Goal: Task Accomplishment & Management: Use online tool/utility

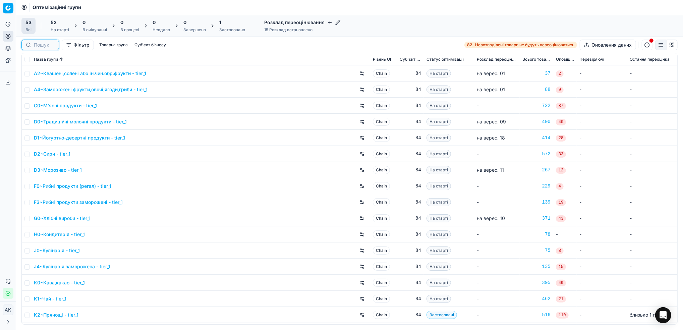
drag, startPoint x: 37, startPoint y: 45, endPoint x: 41, endPoint y: 46, distance: 4.7
click at [37, 45] on input at bounding box center [44, 45] width 21 height 7
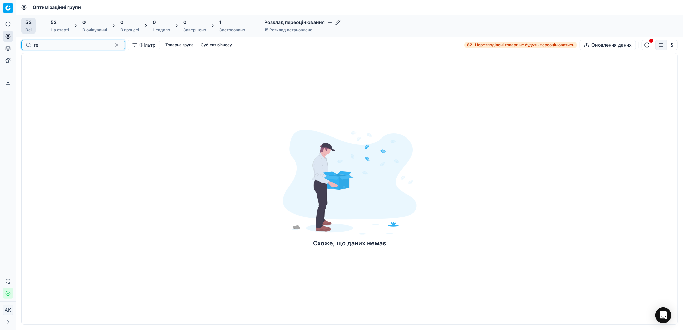
type input "r"
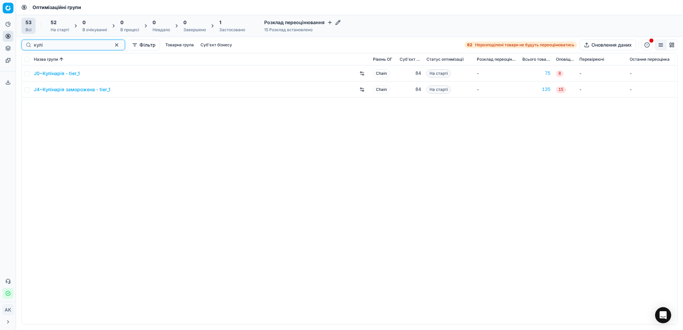
type input "кулі"
click at [28, 75] on input "checkbox" at bounding box center [26, 73] width 5 height 5
checkbox input "true"
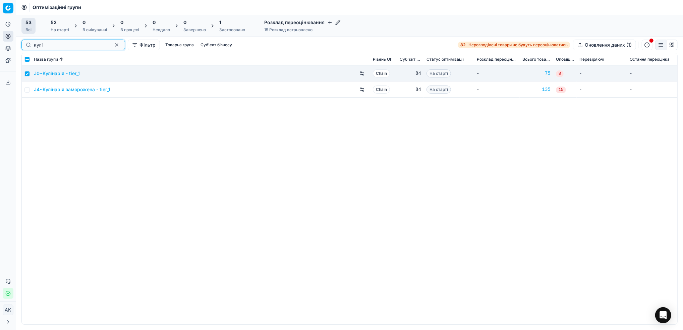
drag, startPoint x: 104, startPoint y: 46, endPoint x: 106, endPoint y: 54, distance: 8.3
click at [113, 46] on button "button" at bounding box center [117, 45] width 8 height 8
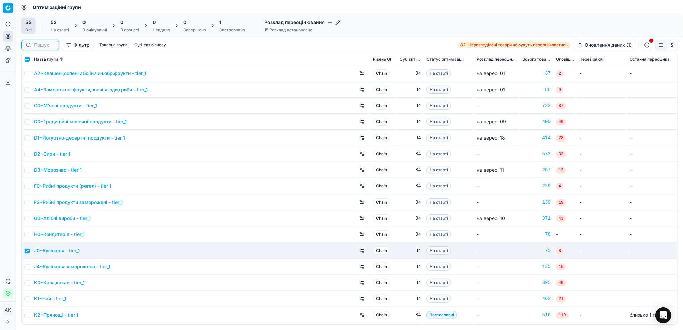
click at [36, 43] on input at bounding box center [44, 45] width 21 height 7
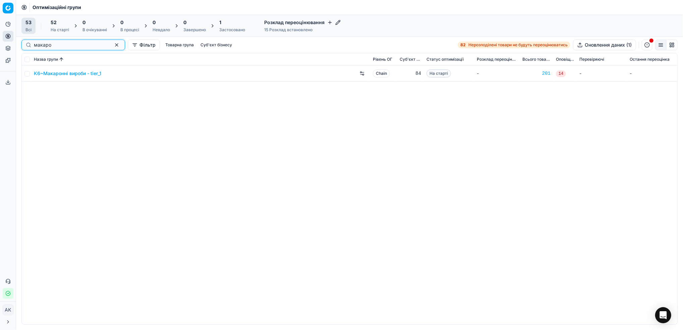
type input "макаро"
click at [27, 74] on input "checkbox" at bounding box center [26, 73] width 5 height 5
checkbox input "true"
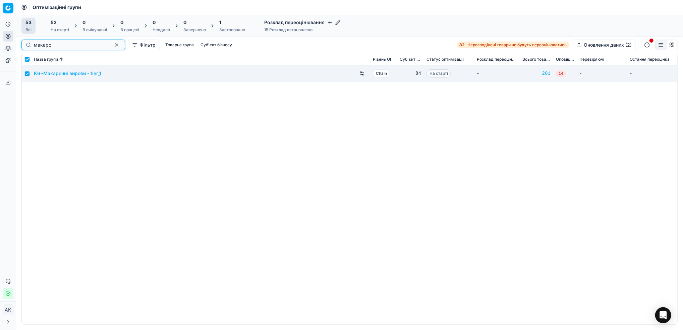
drag, startPoint x: 105, startPoint y: 46, endPoint x: 72, endPoint y: 52, distance: 33.5
click at [113, 46] on button "button" at bounding box center [117, 45] width 8 height 8
checkbox input "false"
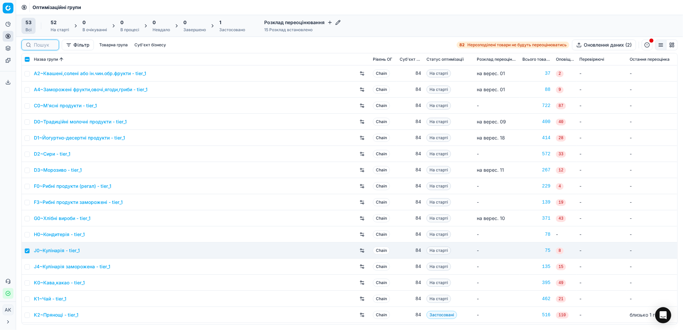
click at [37, 46] on input at bounding box center [44, 45] width 21 height 7
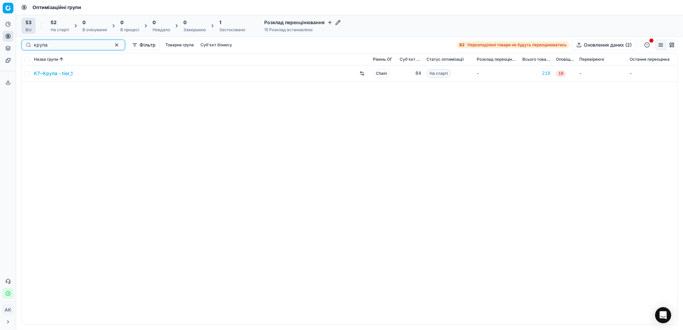
type input "крупа"
click at [25, 75] on input "checkbox" at bounding box center [26, 73] width 5 height 5
checkbox input "true"
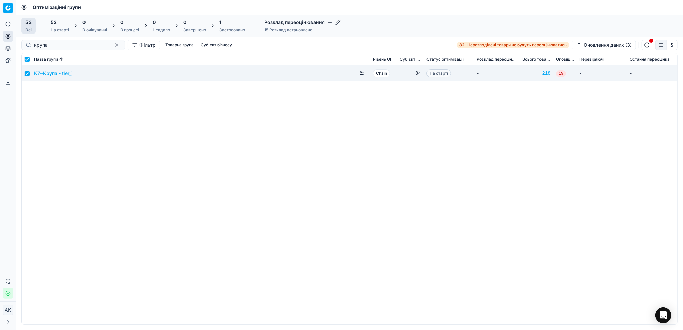
click at [60, 29] on div "На старті" at bounding box center [60, 29] width 18 height 5
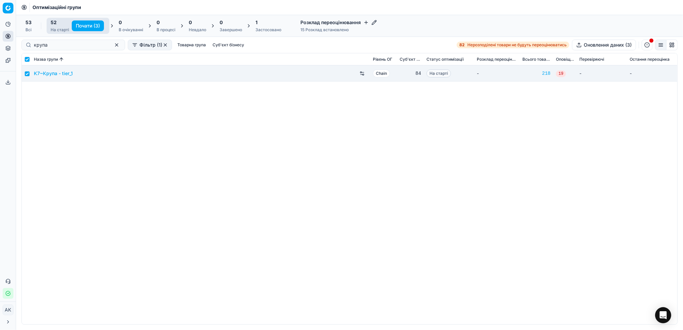
click at [81, 27] on button "Почати (3)" at bounding box center [88, 25] width 32 height 11
checkbox input "false"
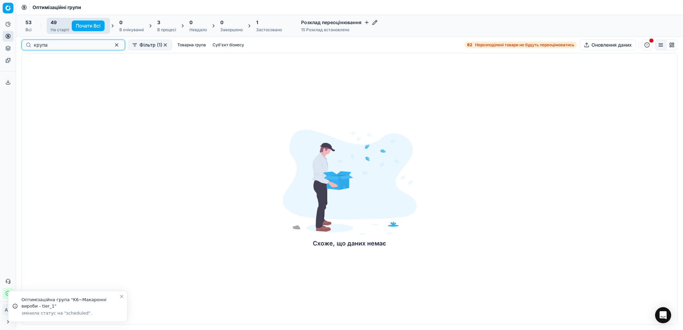
click at [113, 44] on button "button" at bounding box center [117, 45] width 8 height 8
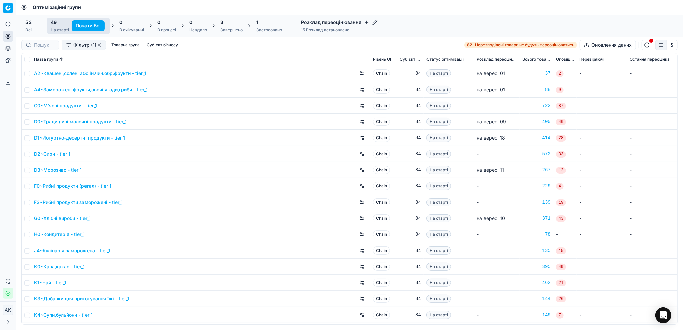
click at [229, 26] on div "3 Завершено" at bounding box center [231, 25] width 22 height 13
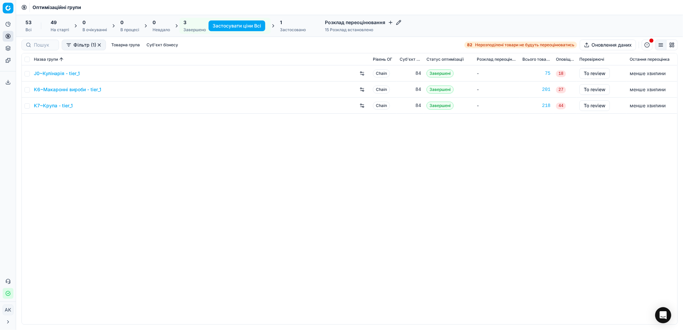
click at [286, 30] on div "Застосовано" at bounding box center [293, 29] width 26 height 5
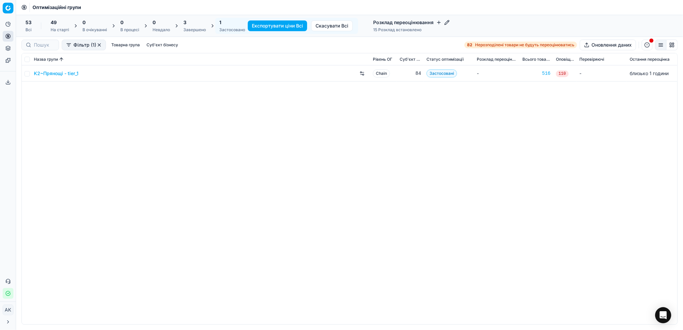
click at [193, 28] on div "Завершено" at bounding box center [194, 29] width 22 height 5
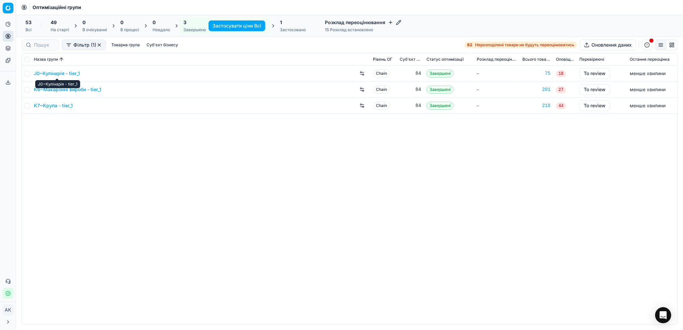
click at [55, 72] on link "J0~Кулінарія - tier_1" at bounding box center [57, 73] width 46 height 7
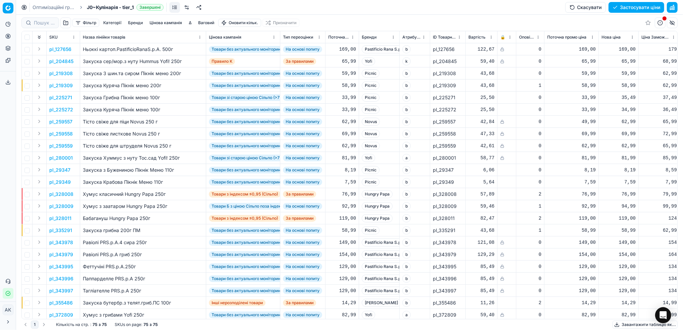
click at [673, 8] on button "button" at bounding box center [672, 7] width 11 height 11
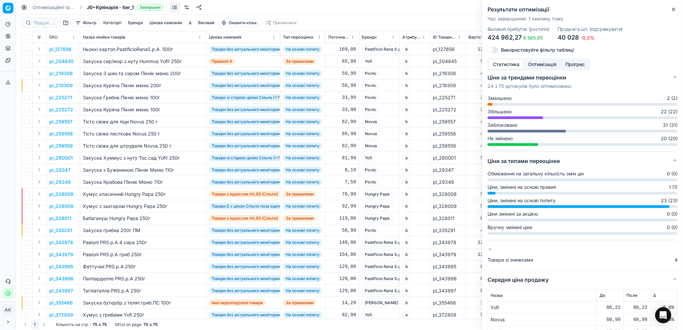
scroll to position [89, 0]
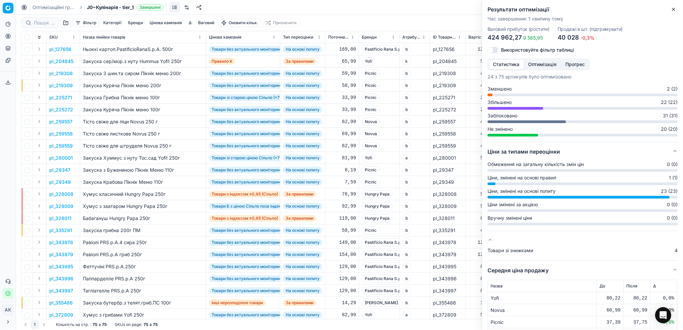
click at [537, 61] on button "Оптимізація" at bounding box center [541, 65] width 37 height 10
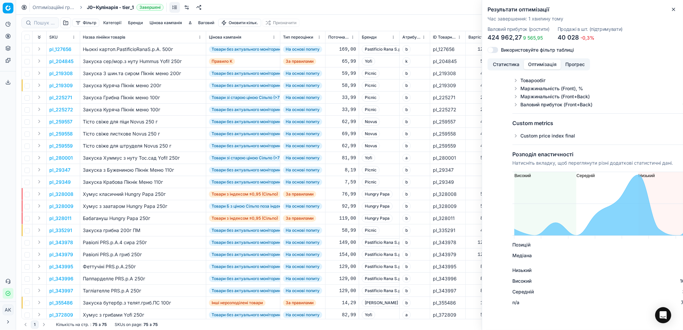
scroll to position [0, 0]
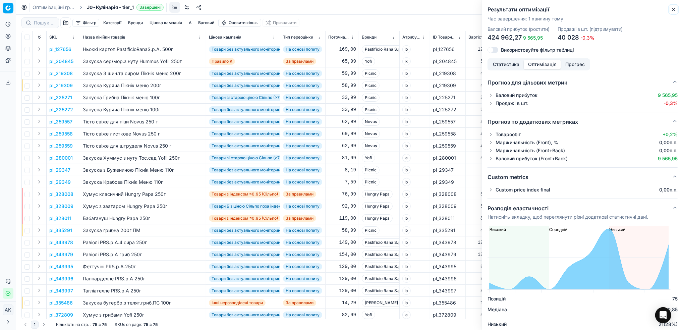
click at [674, 9] on icon "button" at bounding box center [673, 9] width 5 height 5
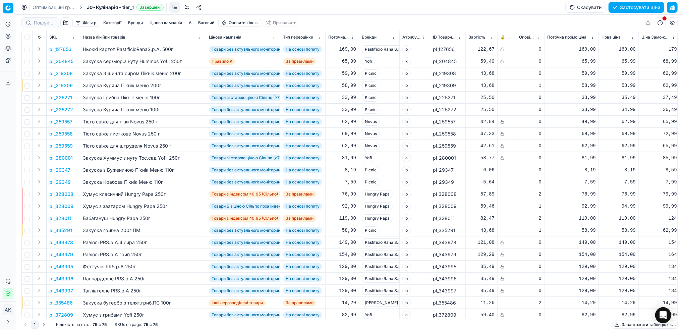
click at [161, 23] on button "Цінова кампанія" at bounding box center [166, 23] width 38 height 8
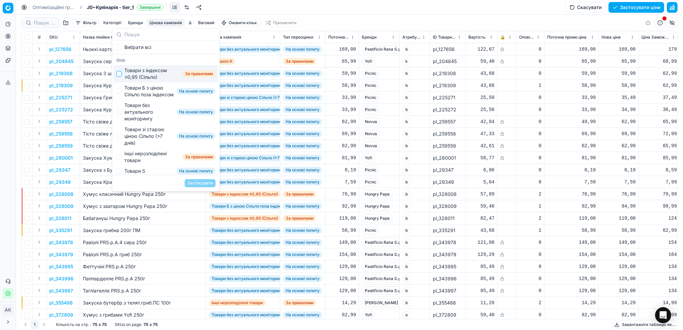
click at [120, 73] on input "Suggestions" at bounding box center [118, 73] width 5 height 5
checkbox input "true"
click at [204, 181] on button "Застосувати" at bounding box center [200, 183] width 31 height 8
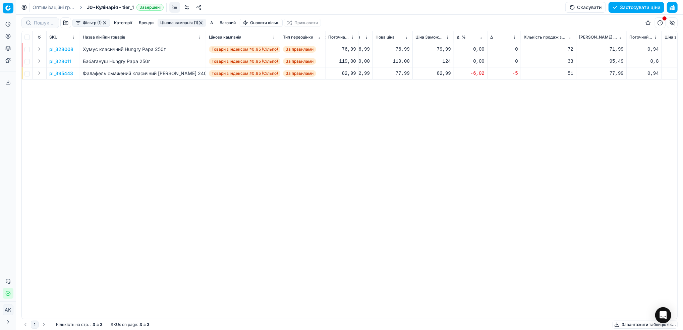
scroll to position [0, 229]
click at [478, 37] on html "Pricing platform Аналітика Цінова оптимізація Асортимент продукції Шаблони Серв…" at bounding box center [341, 165] width 683 height 330
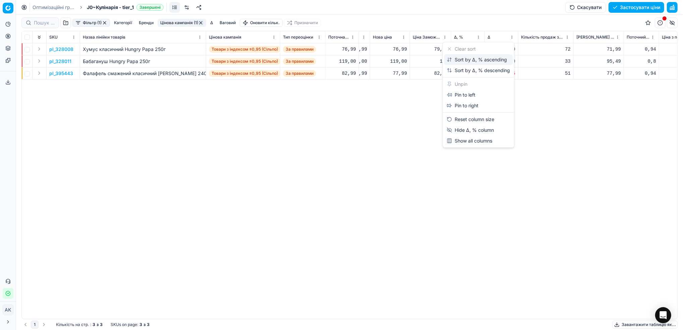
click at [456, 61] on div "Sort by Δ, % ascending" at bounding box center [476, 59] width 60 height 7
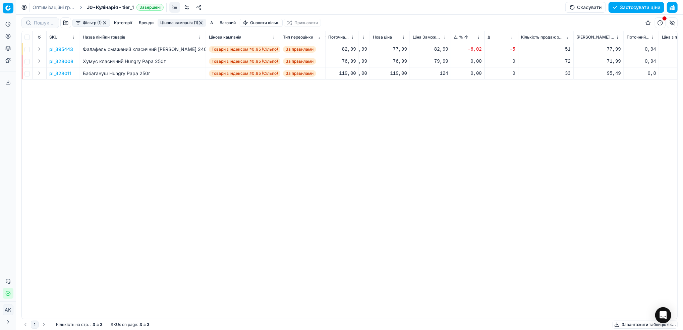
click at [62, 49] on p "pl_395443" at bounding box center [61, 49] width 24 height 7
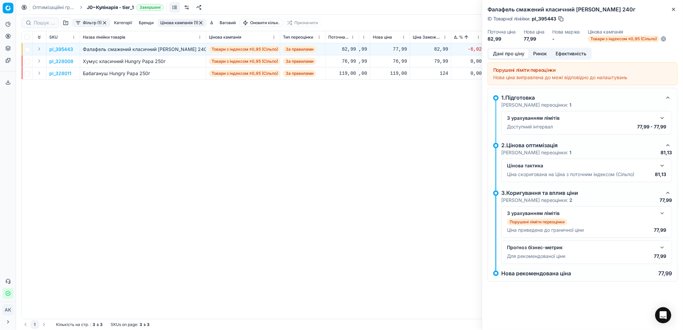
click at [539, 53] on button "Ринок" at bounding box center [539, 54] width 22 height 10
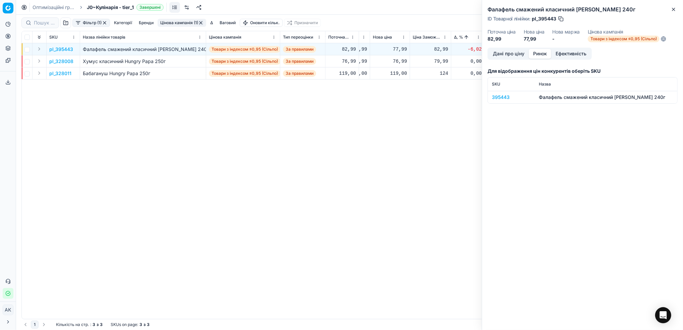
click at [502, 96] on div "395443" at bounding box center [511, 97] width 39 height 7
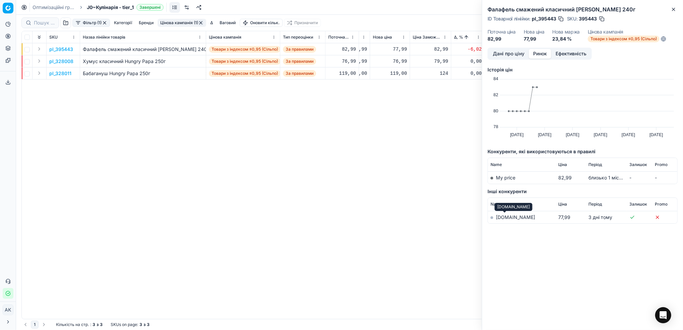
click at [501, 216] on link "[DOMAIN_NAME]" at bounding box center [515, 217] width 39 height 6
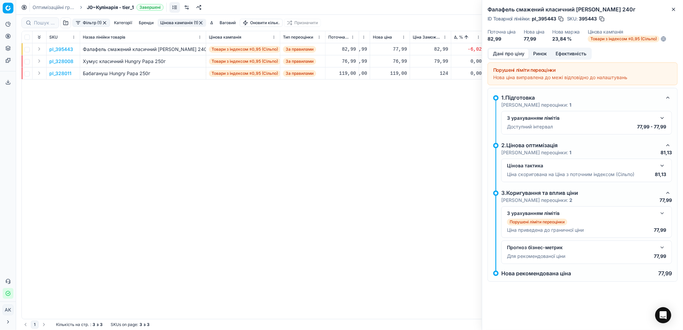
click at [509, 51] on button "Дані про ціну" at bounding box center [508, 54] width 40 height 10
click at [662, 117] on button "button" at bounding box center [662, 118] width 8 height 8
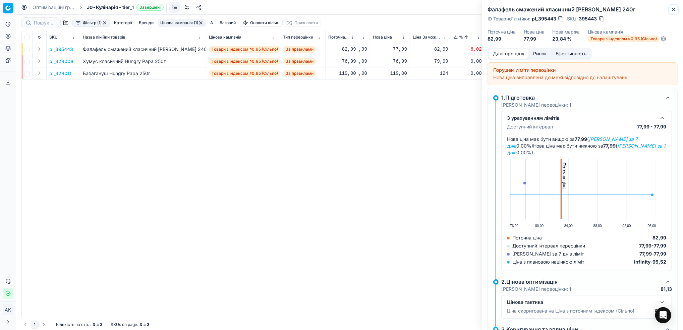
click at [674, 9] on icon "button" at bounding box center [673, 9] width 5 height 5
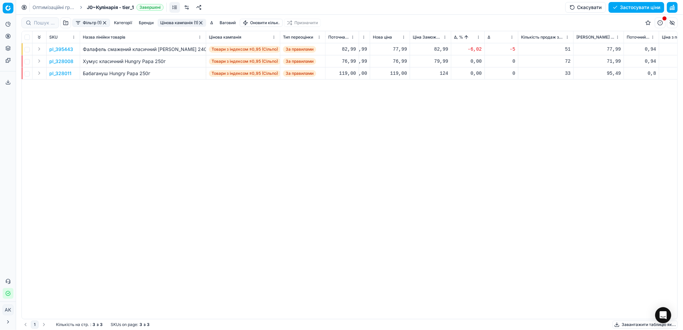
click at [55, 62] on p "pl_328008" at bounding box center [61, 61] width 24 height 7
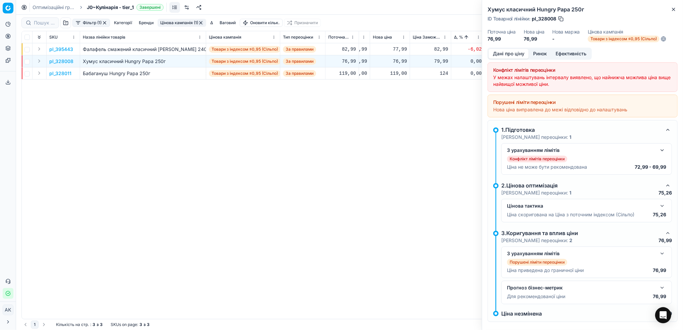
click at [538, 56] on button "Ринок" at bounding box center [539, 54] width 22 height 10
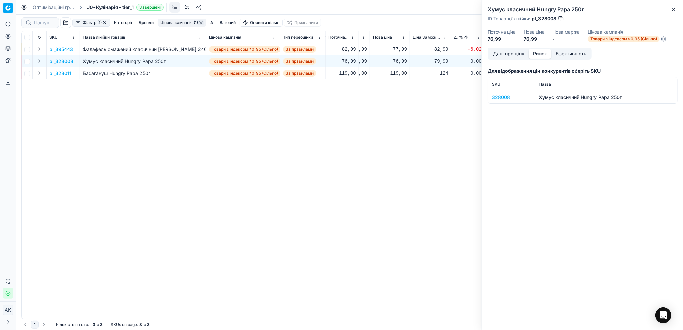
click at [498, 100] on div "328008" at bounding box center [511, 97] width 39 height 7
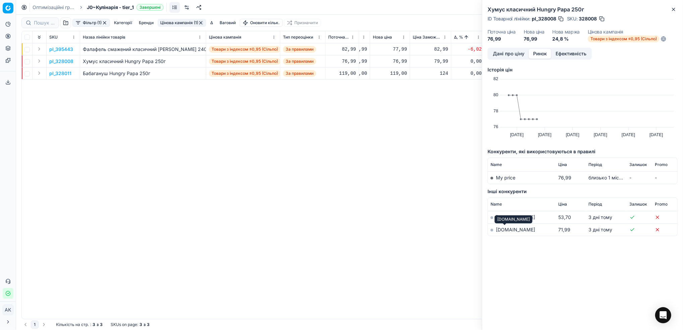
click at [505, 230] on link "[DOMAIN_NAME]" at bounding box center [515, 230] width 39 height 6
click at [506, 55] on button "Дані про ціну" at bounding box center [508, 54] width 40 height 10
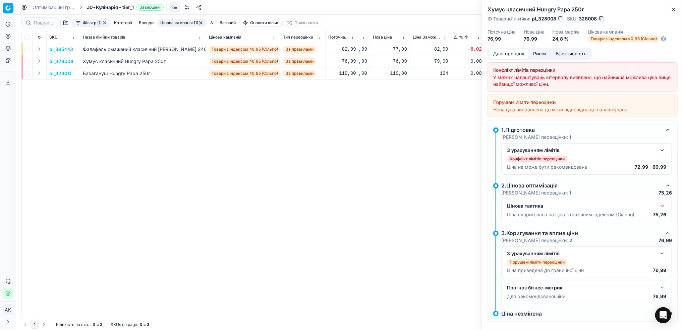
click at [652, 154] on div "З урахуванням лімітів" at bounding box center [586, 150] width 159 height 8
click at [658, 152] on button "button" at bounding box center [662, 150] width 8 height 8
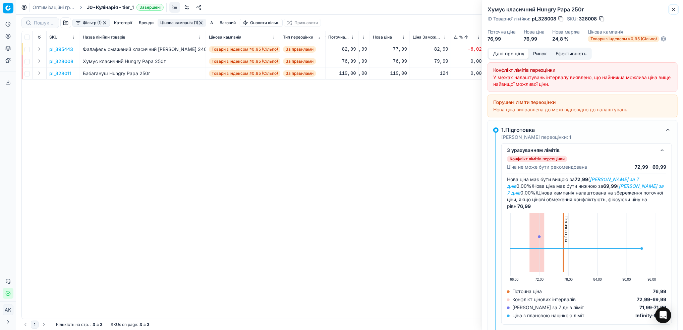
click at [674, 10] on icon "button" at bounding box center [673, 9] width 5 height 5
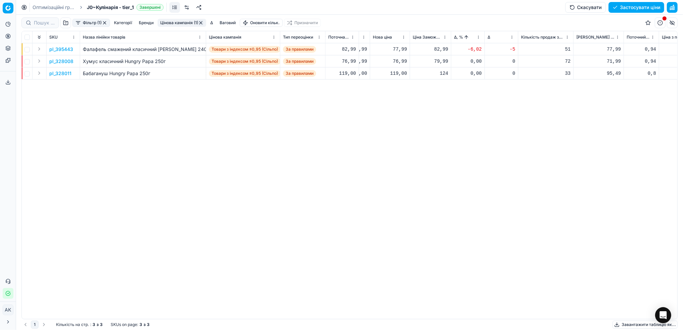
click at [397, 60] on div "76,99" at bounding box center [390, 61] width 34 height 7
click at [397, 120] on input "76.99" at bounding box center [414, 120] width 48 height 11
type input "72.99"
click at [56, 71] on p "pl_328011" at bounding box center [60, 73] width 22 height 7
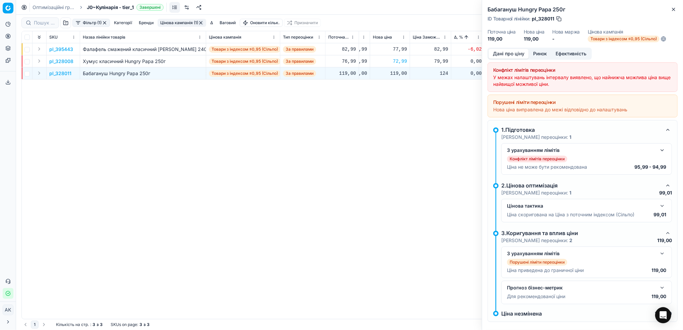
click at [658, 150] on button "button" at bounding box center [662, 150] width 8 height 8
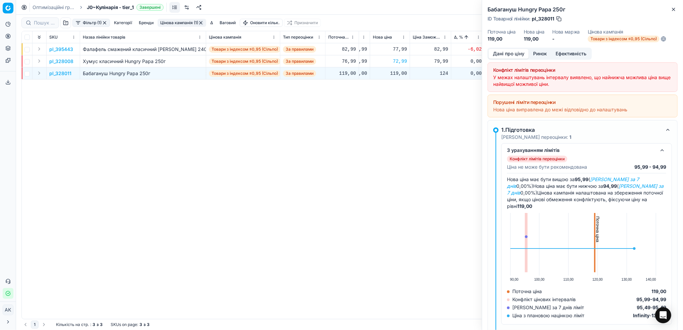
click at [611, 40] on span "Товари з індексом ≤0,95 (Сільпо)" at bounding box center [623, 39] width 72 height 7
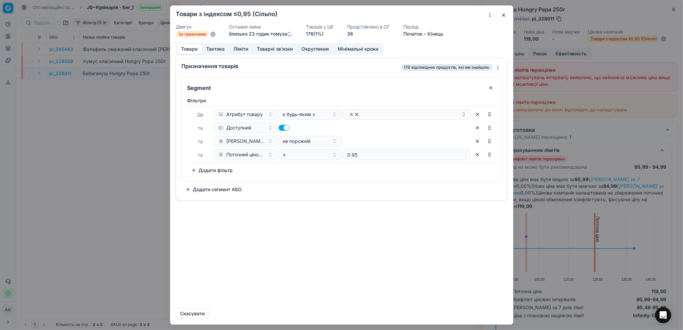
click at [241, 47] on button "Ліміти" at bounding box center [240, 49] width 23 height 10
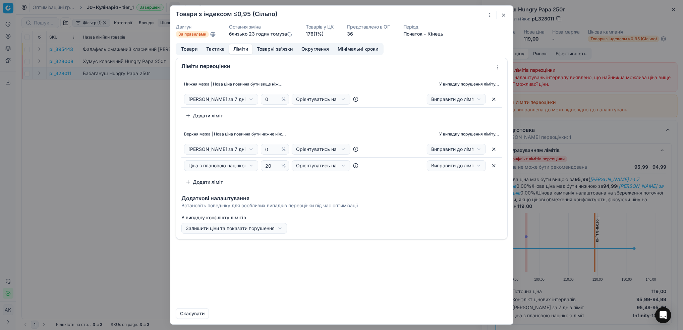
click at [501, 16] on button "button" at bounding box center [503, 15] width 8 height 8
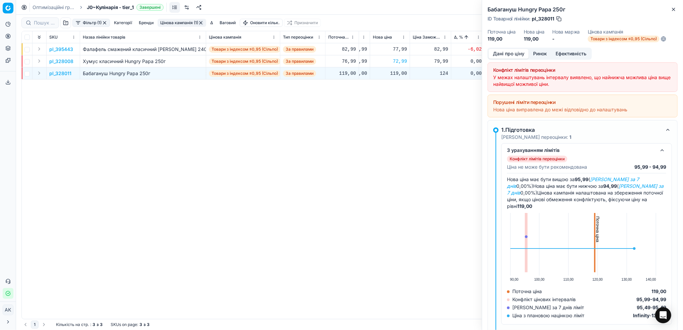
click at [536, 55] on button "Ринок" at bounding box center [539, 54] width 22 height 10
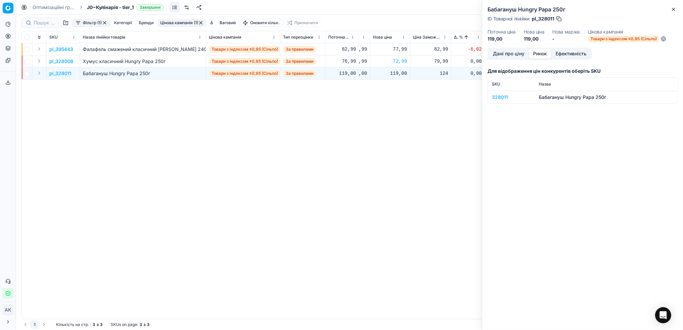
click at [498, 96] on div "328011" at bounding box center [511, 97] width 39 height 7
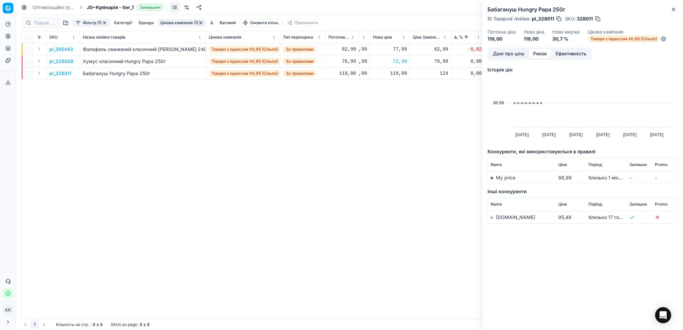
click at [501, 218] on link "[DOMAIN_NAME]" at bounding box center [515, 217] width 39 height 6
click at [507, 55] on button "Дані про ціну" at bounding box center [508, 54] width 40 height 10
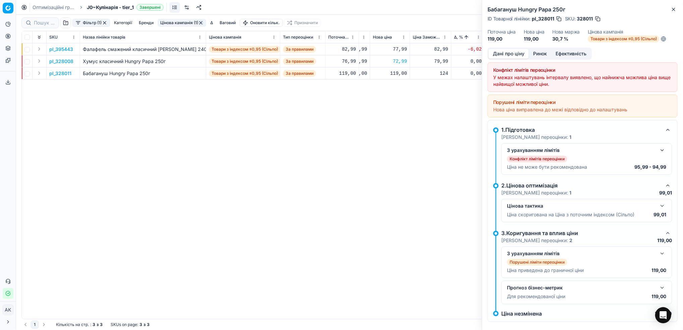
click at [597, 19] on button "button" at bounding box center [597, 18] width 7 height 7
click at [671, 13] on button "Close" at bounding box center [673, 9] width 8 height 8
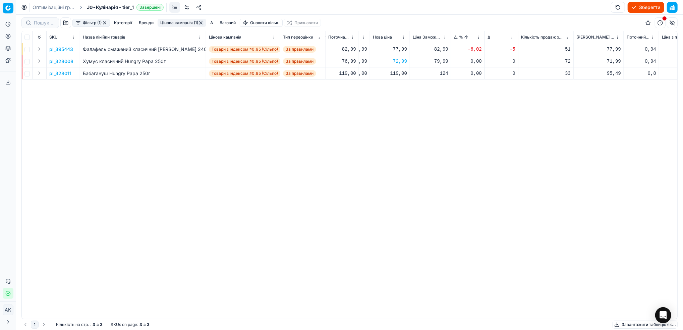
click at [393, 73] on div "119,00" at bounding box center [390, 73] width 34 height 7
drag, startPoint x: 400, startPoint y: 131, endPoint x: 389, endPoint y: 133, distance: 11.2
click at [389, 133] on dl "Поточна: 119,00 Оптимум: 119,00 Вручну: 119.00" at bounding box center [389, 119] width 97 height 44
drag, startPoint x: 409, startPoint y: 133, endPoint x: 400, endPoint y: 132, distance: 8.7
click at [400, 132] on input "95.00" at bounding box center [414, 132] width 48 height 11
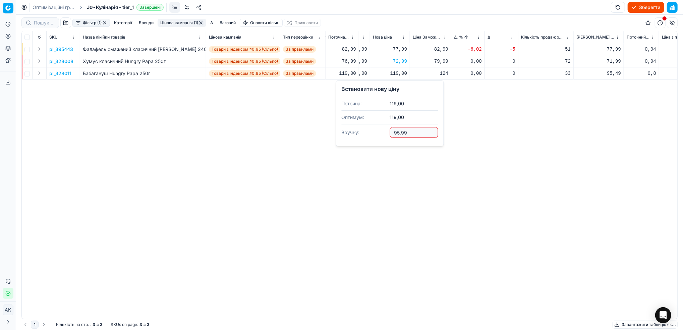
type input "95.99"
click at [178, 22] on button "Цінова кампанія (1)" at bounding box center [182, 23] width 49 height 8
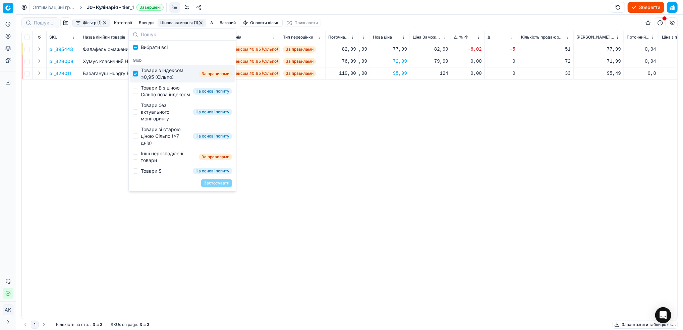
click at [136, 75] on input "Suggestions" at bounding box center [135, 73] width 5 height 5
checkbox input "false"
click at [139, 91] on div "Товари Б з ціною Сільпо поза індексом На основі попиту" at bounding box center [182, 90] width 105 height 17
checkbox input "true"
click at [215, 184] on button "Застосувати" at bounding box center [216, 183] width 31 height 8
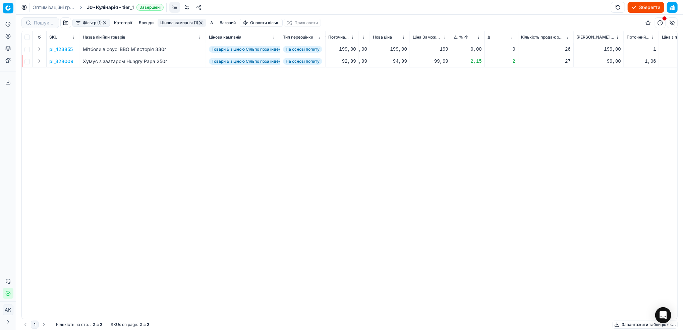
click at [60, 48] on p "pl_423855" at bounding box center [60, 49] width 23 height 7
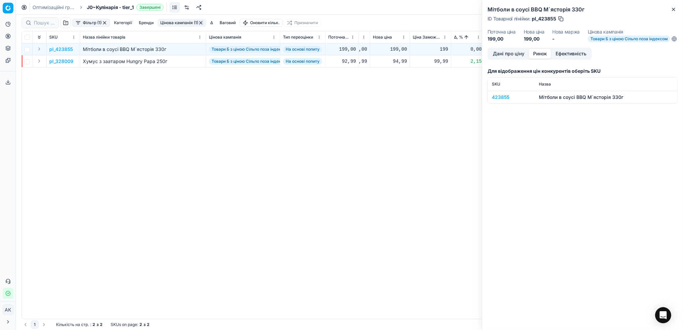
click at [540, 57] on button "Ринок" at bounding box center [539, 54] width 22 height 10
click at [497, 101] on div "423855" at bounding box center [511, 97] width 39 height 7
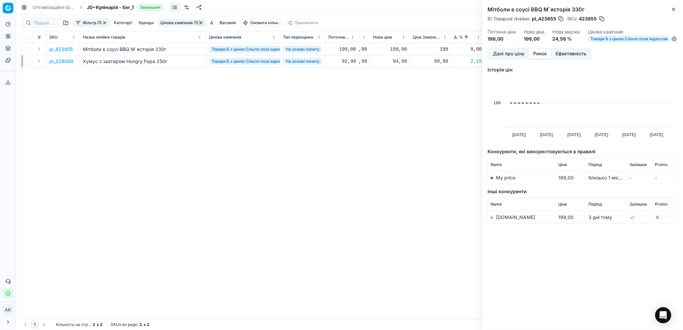
click at [500, 220] on link "[DOMAIN_NAME]" at bounding box center [515, 217] width 39 height 6
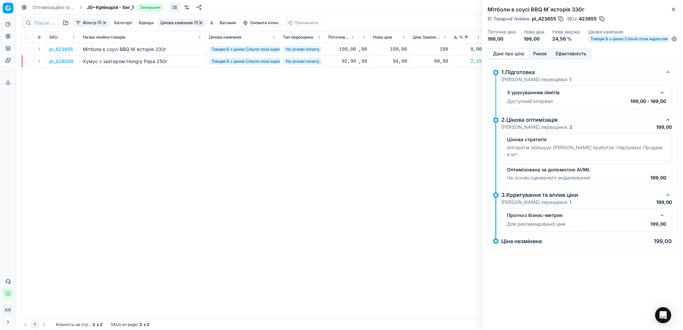
click at [512, 59] on button "Дані про ціну" at bounding box center [508, 54] width 40 height 10
click at [674, 9] on icon "button" at bounding box center [673, 9] width 3 height 3
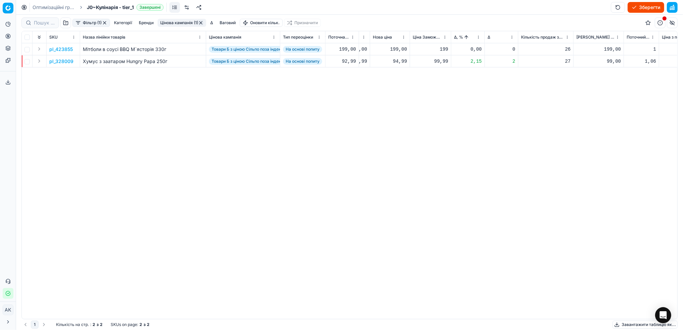
click at [62, 60] on p "pl_328009" at bounding box center [61, 61] width 24 height 7
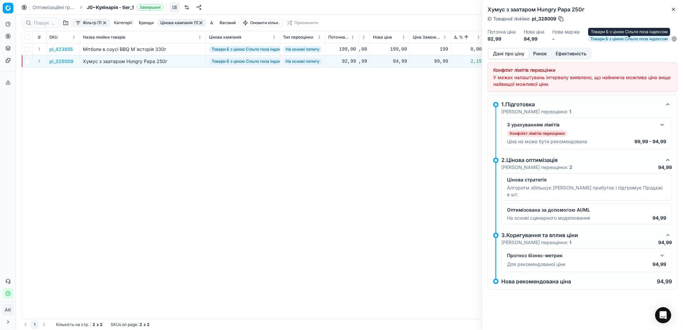
click at [610, 42] on span "Товари Б з ціною Сільпо поза індексом" at bounding box center [628, 39] width 82 height 7
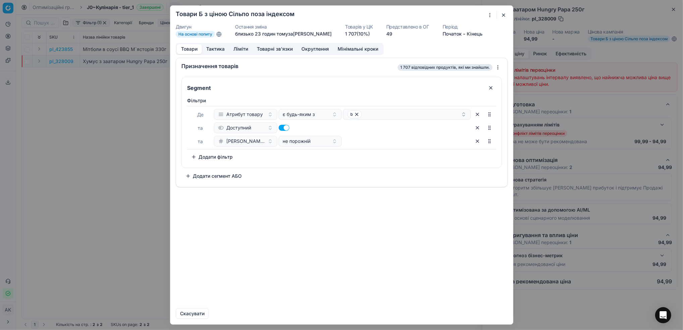
click at [242, 49] on button "Ліміти" at bounding box center [240, 49] width 23 height 10
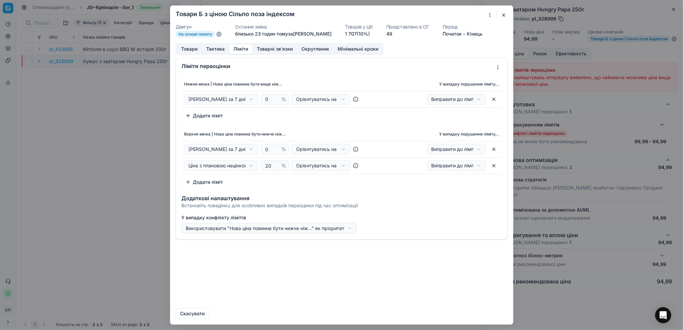
click at [503, 17] on button "button" at bounding box center [503, 15] width 8 height 8
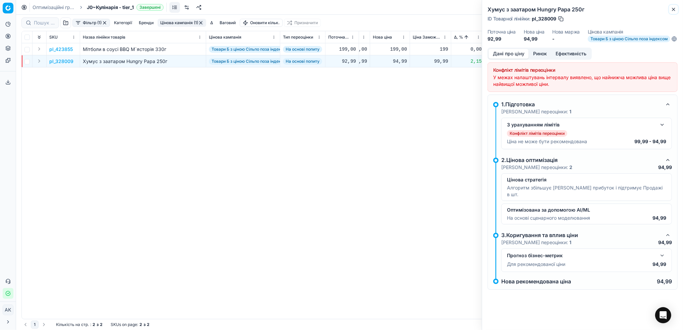
click at [676, 7] on icon "button" at bounding box center [673, 9] width 5 height 5
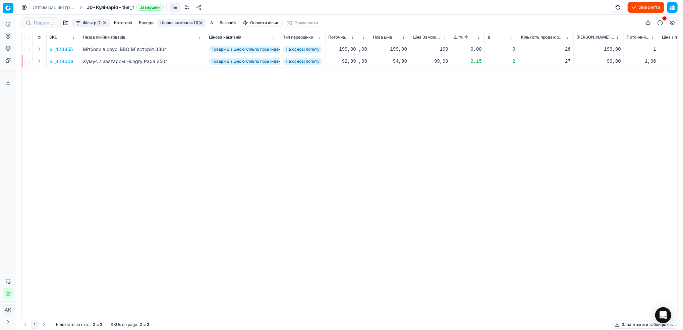
click at [58, 62] on p "pl_328009" at bounding box center [61, 61] width 24 height 7
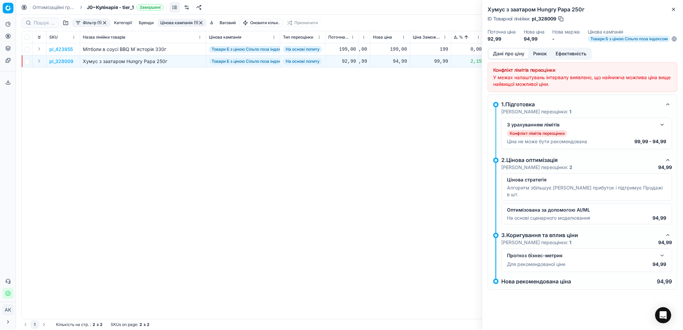
click at [542, 56] on button "Ринок" at bounding box center [539, 54] width 22 height 10
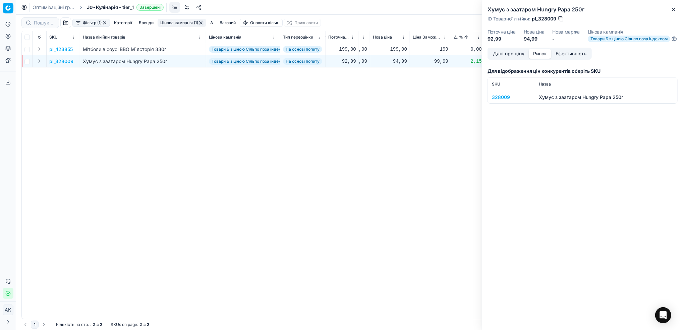
click at [502, 101] on div "328009" at bounding box center [511, 97] width 39 height 7
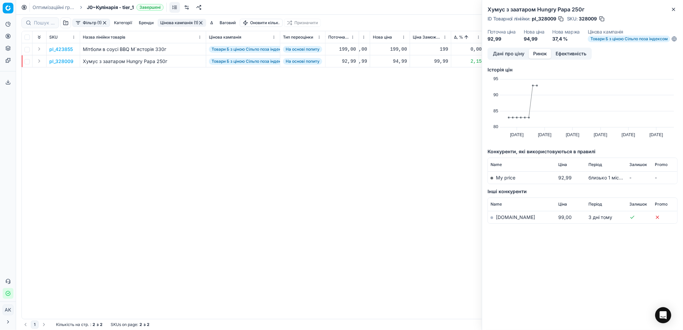
click at [502, 220] on link "[DOMAIN_NAME]" at bounding box center [515, 217] width 39 height 6
click at [497, 57] on button "Дані про ціну" at bounding box center [508, 54] width 40 height 10
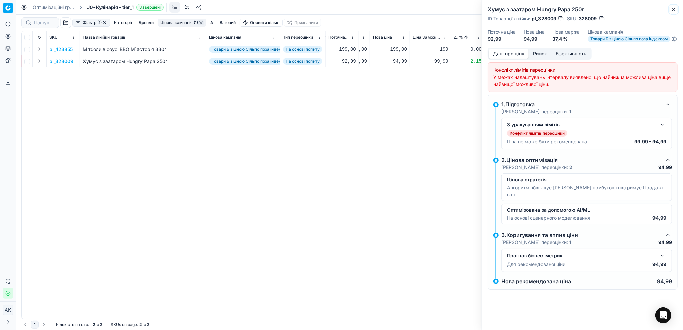
click at [674, 10] on icon "button" at bounding box center [673, 9] width 5 height 5
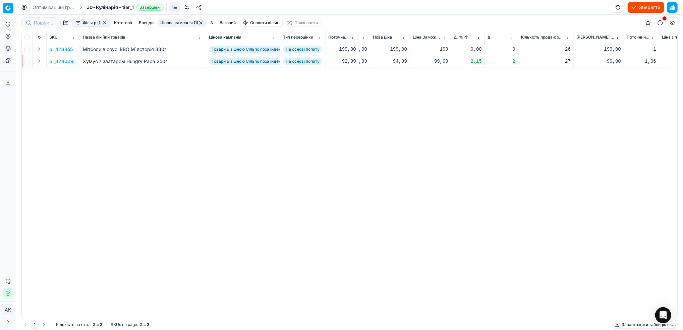
click at [179, 21] on button "Цінова кампанія (1)" at bounding box center [182, 23] width 49 height 8
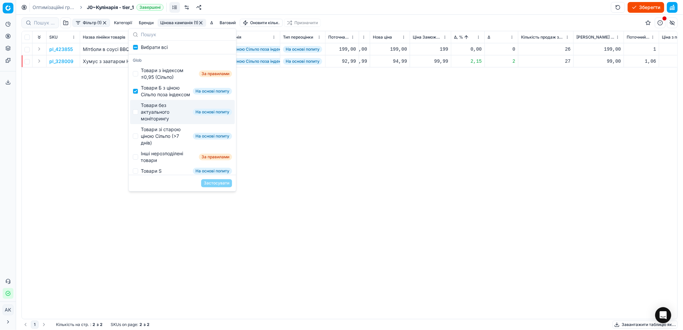
click at [79, 124] on div "pl_423855 Мітболи в соусі BBQ М`ясторія 330г Товари Б з ціною Сільпо поза індек…" at bounding box center [120, 180] width 655 height 275
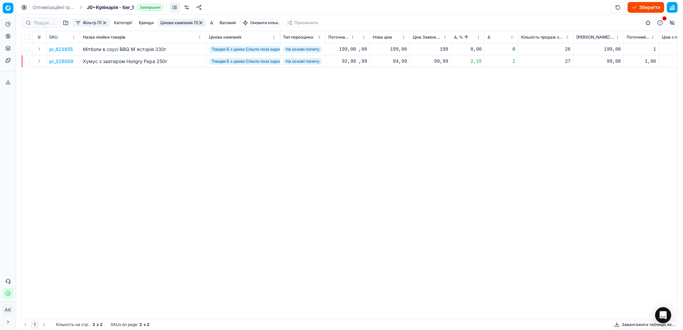
click at [86, 23] on button "Фільтр (1)" at bounding box center [91, 23] width 38 height 8
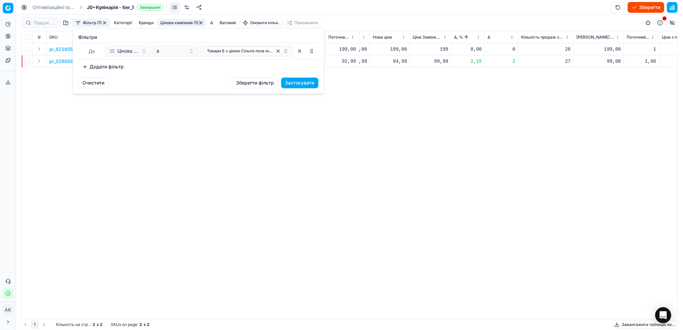
click at [108, 136] on html "Pricing platform Аналітика Цінова оптимізація Асортимент продукції Шаблони Серв…" at bounding box center [341, 165] width 683 height 330
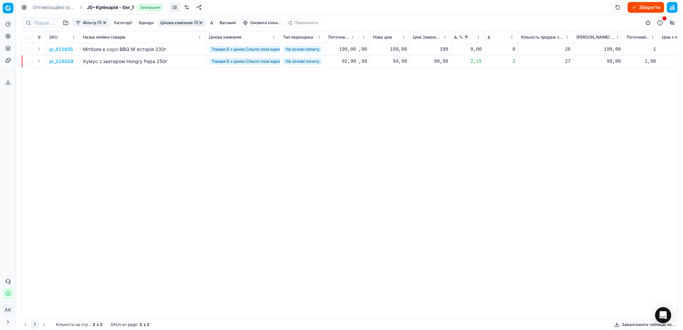
click at [181, 23] on button "Цінова кампанія (1)" at bounding box center [182, 23] width 49 height 8
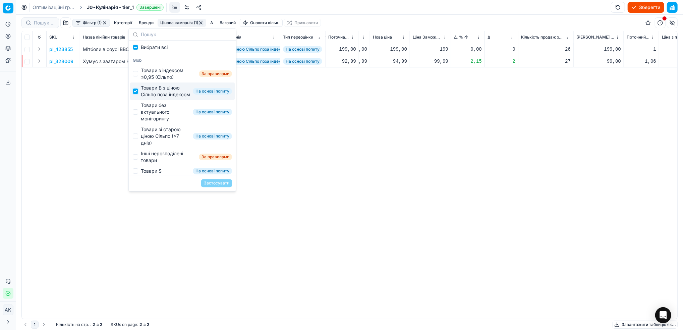
click at [133, 94] on input "Suggestions" at bounding box center [135, 90] width 5 height 5
checkbox input "false"
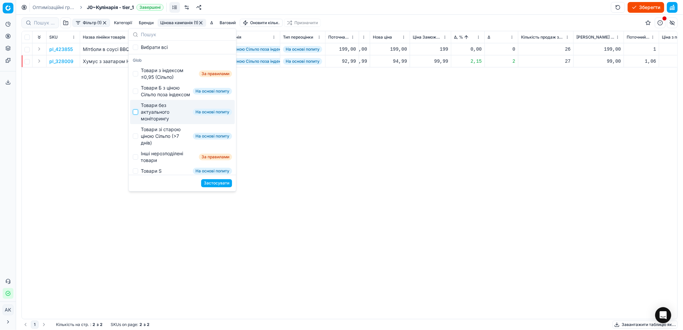
click at [134, 115] on input "Suggestions" at bounding box center [135, 111] width 5 height 5
checkbox input "true"
click at [210, 184] on button "Застосувати" at bounding box center [216, 183] width 31 height 8
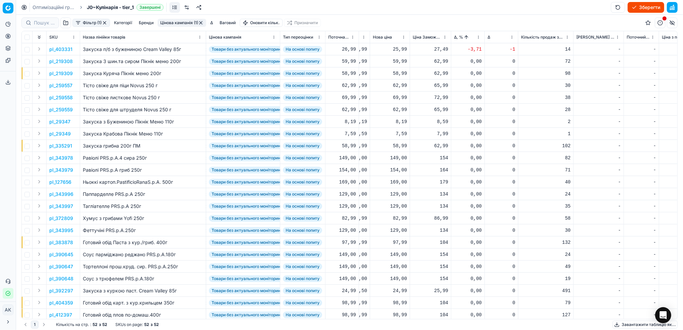
click at [90, 21] on button "Фільтр (1)" at bounding box center [91, 23] width 38 height 8
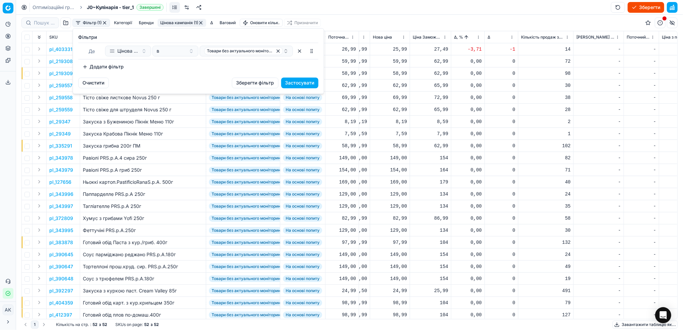
click at [108, 66] on button "Додати фільтр" at bounding box center [103, 66] width 50 height 11
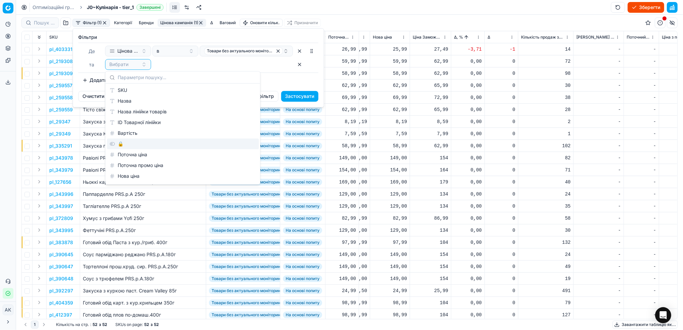
click at [126, 145] on div "🔒" at bounding box center [183, 143] width 152 height 11
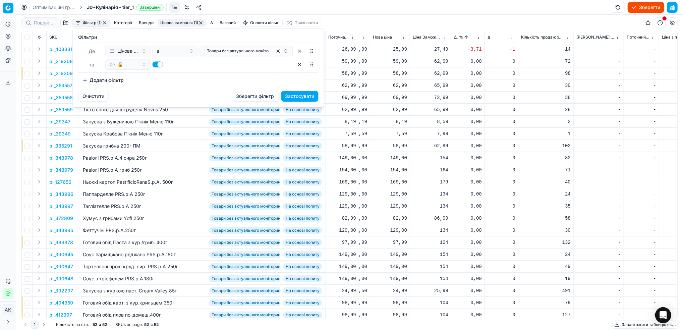
click at [159, 64] on button "button" at bounding box center [157, 64] width 11 height 6
checkbox input "false"
click at [311, 95] on button "Застосувати" at bounding box center [299, 96] width 37 height 11
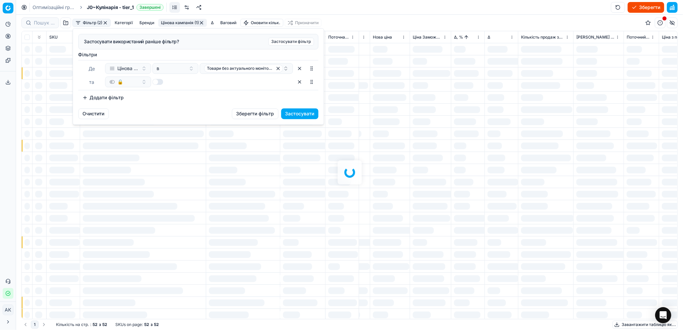
click at [301, 96] on div at bounding box center [349, 172] width 667 height 315
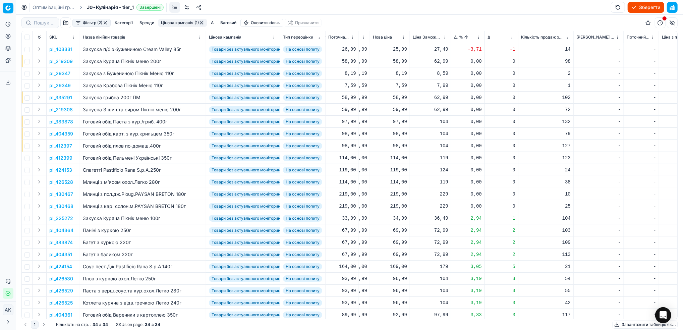
click at [56, 48] on p "pl_403331" at bounding box center [60, 49] width 23 height 7
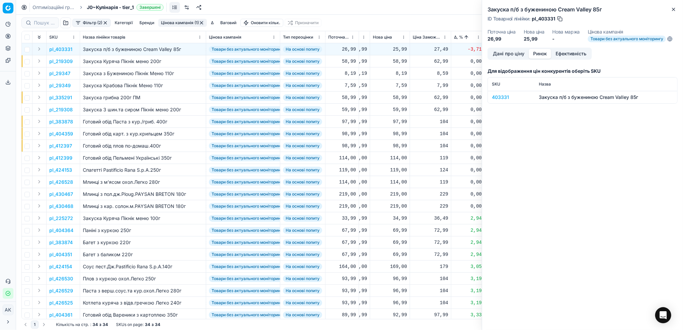
click at [538, 58] on button "Ринок" at bounding box center [539, 54] width 22 height 10
click at [500, 98] on div "403331" at bounding box center [511, 97] width 39 height 7
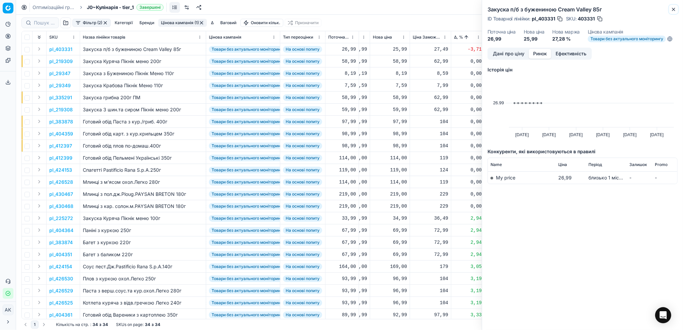
click at [673, 9] on icon "button" at bounding box center [673, 9] width 3 height 3
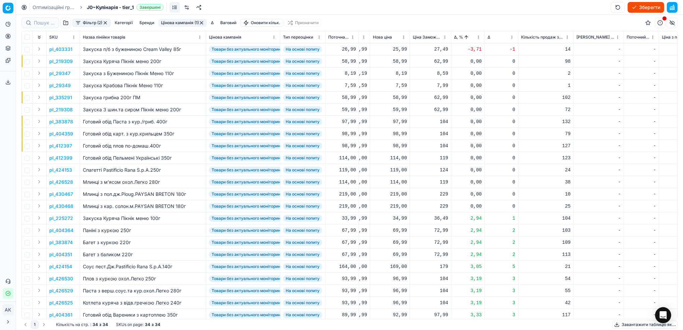
click at [63, 48] on p "pl_403331" at bounding box center [60, 49] width 23 height 7
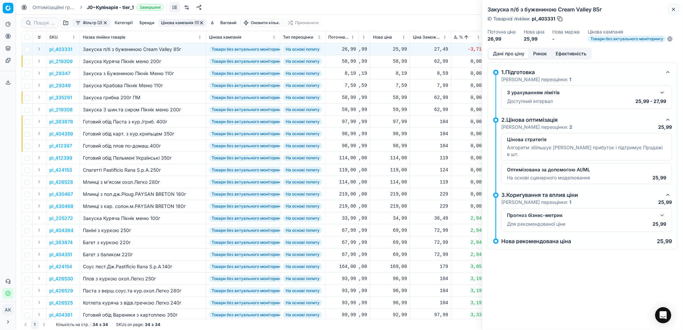
click at [673, 9] on icon "button" at bounding box center [673, 9] width 5 height 5
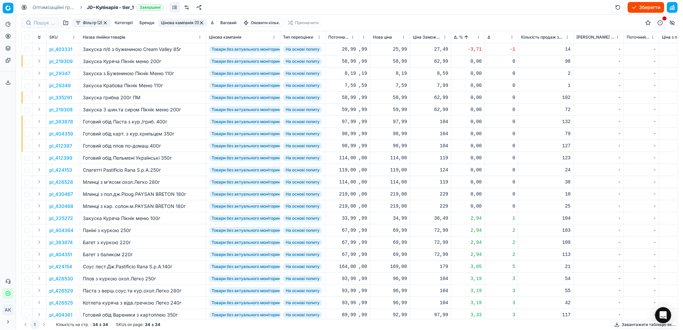
click at [59, 48] on p "pl_403331" at bounding box center [60, 49] width 23 height 7
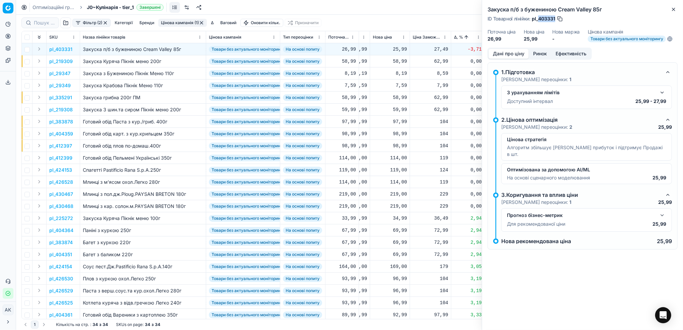
drag, startPoint x: 555, startPoint y: 18, endPoint x: 538, endPoint y: 21, distance: 17.3
click at [538, 21] on div "ID Товарної лінійки : pl_403331" at bounding box center [525, 18] width 76 height 7
copy span "403331"
click at [673, 7] on icon "button" at bounding box center [673, 9] width 5 height 5
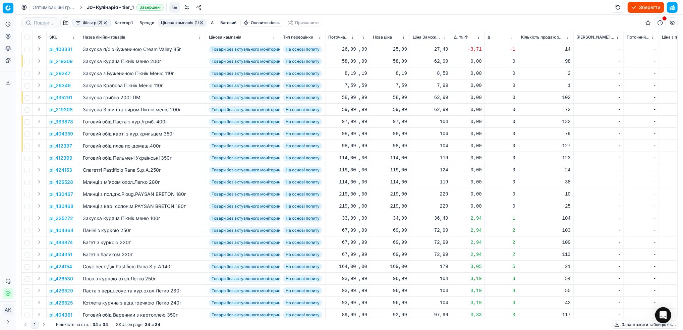
click at [476, 39] on html "Pricing platform Аналітика Цінова оптимізація Асортимент продукції Шаблони Серв…" at bounding box center [341, 165] width 683 height 330
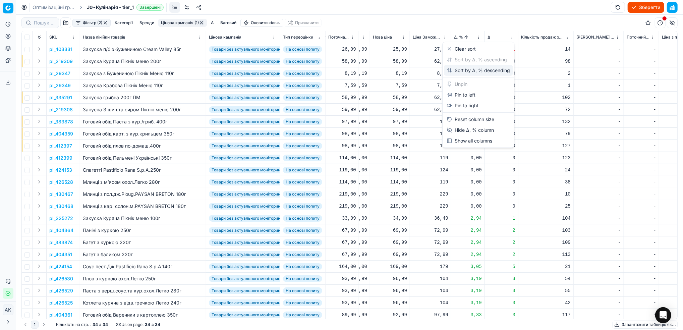
click at [467, 66] on div "Sort by Δ, % descending" at bounding box center [478, 70] width 69 height 11
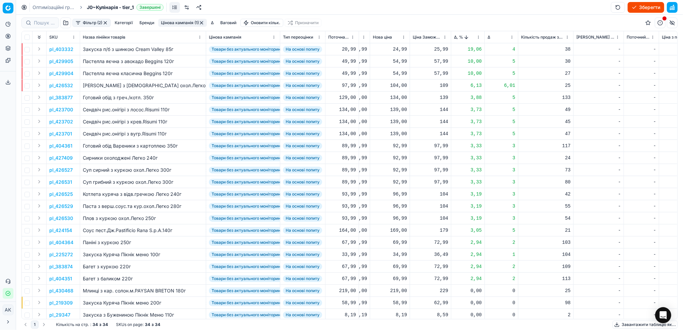
click at [62, 49] on p "pl_403332" at bounding box center [61, 49] width 24 height 7
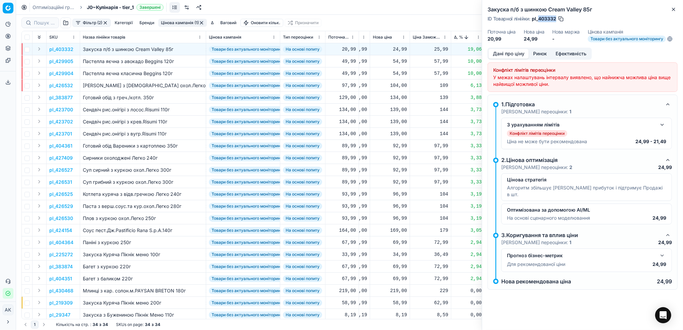
drag, startPoint x: 556, startPoint y: 19, endPoint x: 539, endPoint y: 19, distance: 16.8
click at [539, 19] on span "pl_403332" at bounding box center [544, 18] width 24 height 7
copy span "403332"
click at [672, 6] on button "Close" at bounding box center [673, 9] width 8 height 8
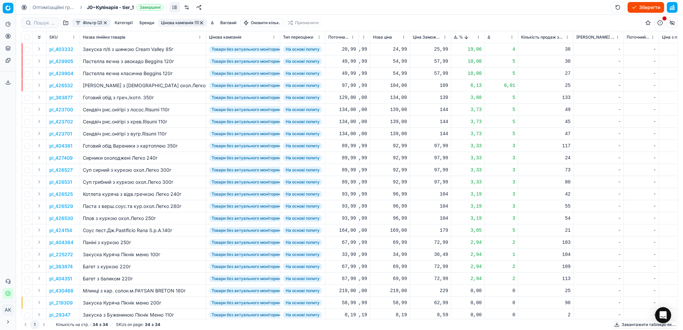
click at [396, 50] on div "24,99" at bounding box center [390, 49] width 34 height 7
click at [397, 109] on input "24.99" at bounding box center [414, 108] width 48 height 11
type input "25.99"
click at [62, 63] on p "pl_429905" at bounding box center [61, 61] width 24 height 7
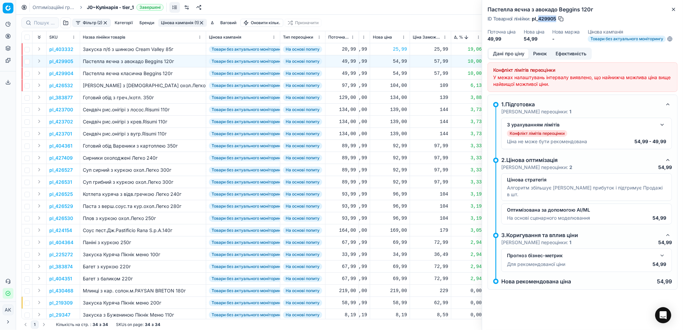
drag, startPoint x: 556, startPoint y: 17, endPoint x: 539, endPoint y: 17, distance: 17.1
click at [539, 17] on span "pl_429905" at bounding box center [544, 18] width 24 height 7
copy span "429905"
click at [396, 61] on div "54,99" at bounding box center [390, 61] width 34 height 7
click at [397, 122] on input "54.99" at bounding box center [414, 120] width 48 height 11
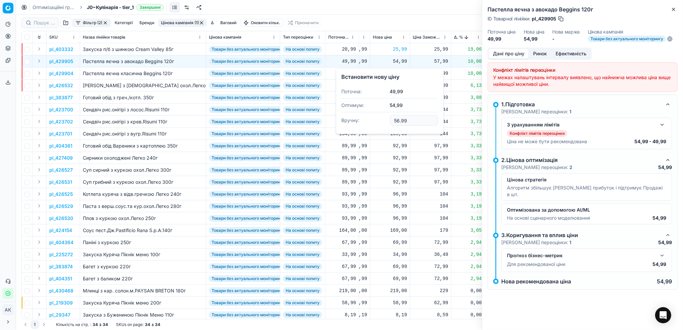
type input "56.99"
click at [398, 74] on div "54,99" at bounding box center [390, 73] width 34 height 7
click at [397, 132] on input "54.99" at bounding box center [414, 132] width 48 height 11
type input "56.99"
click at [676, 12] on button "Close" at bounding box center [673, 9] width 8 height 8
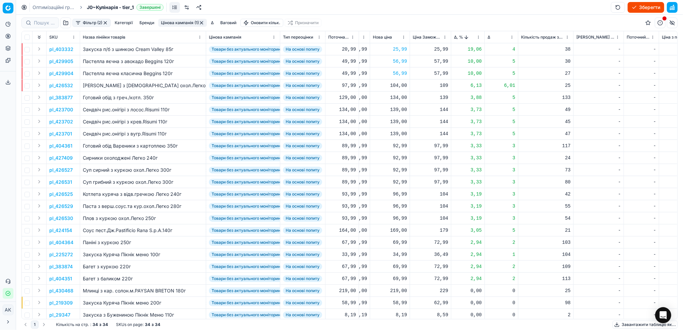
click at [60, 85] on p "pl_426532" at bounding box center [61, 85] width 24 height 7
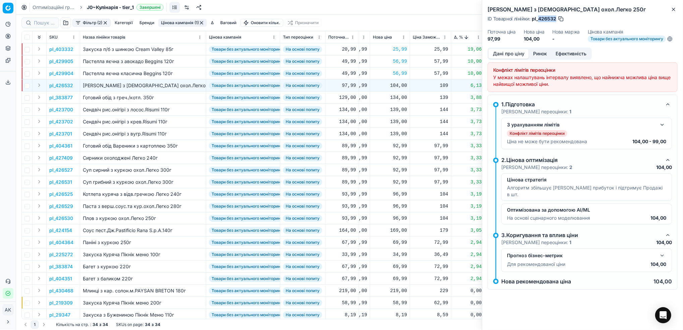
drag, startPoint x: 555, startPoint y: 18, endPoint x: 538, endPoint y: 19, distance: 17.5
click at [538, 19] on span "pl_426532" at bounding box center [544, 18] width 24 height 7
copy span "426532"
click at [674, 6] on button "Close" at bounding box center [673, 9] width 8 height 8
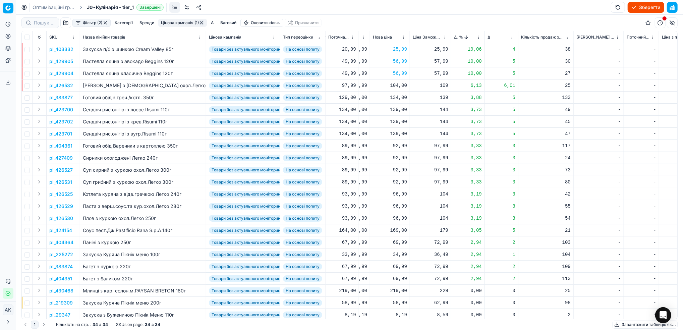
click at [58, 86] on p "pl_426532" at bounding box center [61, 85] width 24 height 7
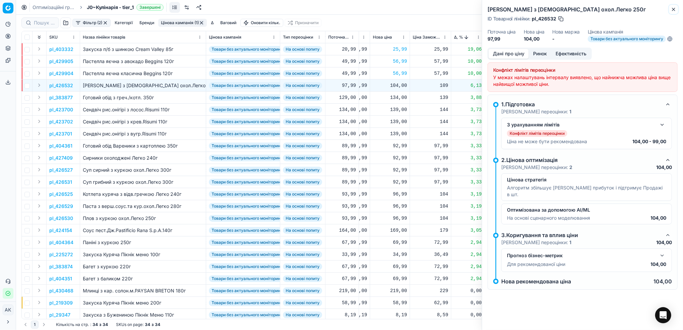
click at [674, 10] on icon "button" at bounding box center [673, 9] width 5 height 5
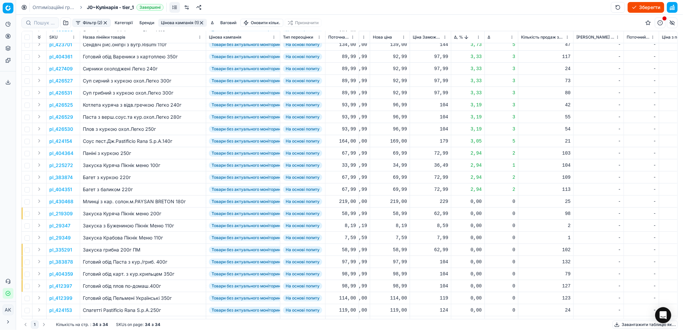
scroll to position [45, 229]
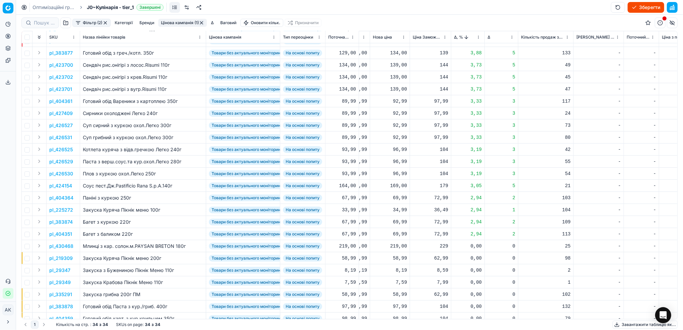
click at [66, 211] on p "pl_225272" at bounding box center [61, 209] width 24 height 7
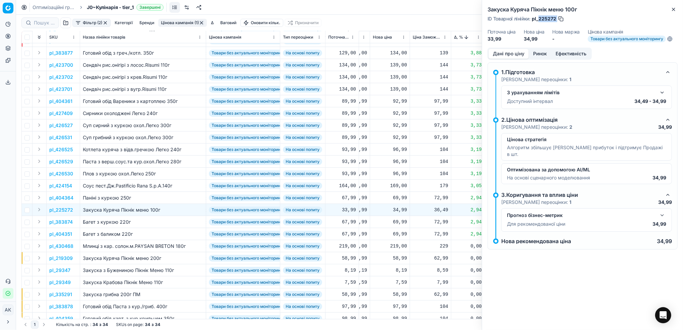
drag, startPoint x: 556, startPoint y: 19, endPoint x: 539, endPoint y: 19, distance: 17.4
click at [539, 19] on div "ID Товарної лінійки : pl_225272" at bounding box center [525, 18] width 77 height 7
copy div "225272"
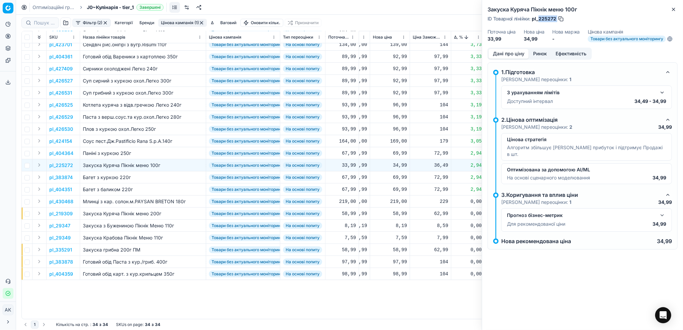
scroll to position [0, 229]
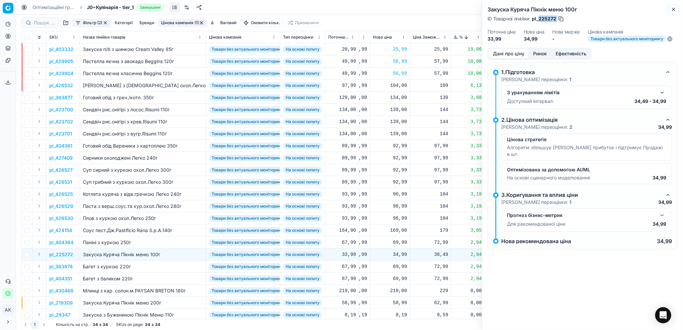
click at [673, 10] on icon "button" at bounding box center [673, 9] width 5 height 5
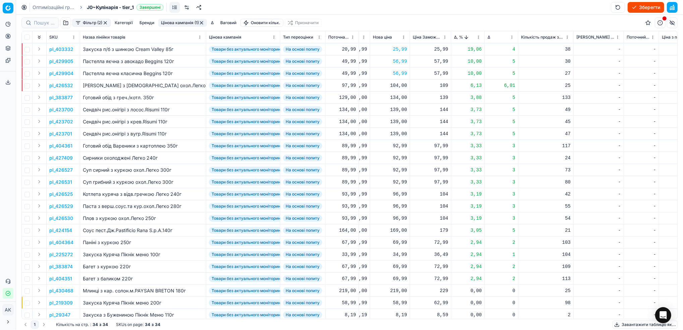
click at [204, 21] on button "button" at bounding box center [201, 22] width 5 height 5
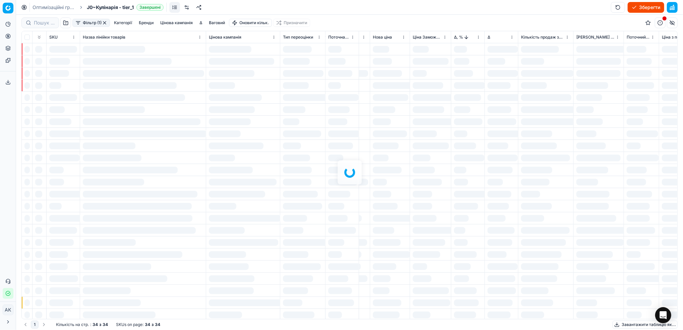
click at [105, 23] on button "button" at bounding box center [104, 22] width 5 height 5
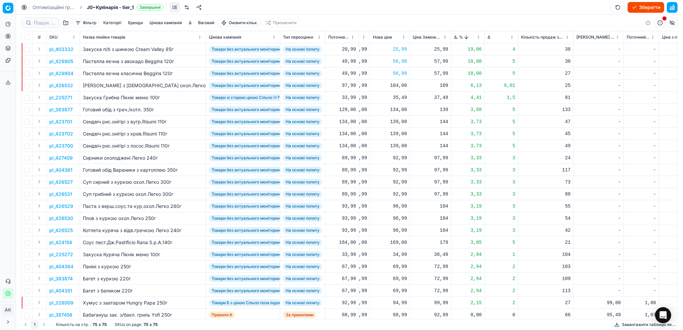
click at [92, 21] on button "Фільтр" at bounding box center [85, 23] width 27 height 8
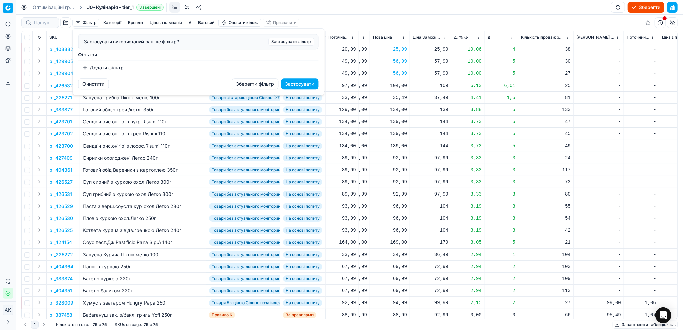
click at [112, 65] on button "Додати фільтр" at bounding box center [103, 67] width 50 height 11
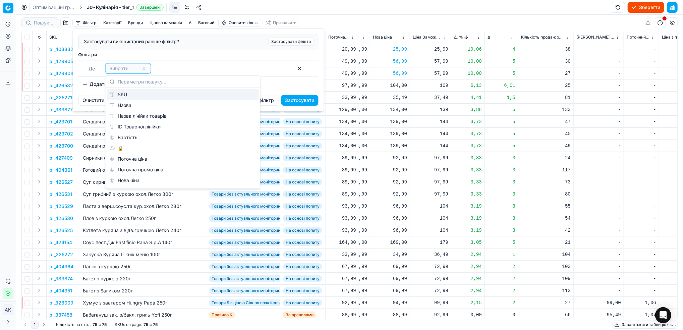
click at [131, 95] on div "SKU" at bounding box center [183, 94] width 152 height 11
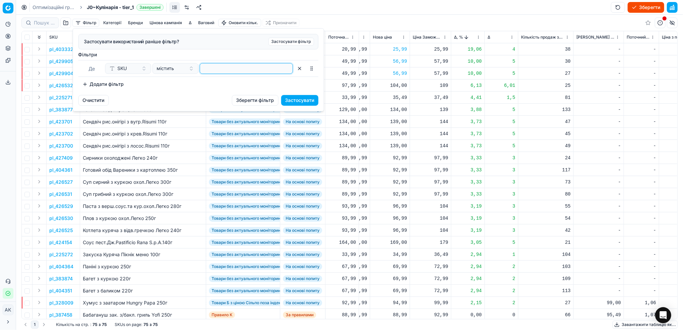
click at [224, 72] on input at bounding box center [246, 68] width 87 height 10
click at [306, 101] on button "Застосувати" at bounding box center [299, 100] width 37 height 11
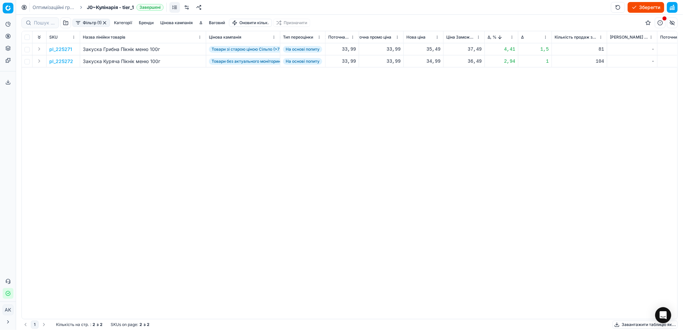
scroll to position [0, 198]
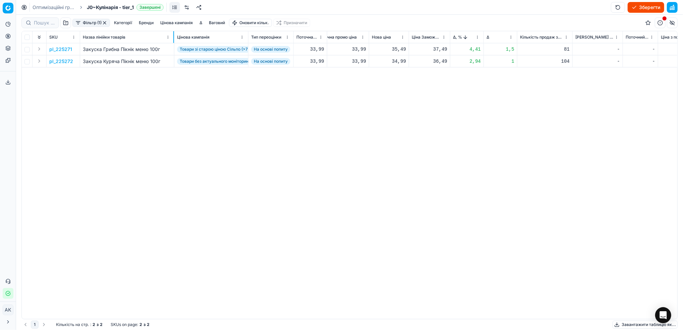
drag, startPoint x: 205, startPoint y: 35, endPoint x: 174, endPoint y: 36, distance: 31.9
click at [174, 36] on div at bounding box center [173, 37] width 1 height 12
drag, startPoint x: 246, startPoint y: 34, endPoint x: 258, endPoint y: 36, distance: 12.2
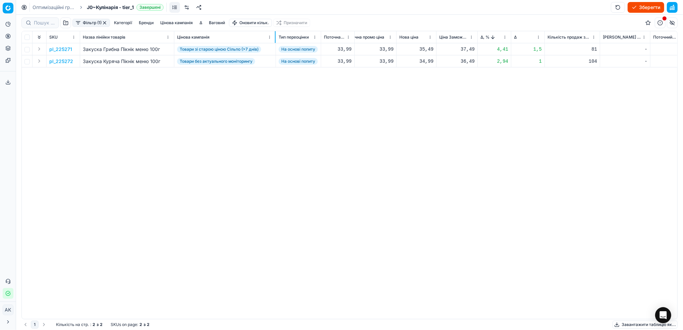
drag, startPoint x: 247, startPoint y: 34, endPoint x: 275, endPoint y: 39, distance: 28.0
click at [275, 39] on div at bounding box center [275, 37] width 1 height 12
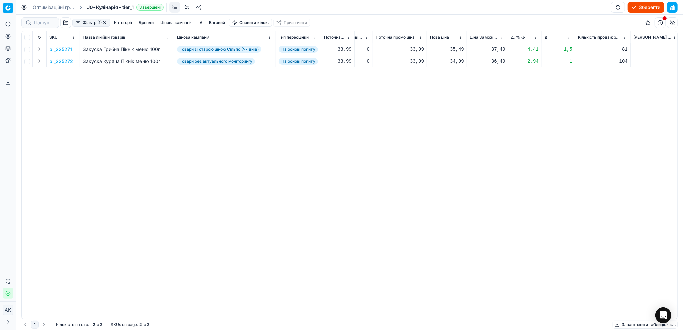
scroll to position [0, 0]
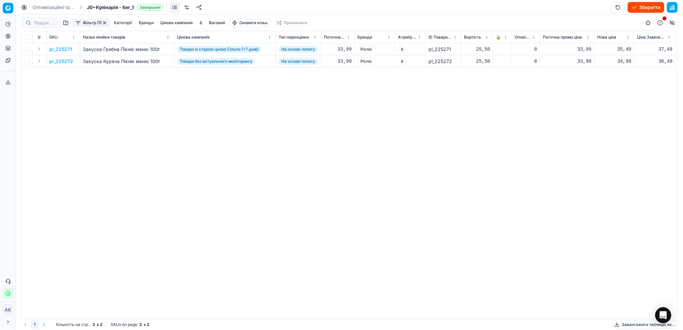
click at [105, 23] on button "button" at bounding box center [104, 22] width 5 height 5
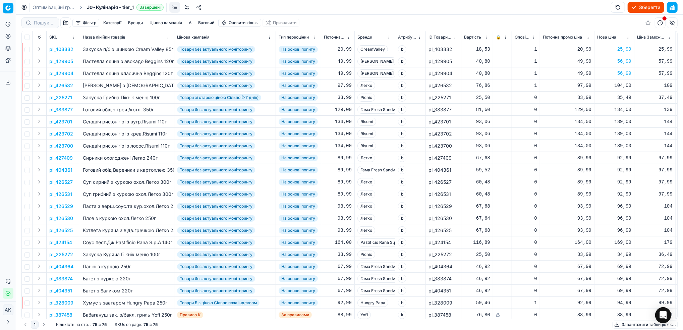
click at [133, 22] on button "Бренди" at bounding box center [135, 23] width 20 height 8
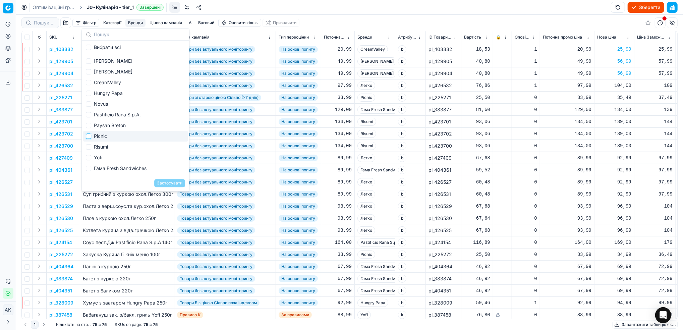
click at [90, 136] on input "Suggestions" at bounding box center [88, 135] width 5 height 5
checkbox input "true"
drag, startPoint x: 167, startPoint y: 181, endPoint x: 218, endPoint y: 181, distance: 50.9
click at [168, 181] on button "Застосувати" at bounding box center [169, 183] width 31 height 8
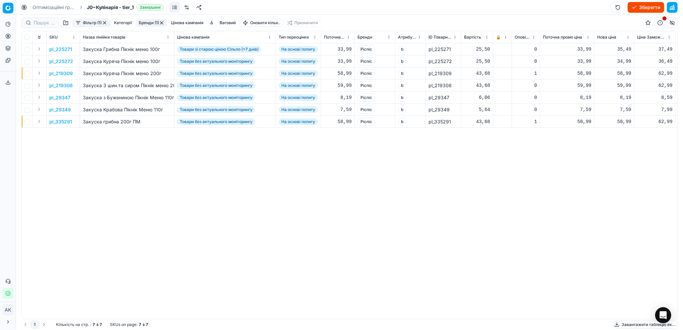
click at [486, 37] on html "Pricing platform Аналітика Цінова оптимізація Асортимент продукції Шаблони Серв…" at bounding box center [341, 165] width 683 height 330
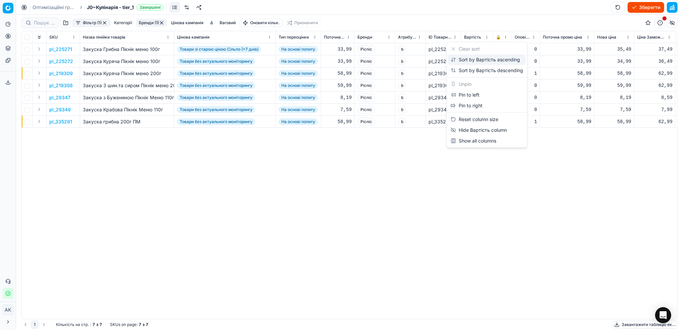
click at [457, 61] on div "Sort by Вартість ascending" at bounding box center [484, 59] width 69 height 7
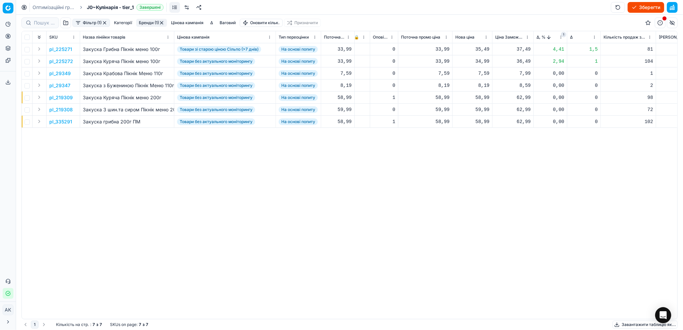
scroll to position [0, 145]
click at [56, 60] on p "pl_225272" at bounding box center [61, 61] width 24 height 7
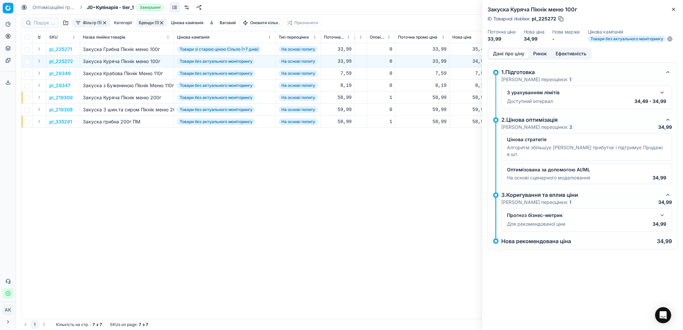
click at [61, 52] on p "pl_225271" at bounding box center [60, 49] width 23 height 7
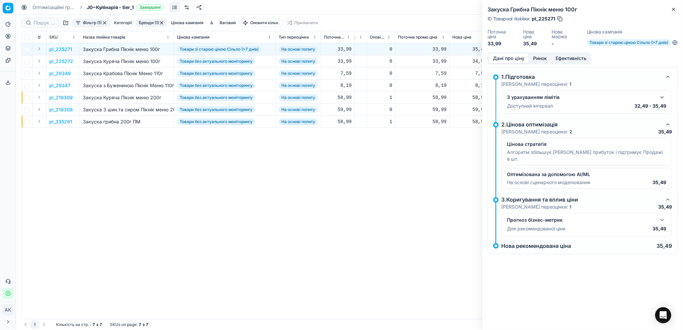
click at [540, 55] on button "Ринок" at bounding box center [539, 59] width 22 height 10
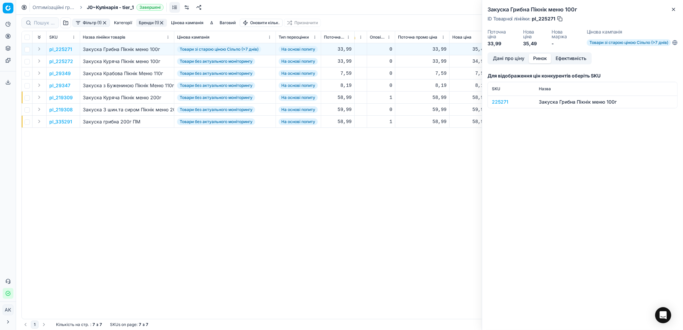
click at [497, 102] on div "225271" at bounding box center [511, 102] width 39 height 7
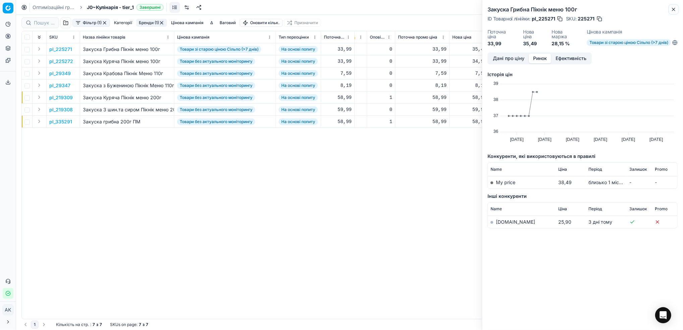
click at [674, 11] on icon "button" at bounding box center [673, 9] width 5 height 5
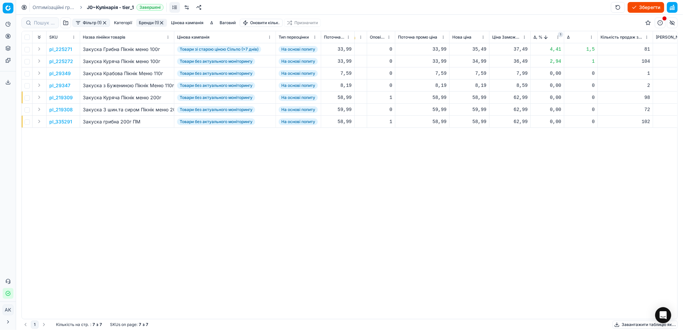
click at [478, 50] on div "35,49" at bounding box center [469, 49] width 34 height 7
click at [477, 109] on input "35.49" at bounding box center [493, 108] width 48 height 11
click at [481, 108] on input "33.49" at bounding box center [493, 108] width 48 height 11
type input "33.99"
click at [473, 60] on div "34,99" at bounding box center [469, 61] width 34 height 7
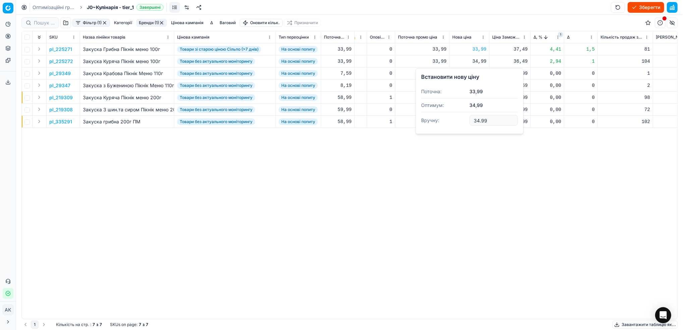
click at [477, 120] on input "34.99" at bounding box center [493, 120] width 48 height 11
type input "33.99"
drag, startPoint x: 124, startPoint y: 312, endPoint x: 101, endPoint y: 312, distance: 22.8
click at [101, 312] on div "pl_225271 Закуска Грибна Пікнік меню 100г Товари зі старою ціною Сільпо (>7 дні…" at bounding box center [204, 180] width 655 height 275
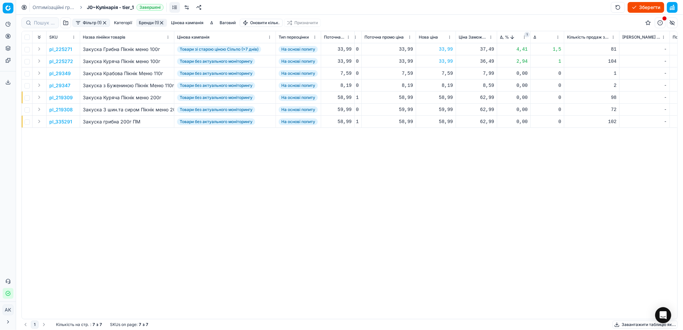
scroll to position [0, 184]
click at [166, 22] on button "Бренди (1)" at bounding box center [151, 23] width 31 height 8
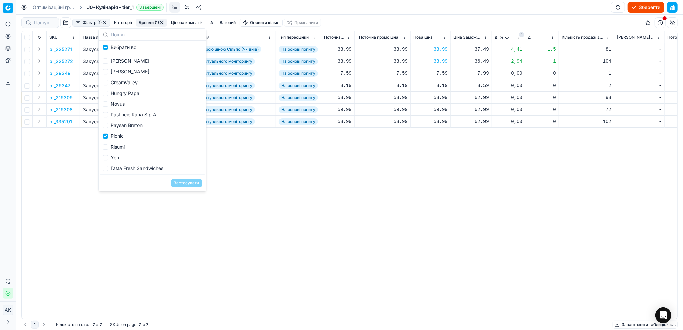
drag, startPoint x: 104, startPoint y: 204, endPoint x: 98, endPoint y: 196, distance: 9.4
click at [104, 204] on div "pl_225271 Закуска Грибна Пікнік меню 100г Товари зі старою ціною Сільпо (>7 дні…" at bounding box center [165, 180] width 655 height 275
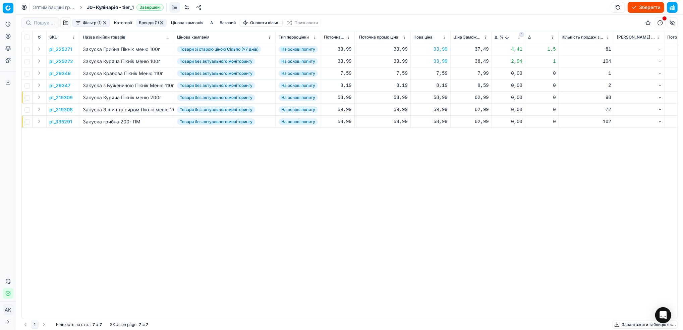
click at [163, 22] on button "button" at bounding box center [161, 22] width 5 height 5
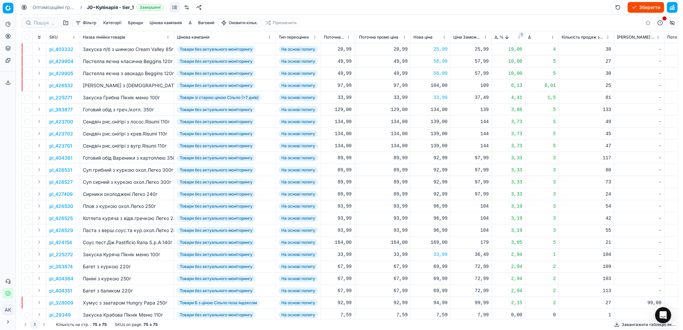
click at [163, 21] on button "Цінова кампанія" at bounding box center [166, 23] width 38 height 8
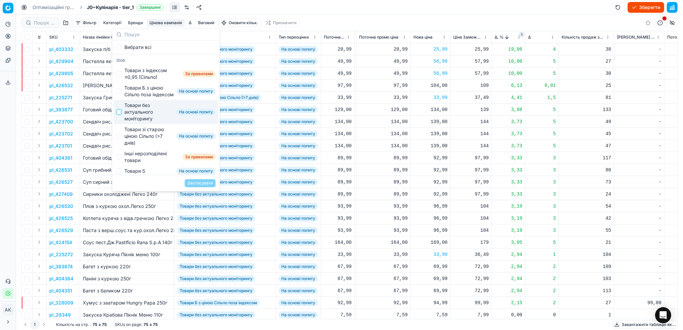
click at [117, 115] on input "Suggestions" at bounding box center [118, 111] width 5 height 5
checkbox input "true"
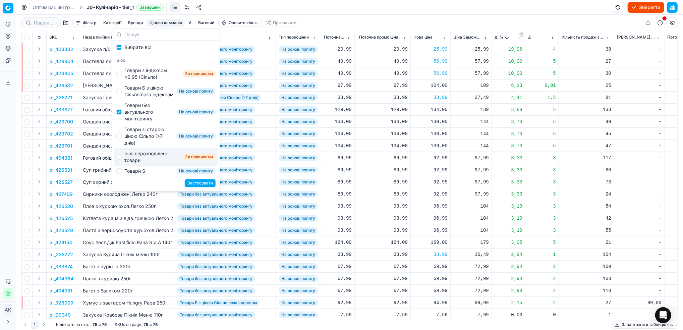
click at [194, 185] on button "Застосувати" at bounding box center [200, 183] width 31 height 8
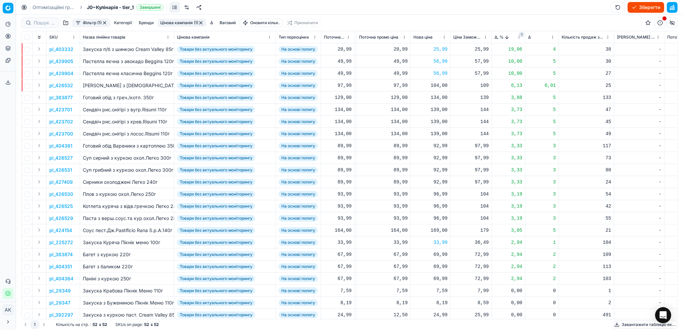
click at [517, 37] on html "Pricing platform Аналітика Цінова оптимізація Асортимент продукції Шаблони Серв…" at bounding box center [341, 165] width 683 height 330
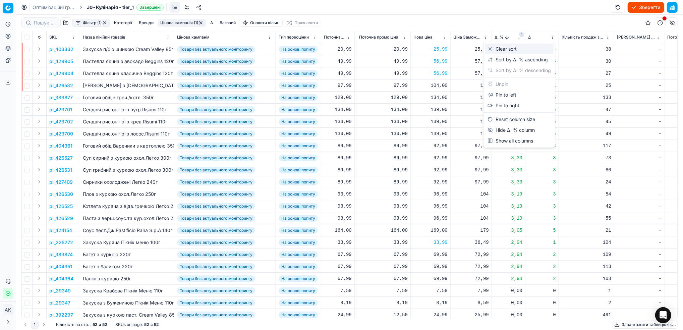
click at [505, 48] on div "Clear sort" at bounding box center [501, 49] width 29 height 7
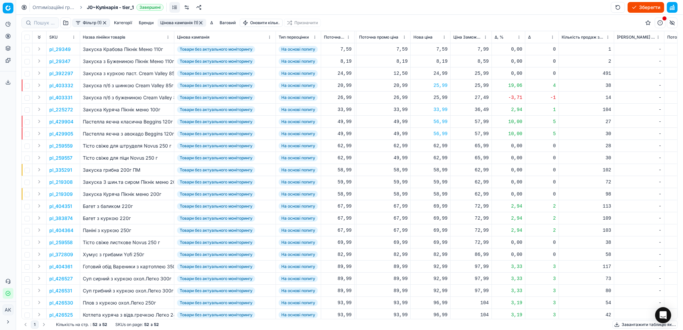
click at [519, 36] on html "Pricing platform Аналітика Цінова оптимізація Асортимент продукції Шаблони Серв…" at bounding box center [341, 165] width 683 height 330
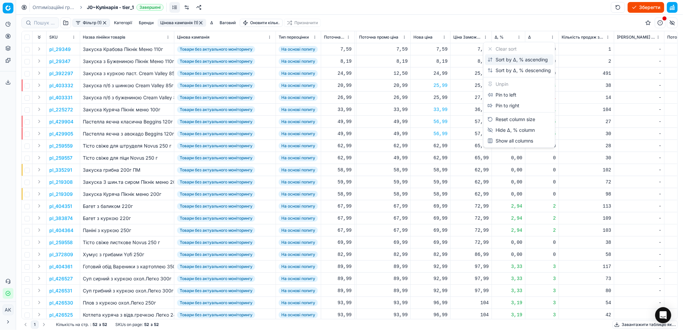
click at [496, 58] on div "Sort by Δ, % ascending" at bounding box center [517, 59] width 60 height 7
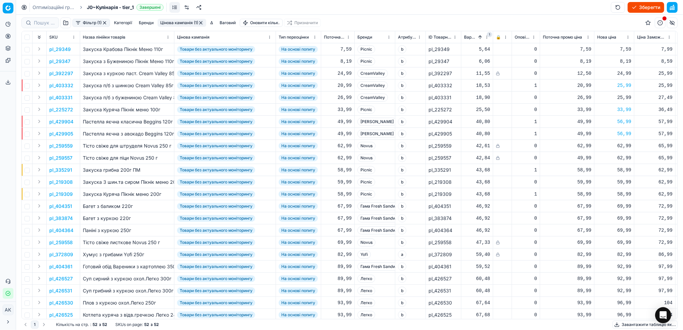
click at [488, 37] on span "1" at bounding box center [489, 34] width 5 height 5
click at [86, 22] on button "Фільтр (1)" at bounding box center [91, 23] width 38 height 8
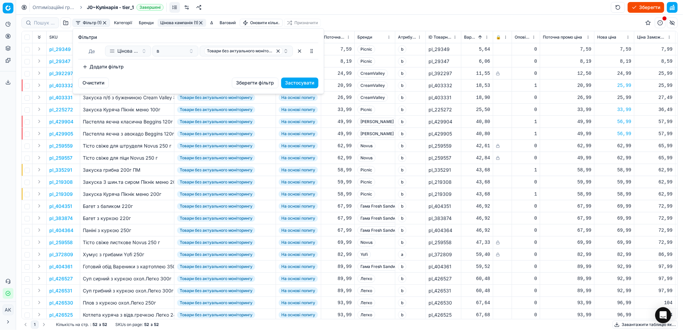
click at [106, 68] on button "Додати фільтр" at bounding box center [103, 66] width 50 height 11
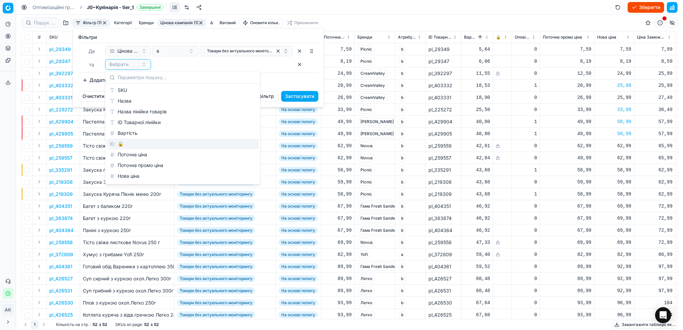
click at [130, 143] on div "🔒" at bounding box center [183, 143] width 152 height 11
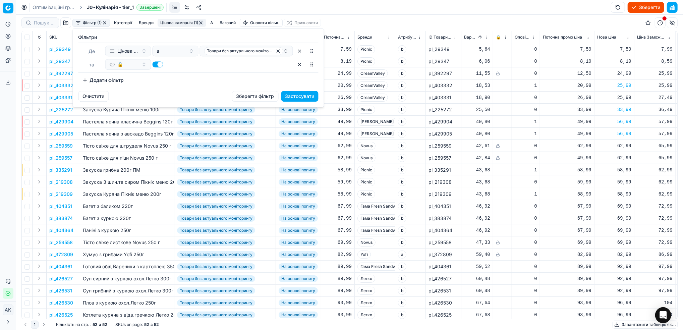
click at [158, 63] on button "button" at bounding box center [157, 64] width 11 height 6
checkbox input "false"
click at [301, 97] on button "Застосувати" at bounding box center [299, 96] width 37 height 11
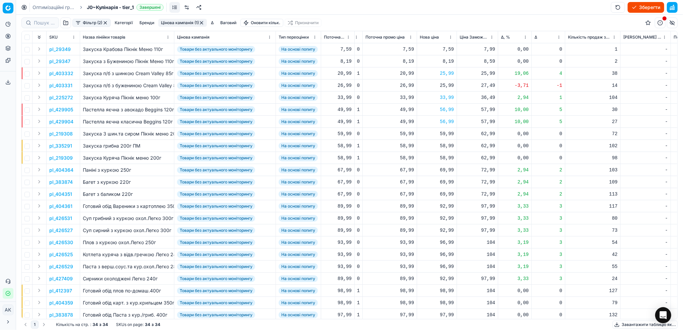
scroll to position [0, 180]
click at [522, 38] on html "Pricing platform Аналітика Цінова оптимізація Асортимент продукції Шаблони Серв…" at bounding box center [341, 165] width 683 height 330
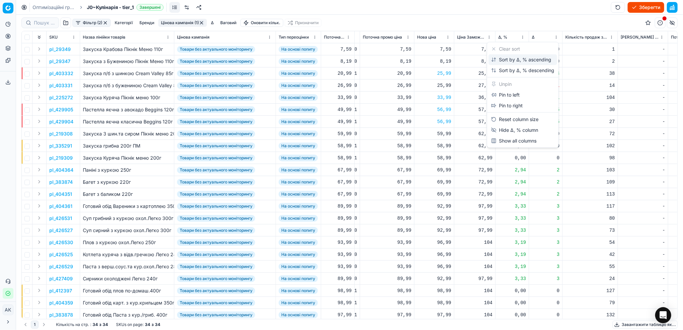
click at [511, 62] on div "Sort by Δ, % ascending" at bounding box center [521, 59] width 60 height 7
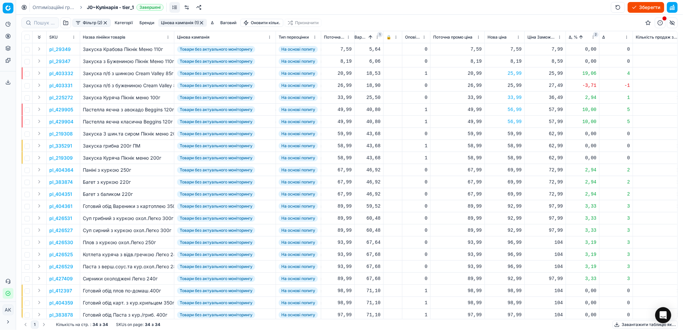
scroll to position [0, 104]
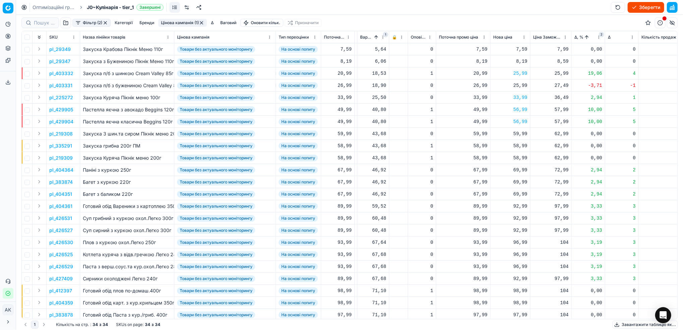
click at [384, 36] on span "1" at bounding box center [385, 34] width 5 height 5
click at [384, 38] on html "Pricing platform Аналітика Цінова оптимізація Асортимент продукції Шаблони Серв…" at bounding box center [341, 165] width 683 height 330
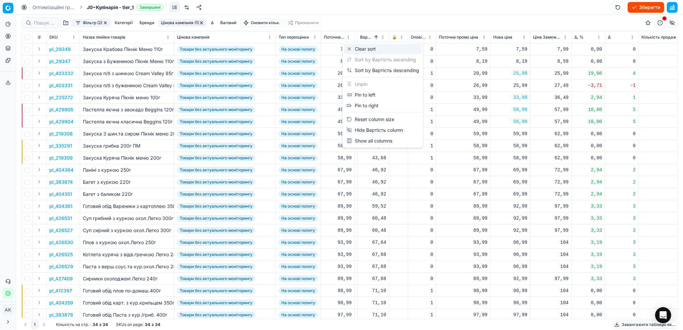
click at [371, 49] on div "Clear sort" at bounding box center [361, 49] width 29 height 7
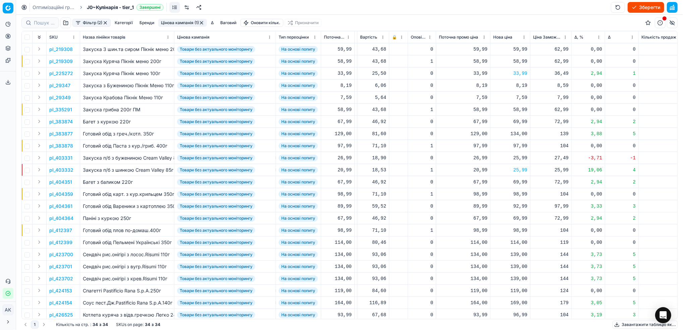
click at [599, 37] on html "Pricing platform Аналітика Цінова оптимізація Асортимент продукції Шаблони Серв…" at bounding box center [341, 165] width 683 height 330
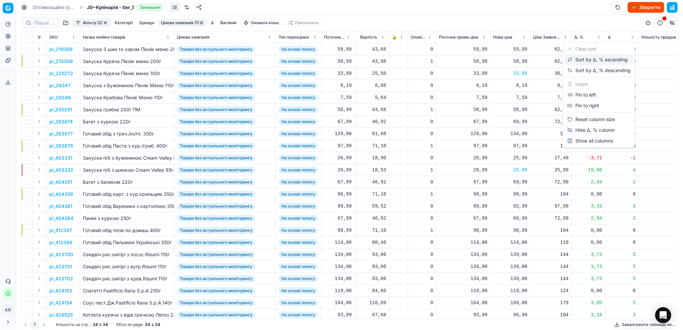
click at [597, 61] on div "Sort by Δ, % ascending" at bounding box center [597, 59] width 60 height 7
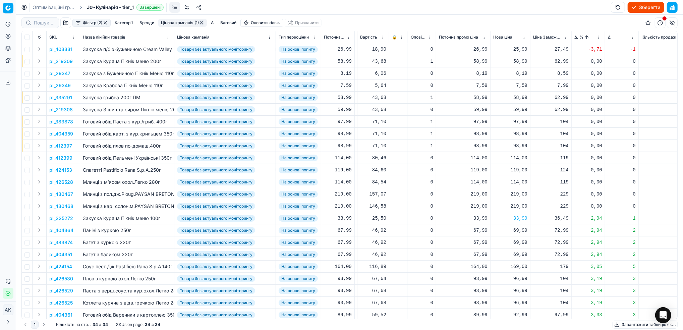
click at [598, 38] on html "Pricing platform Аналітика Цінова оптимізація Асортимент продукції Шаблони Серв…" at bounding box center [341, 165] width 683 height 330
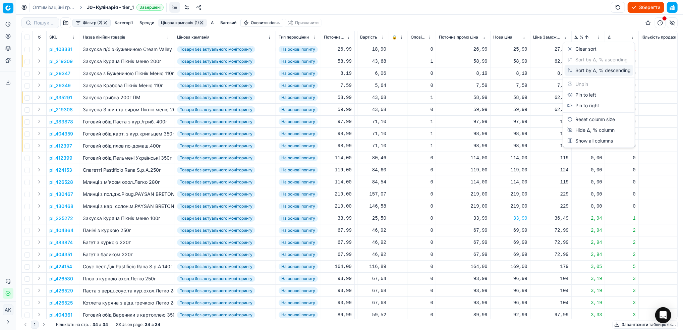
click at [586, 70] on div "Sort by Δ, % descending" at bounding box center [598, 70] width 63 height 7
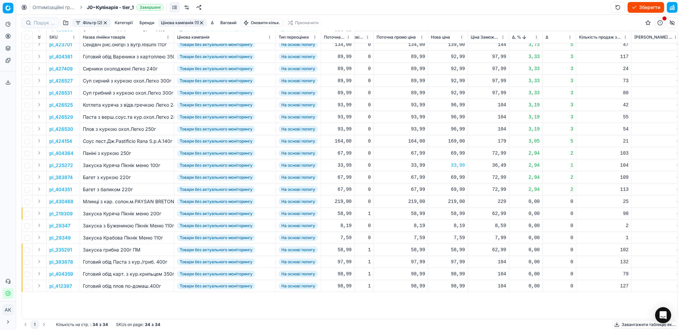
scroll to position [0, 166]
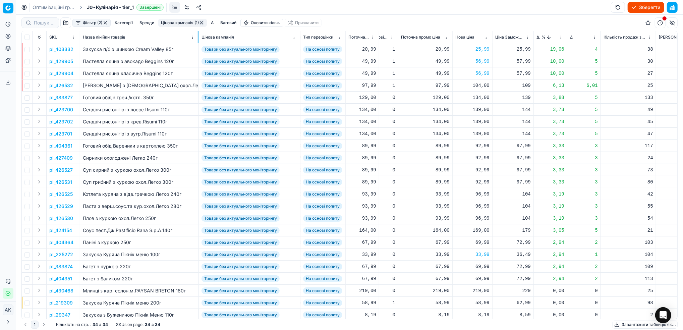
drag, startPoint x: 174, startPoint y: 34, endPoint x: 198, endPoint y: 34, distance: 24.1
click at [198, 34] on div at bounding box center [198, 37] width 1 height 12
click at [168, 23] on button "Цінова кампанія (1)" at bounding box center [182, 23] width 49 height 8
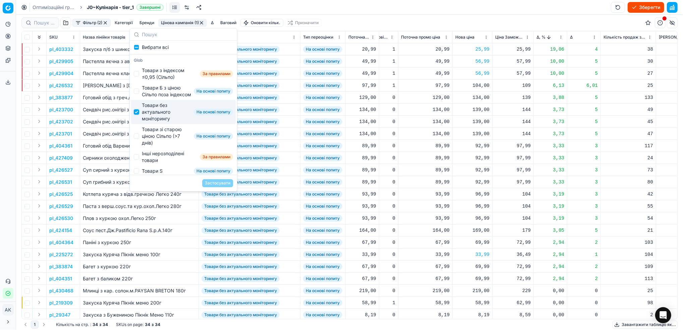
click at [135, 115] on input "Suggestions" at bounding box center [136, 111] width 5 height 5
checkbox input "false"
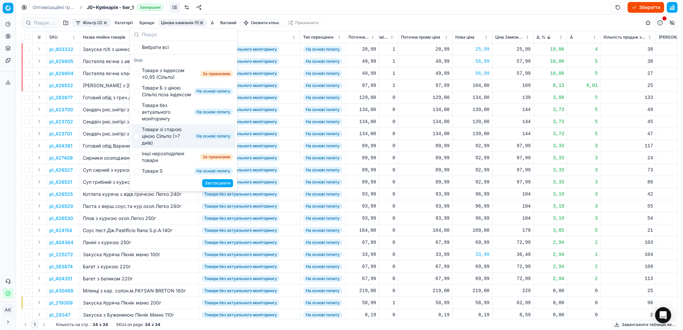
click at [139, 143] on div "Товари зі старою ціною Сільпо (>7 днів) На основі попиту" at bounding box center [183, 136] width 105 height 24
checkbox input "true"
click at [222, 184] on button "Застосувати" at bounding box center [217, 183] width 31 height 8
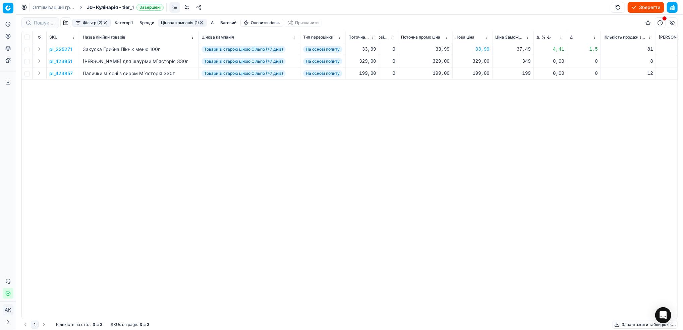
click at [66, 63] on p "pl_423851" at bounding box center [60, 61] width 23 height 7
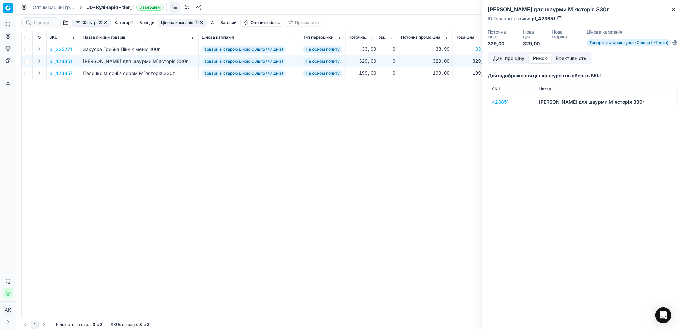
click at [541, 54] on button "Ринок" at bounding box center [539, 59] width 22 height 10
click at [501, 100] on div "423851" at bounding box center [511, 102] width 39 height 7
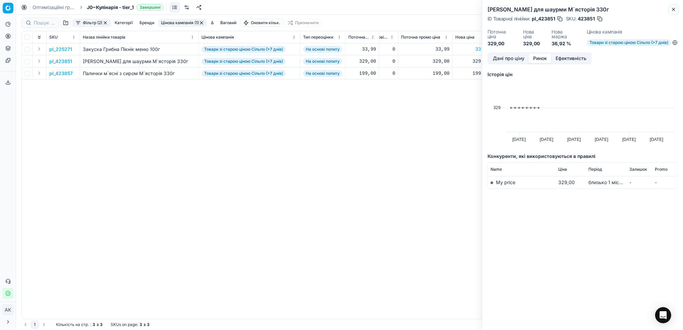
click at [674, 10] on icon "button" at bounding box center [673, 9] width 5 height 5
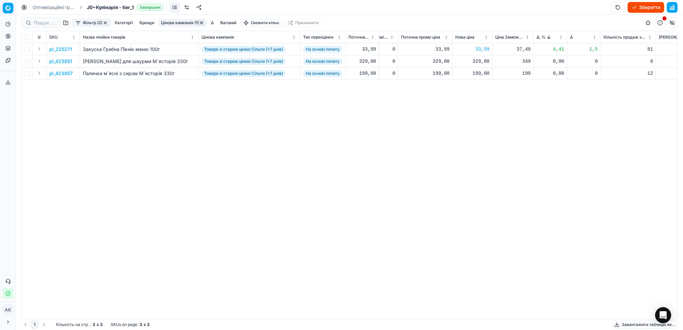
click at [62, 74] on p "pl_423857" at bounding box center [60, 73] width 23 height 7
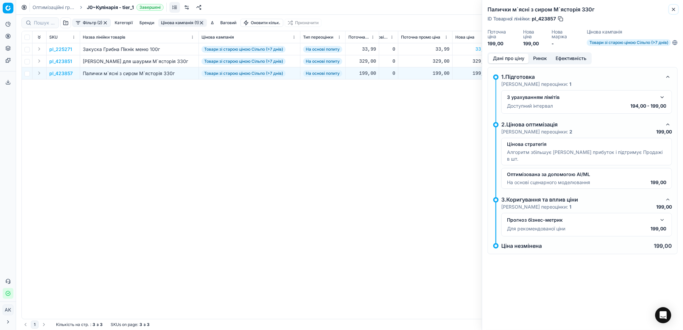
click at [675, 9] on icon "button" at bounding box center [673, 9] width 5 height 5
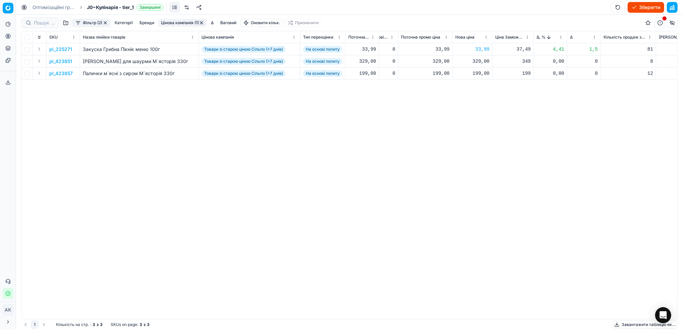
click at [175, 23] on button "Цінова кампанія (1)" at bounding box center [182, 23] width 49 height 8
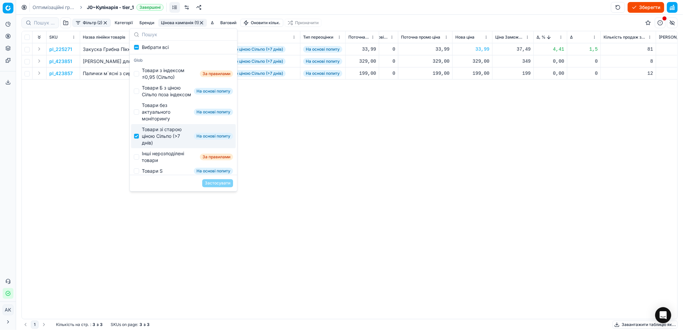
click at [136, 147] on div "Товари зі старою ціною Сільпо (>7 днів) На основі попиту" at bounding box center [183, 136] width 105 height 24
checkbox input "false"
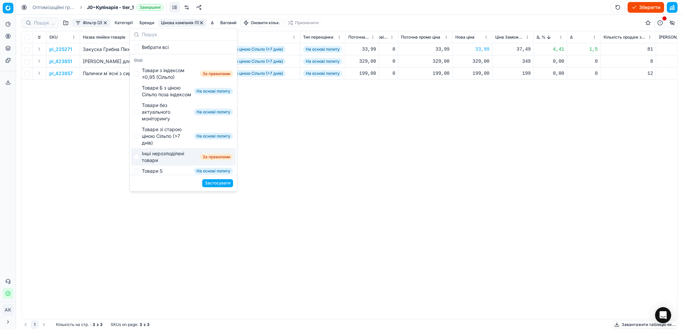
click at [140, 166] on div "Інші нерозподілені товари За правилами" at bounding box center [183, 156] width 105 height 17
checkbox input "true"
click at [221, 184] on button "Застосувати" at bounding box center [217, 183] width 31 height 8
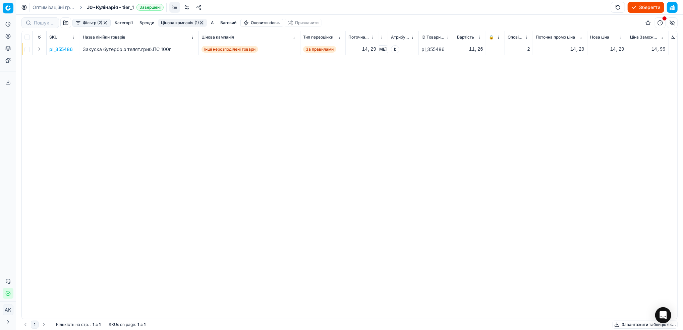
scroll to position [0, 40]
click at [202, 24] on button "button" at bounding box center [201, 22] width 5 height 5
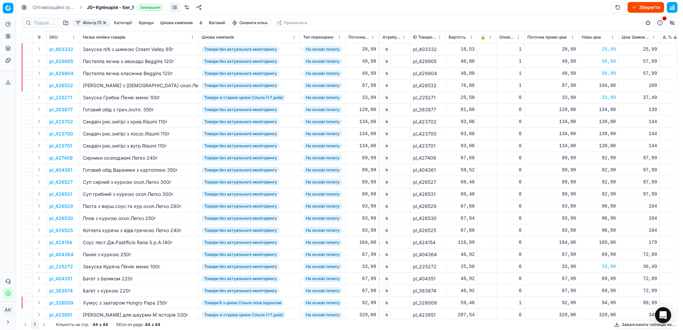
click at [638, 7] on button "Зберегти" at bounding box center [645, 7] width 37 height 11
click at [49, 3] on div "Оптимізаційні групи J0~Кулінарія - tier_1 Оновлення ..." at bounding box center [349, 7] width 667 height 15
click at [53, 6] on link "Оптимізаційні групи" at bounding box center [54, 7] width 43 height 7
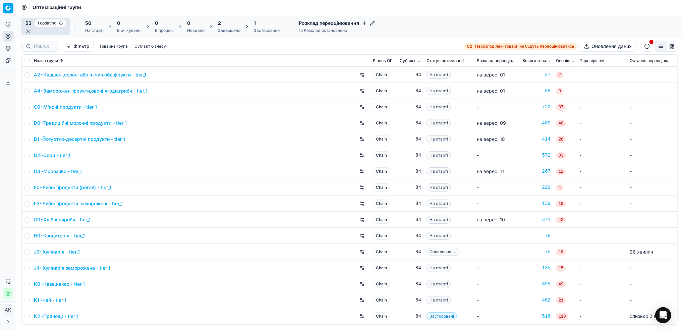
click at [229, 29] on div "Завершено" at bounding box center [229, 30] width 22 height 5
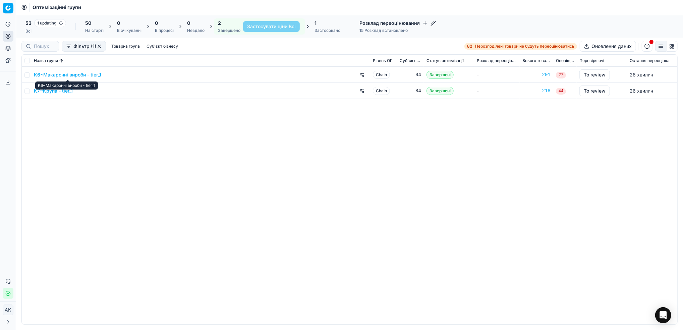
click at [67, 74] on link "K6~Макаронні вироби - tier_1" at bounding box center [67, 74] width 67 height 7
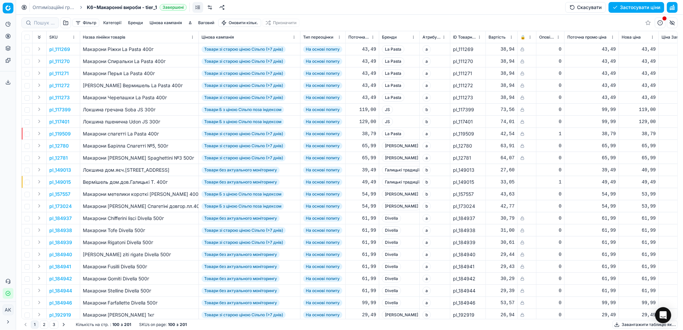
click at [672, 10] on button "button" at bounding box center [672, 7] width 11 height 11
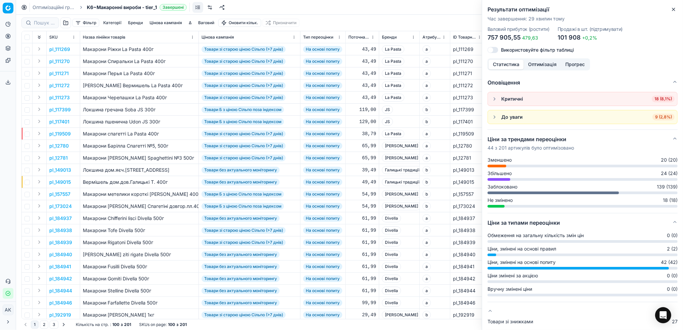
click at [672, 7] on icon "button" at bounding box center [673, 9] width 5 height 5
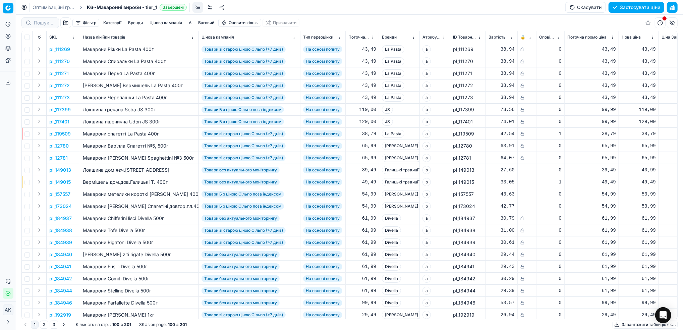
click at [170, 21] on button "Цінова кампанія" at bounding box center [166, 23] width 38 height 8
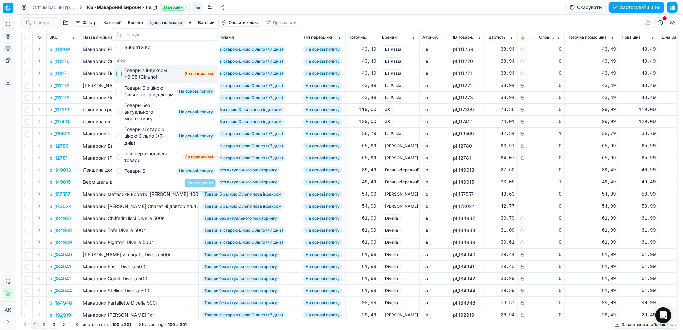
click at [118, 73] on input "Suggestions" at bounding box center [118, 73] width 5 height 5
checkbox input "true"
click at [202, 184] on button "Застосувати" at bounding box center [200, 183] width 31 height 8
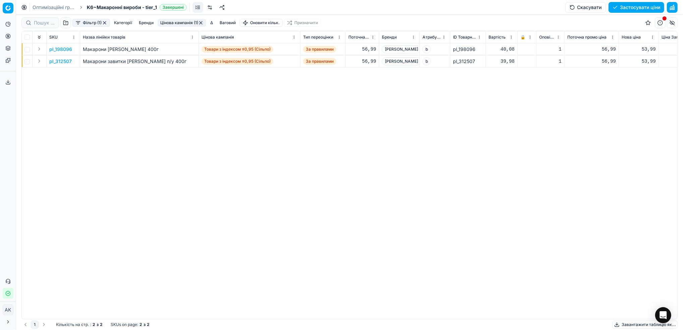
click at [89, 21] on button "Фільтр (1)" at bounding box center [91, 23] width 38 height 8
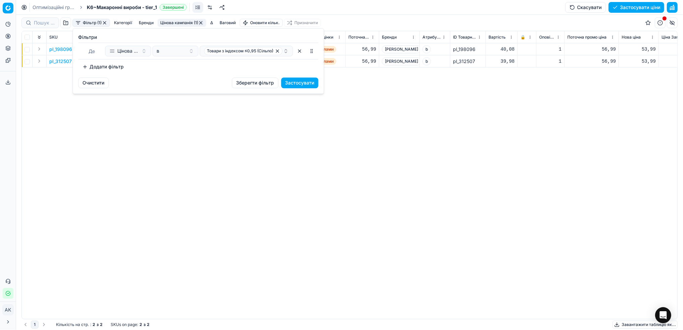
click at [293, 166] on html "Pricing platform Аналітика Цінова оптимізація Асортимент продукції Шаблони Серв…" at bounding box center [341, 165] width 683 height 330
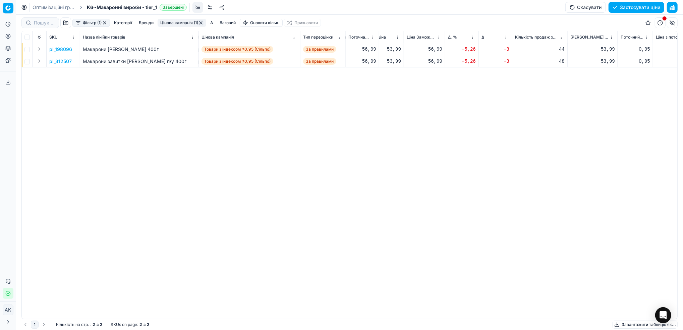
scroll to position [0, 258]
click at [61, 48] on p "pl_198096" at bounding box center [60, 49] width 23 height 7
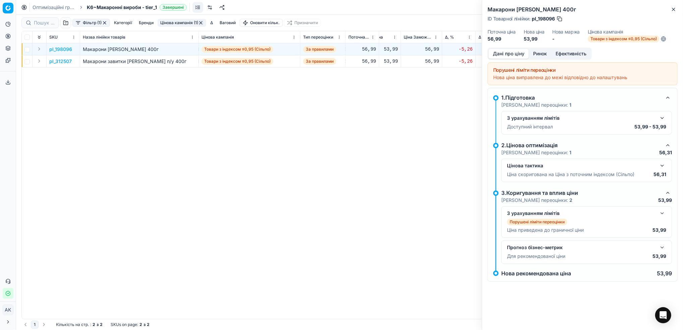
click at [541, 52] on button "Ринок" at bounding box center [539, 54] width 22 height 10
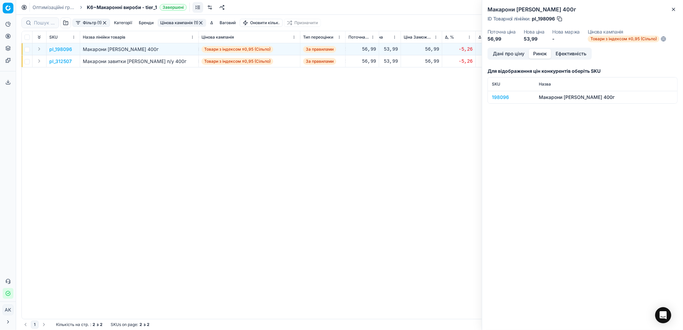
click at [499, 98] on div "198096" at bounding box center [511, 97] width 39 height 7
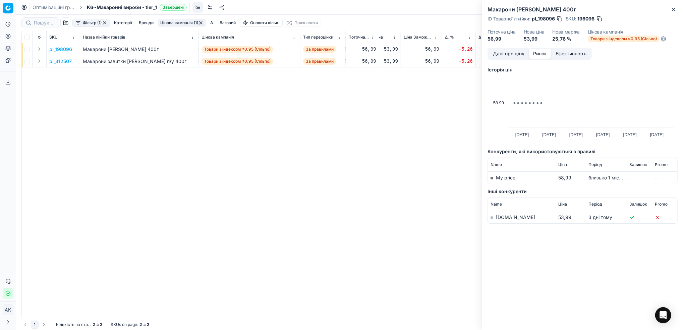
click at [499, 216] on link "[DOMAIN_NAME]" at bounding box center [515, 217] width 39 height 6
click at [674, 8] on icon "button" at bounding box center [673, 9] width 5 height 5
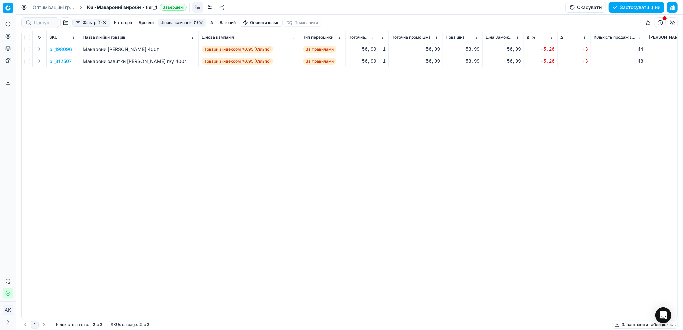
scroll to position [0, 179]
click at [62, 61] on p "pl_312507" at bounding box center [60, 61] width 22 height 7
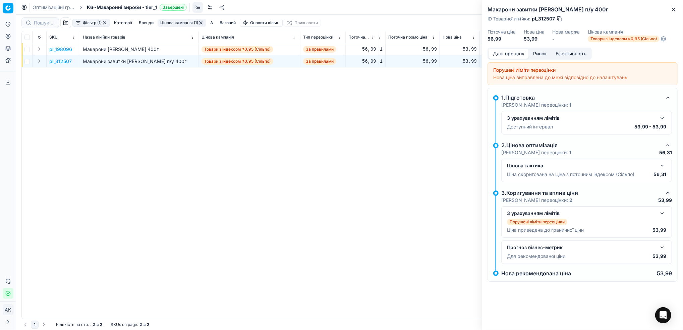
click at [538, 54] on button "Ринок" at bounding box center [539, 54] width 22 height 10
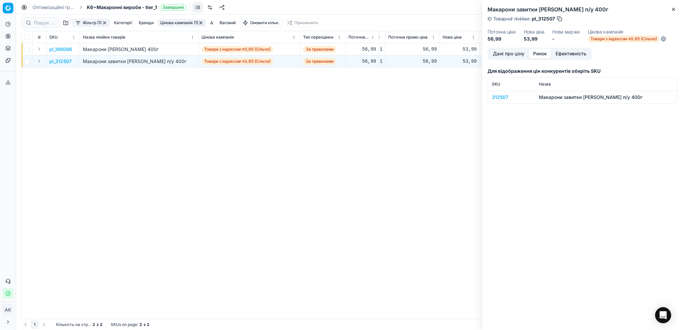
click at [498, 98] on div "312507" at bounding box center [511, 97] width 39 height 7
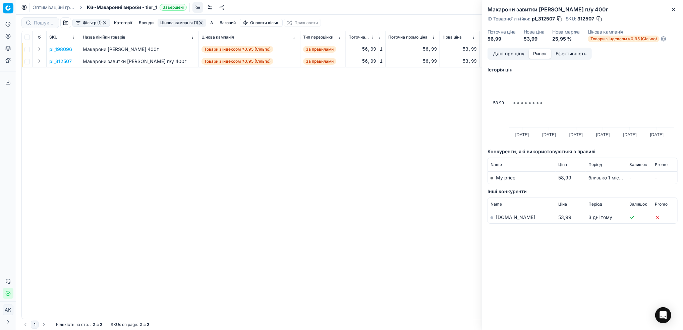
click at [505, 217] on link "[DOMAIN_NAME]" at bounding box center [515, 217] width 39 height 6
click at [673, 10] on icon "button" at bounding box center [673, 9] width 3 height 3
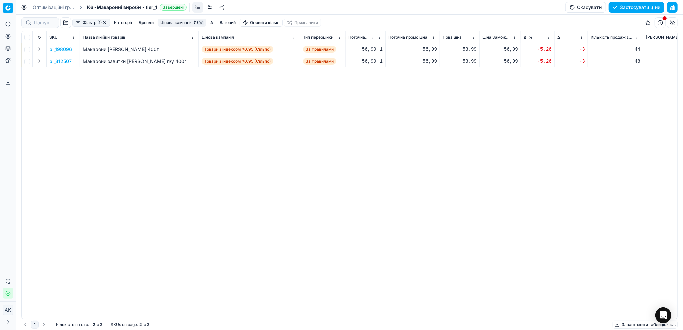
click at [190, 23] on button "Цінова кампанія (1)" at bounding box center [182, 23] width 49 height 8
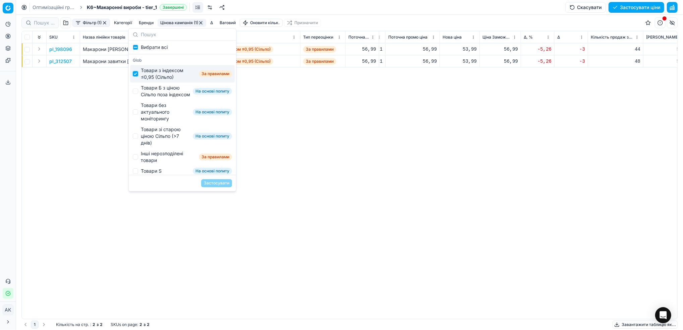
click at [136, 73] on input "Suggestions" at bounding box center [135, 73] width 5 height 5
checkbox input "false"
click at [138, 97] on div "Товари Б з ціною Сільпо поза індексом На основі попиту" at bounding box center [182, 90] width 105 height 17
checkbox input "true"
click at [223, 184] on button "Застосувати" at bounding box center [216, 183] width 31 height 8
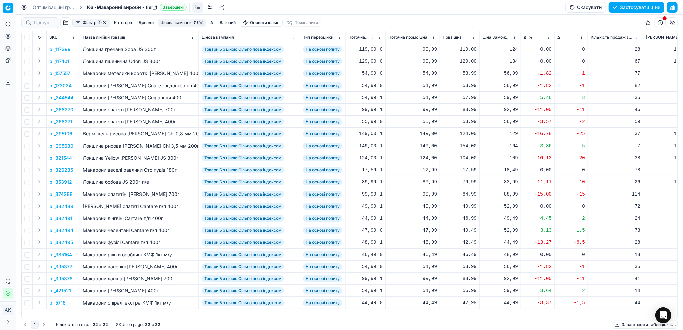
click at [546, 38] on html "Pricing platform Аналітика Цінова оптимізація Асортимент продукції Шаблони Серв…" at bounding box center [341, 165] width 683 height 330
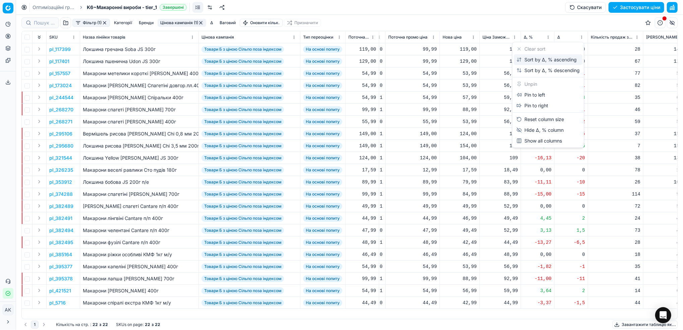
click at [524, 60] on div "Sort by Δ, % ascending" at bounding box center [546, 59] width 60 height 7
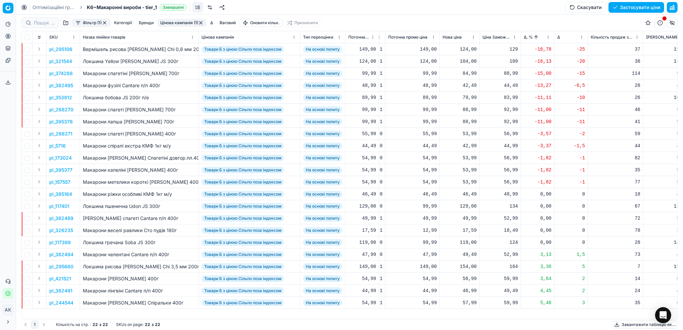
click at [60, 49] on p "pl_295106" at bounding box center [60, 49] width 23 height 7
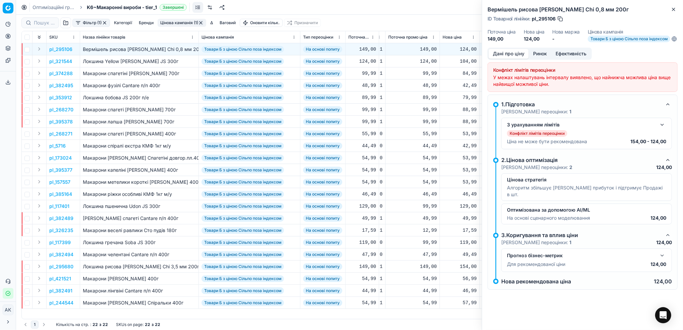
click at [539, 56] on button "Ринок" at bounding box center [539, 54] width 22 height 10
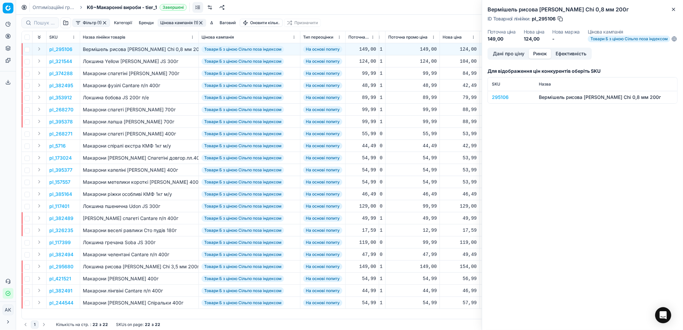
click at [496, 101] on div "295106" at bounding box center [511, 97] width 39 height 7
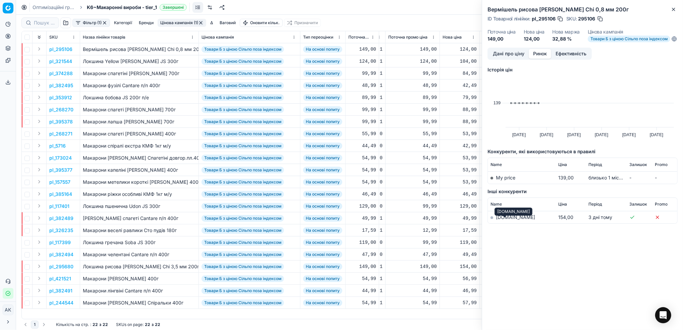
click at [503, 220] on link "[DOMAIN_NAME]" at bounding box center [515, 217] width 39 height 6
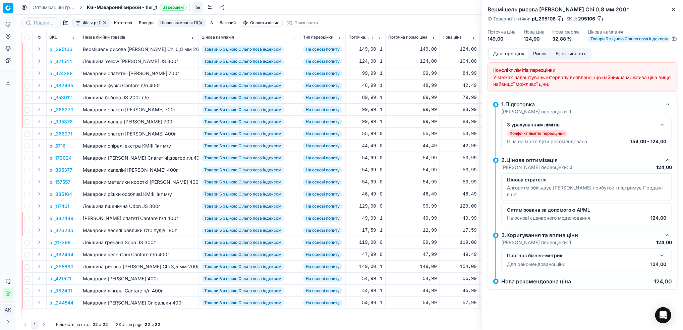
click at [496, 59] on button "Дані про ціну" at bounding box center [508, 54] width 40 height 10
click at [661, 129] on button "button" at bounding box center [662, 125] width 8 height 8
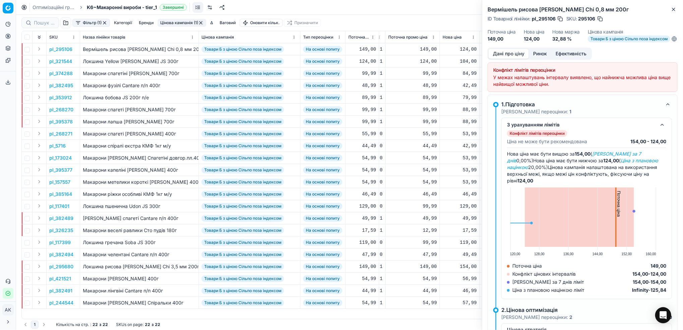
click at [599, 20] on button "button" at bounding box center [600, 18] width 7 height 7
click at [674, 7] on icon "button" at bounding box center [673, 9] width 5 height 5
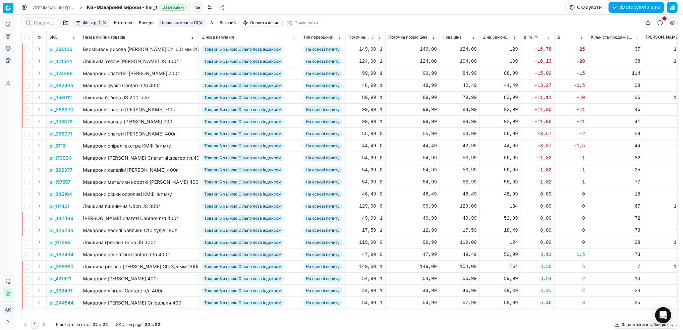
click at [464, 50] on div "124,00" at bounding box center [459, 49] width 34 height 7
click at [466, 108] on input "124.00" at bounding box center [483, 108] width 48 height 11
type input "154.00"
click at [65, 61] on p "pl_321544" at bounding box center [60, 61] width 23 height 7
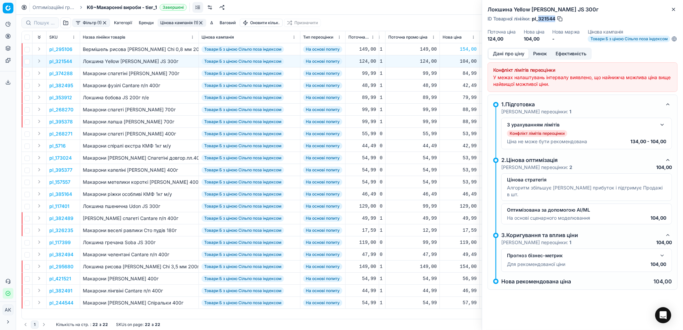
drag, startPoint x: 555, startPoint y: 19, endPoint x: 538, endPoint y: 19, distance: 16.4
click at [538, 19] on span "pl_321544" at bounding box center [543, 18] width 23 height 7
copy span "321544"
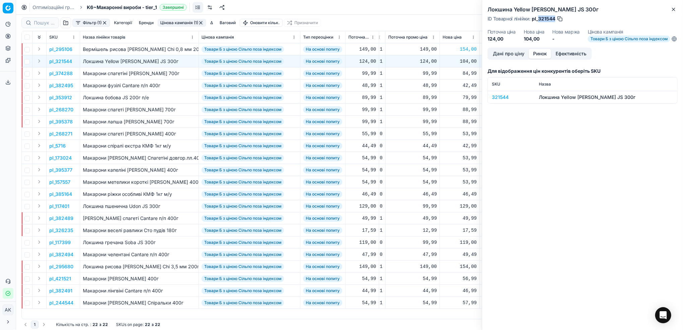
click at [538, 59] on button "Ринок" at bounding box center [539, 54] width 22 height 10
click at [500, 101] on div "321544" at bounding box center [511, 97] width 39 height 7
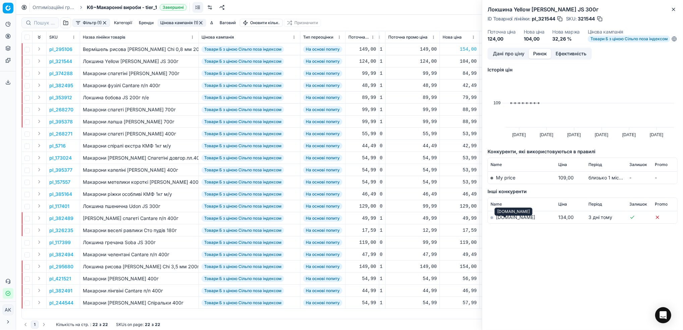
click at [502, 220] on link "[DOMAIN_NAME]" at bounding box center [515, 217] width 39 height 6
click at [673, 10] on icon "button" at bounding box center [673, 9] width 5 height 5
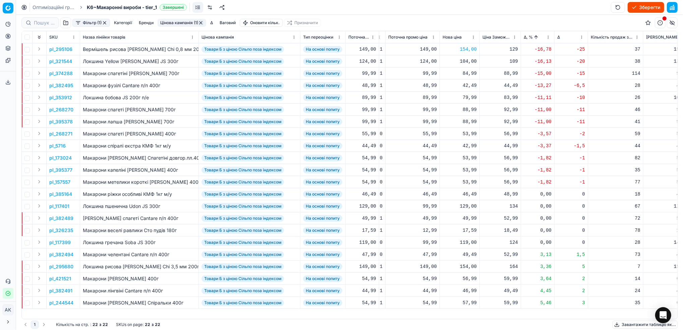
click at [465, 63] on div "104,00" at bounding box center [459, 61] width 34 height 7
drag, startPoint x: 471, startPoint y: 119, endPoint x: 465, endPoint y: 119, distance: 5.0
click at [465, 119] on input "104.00" at bounding box center [483, 120] width 48 height 11
type input "119.00"
click at [57, 75] on p "pl_374288" at bounding box center [60, 73] width 23 height 7
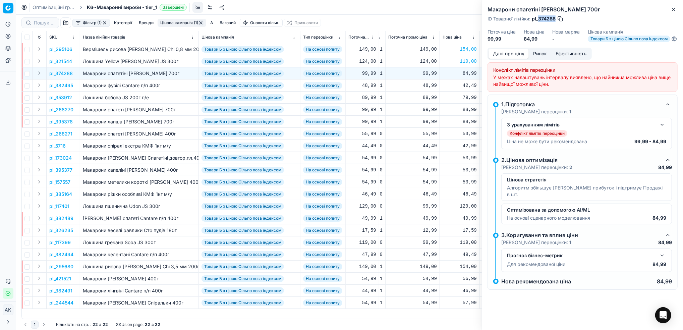
drag, startPoint x: 556, startPoint y: 19, endPoint x: 539, endPoint y: 21, distance: 16.8
click at [539, 21] on div "ID Товарної лінійки : pl_374288" at bounding box center [525, 18] width 76 height 7
copy span "374288"
click at [539, 59] on button "Ринок" at bounding box center [539, 54] width 22 height 10
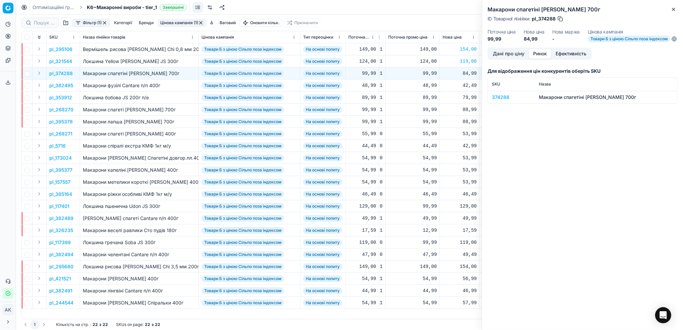
click at [500, 101] on div "374288" at bounding box center [511, 97] width 39 height 7
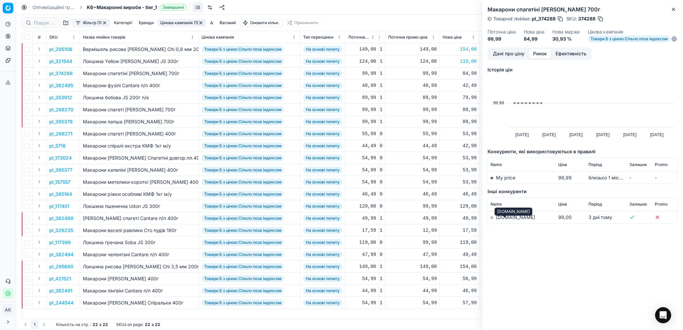
click at [502, 220] on link "[DOMAIN_NAME]" at bounding box center [515, 217] width 39 height 6
click at [672, 9] on icon "button" at bounding box center [673, 9] width 5 height 5
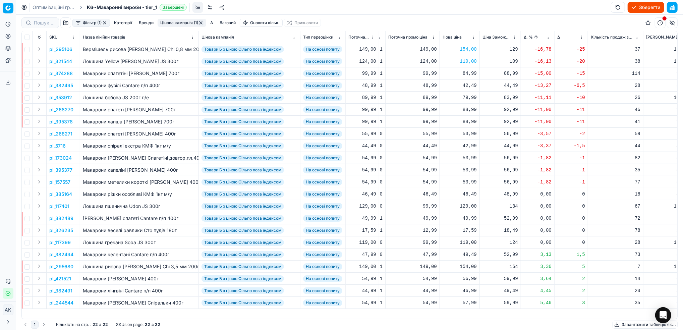
click at [62, 86] on p "pl_382495" at bounding box center [61, 85] width 24 height 7
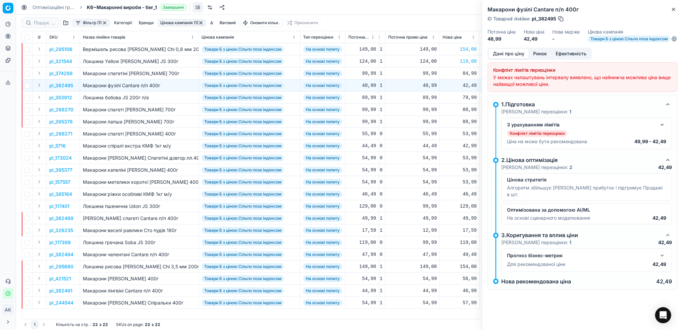
click at [537, 58] on button "Ринок" at bounding box center [539, 54] width 22 height 10
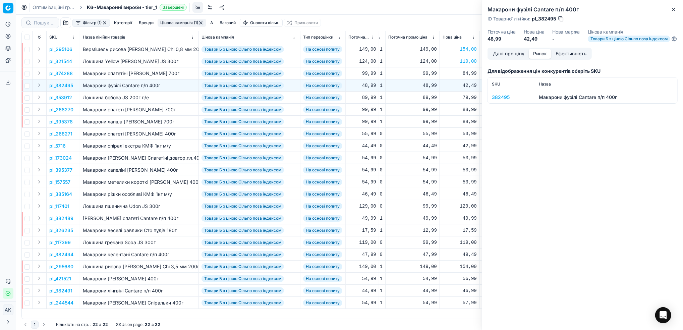
click at [496, 101] on div "382495" at bounding box center [511, 97] width 39 height 7
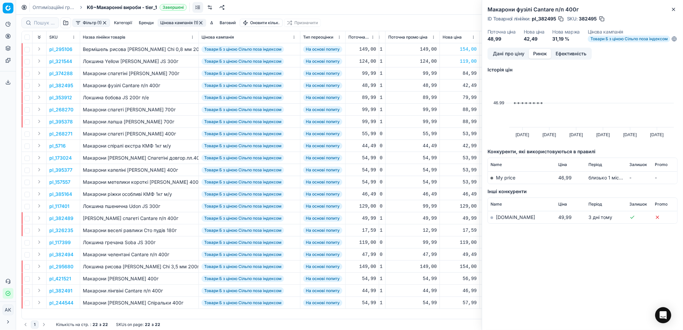
click at [504, 220] on link "[DOMAIN_NAME]" at bounding box center [515, 217] width 39 height 6
click at [504, 59] on button "Дані про ціну" at bounding box center [508, 54] width 40 height 10
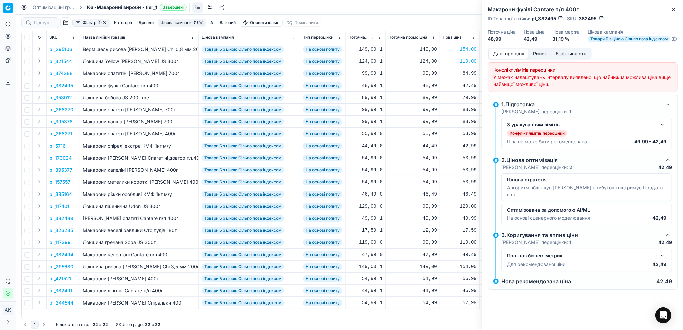
click at [602, 19] on button "button" at bounding box center [601, 18] width 7 height 7
click at [675, 7] on icon "button" at bounding box center [673, 9] width 5 height 5
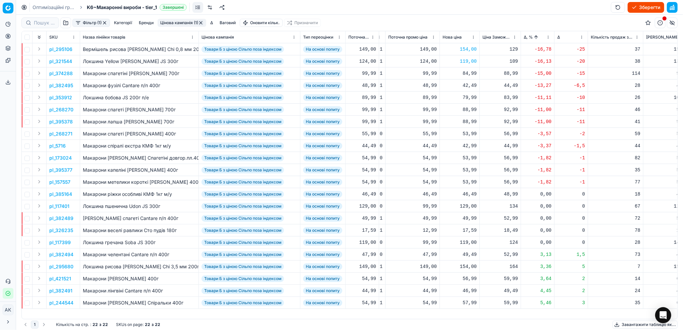
click at [466, 85] on div "42,49" at bounding box center [459, 85] width 34 height 7
click at [467, 145] on input "42.49" at bounding box center [483, 144] width 48 height 11
click at [472, 145] on input "44.49" at bounding box center [483, 144] width 48 height 11
type input "44.99"
click at [68, 97] on p "pl_353912" at bounding box center [60, 97] width 23 height 7
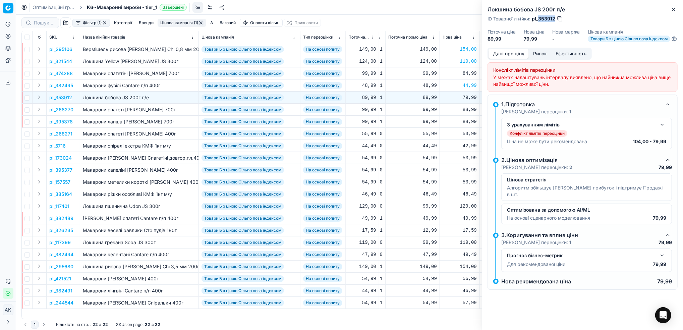
drag, startPoint x: 554, startPoint y: 18, endPoint x: 539, endPoint y: 20, distance: 15.2
click at [539, 20] on span "pl_353912" at bounding box center [543, 18] width 23 height 7
copy span "353912"
click at [536, 59] on button "Ринок" at bounding box center [539, 54] width 22 height 10
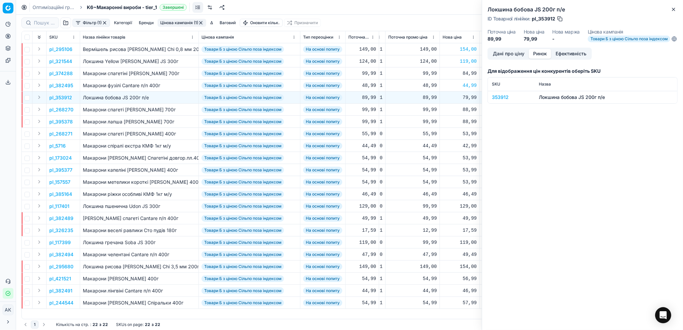
click at [498, 101] on div "353912" at bounding box center [511, 97] width 39 height 7
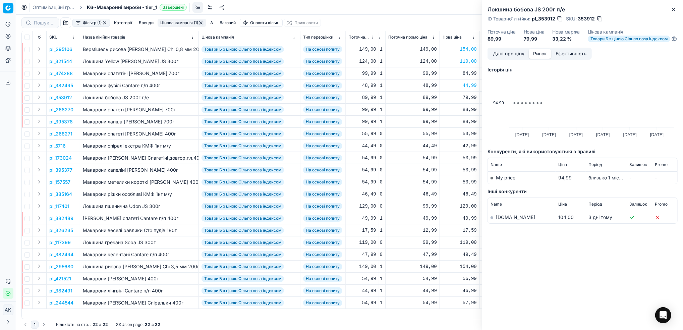
click at [501, 220] on link "[DOMAIN_NAME]" at bounding box center [515, 217] width 39 height 6
click at [672, 9] on icon "button" at bounding box center [673, 9] width 5 height 5
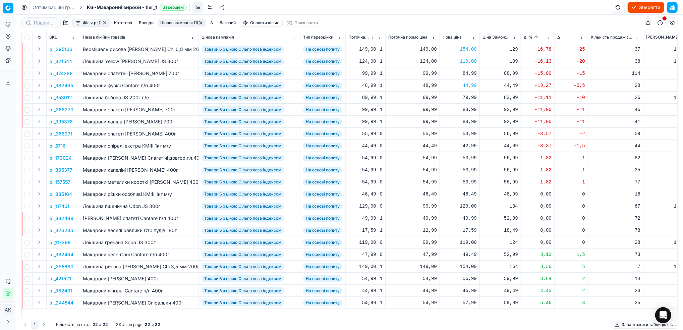
click at [465, 98] on div "79,99" at bounding box center [459, 97] width 34 height 7
click at [462, 157] on input "79.99" at bounding box center [483, 156] width 48 height 11
type input "89.99"
click at [60, 108] on p "pl_268270" at bounding box center [61, 109] width 24 height 7
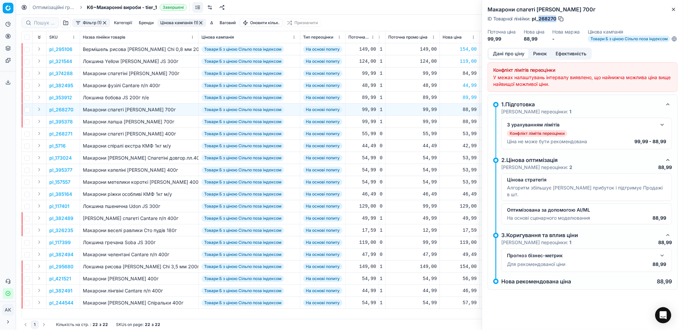
drag, startPoint x: 556, startPoint y: 19, endPoint x: 538, endPoint y: 17, distance: 18.5
click at [538, 17] on div "ID Товарної лінійки : pl_268270" at bounding box center [525, 18] width 77 height 7
copy span "268270"
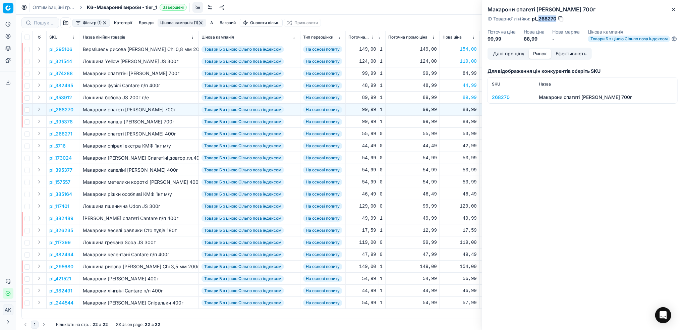
click at [538, 58] on button "Ринок" at bounding box center [539, 54] width 22 height 10
click at [501, 101] on div "268270" at bounding box center [511, 97] width 39 height 7
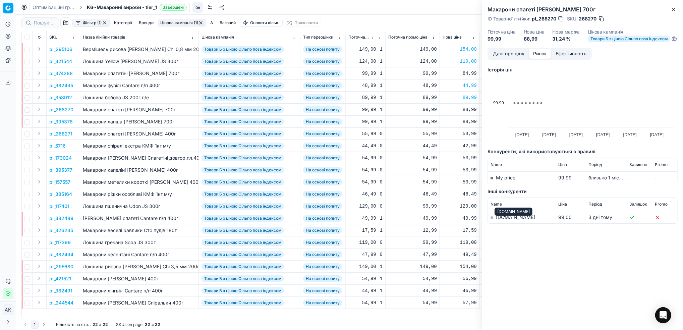
click at [507, 220] on link "[DOMAIN_NAME]" at bounding box center [515, 217] width 39 height 6
click at [676, 8] on icon "button" at bounding box center [673, 9] width 5 height 5
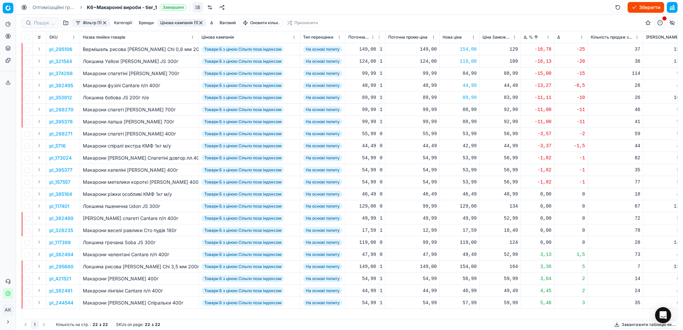
click at [465, 111] on div "88,99" at bounding box center [459, 109] width 34 height 7
click at [466, 167] on input "88.99" at bounding box center [483, 168] width 48 height 11
type input "89.99"
click at [471, 122] on div "88,99" at bounding box center [459, 121] width 34 height 7
click at [465, 181] on input "88.99" at bounding box center [483, 180] width 48 height 11
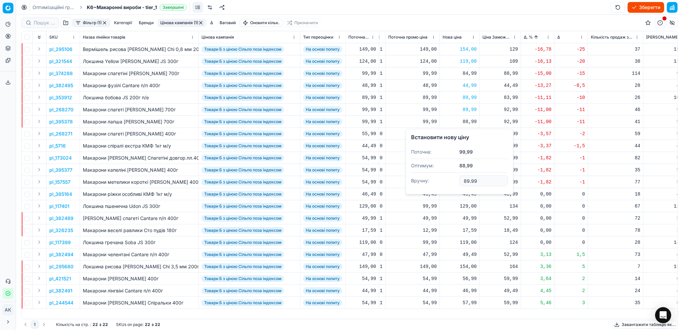
type input "89.99"
click at [63, 120] on p "pl_395378" at bounding box center [60, 121] width 23 height 7
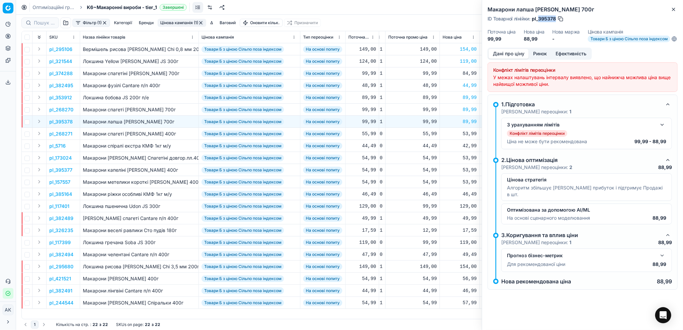
drag, startPoint x: 555, startPoint y: 19, endPoint x: 539, endPoint y: 17, distance: 16.1
click at [539, 17] on span "pl_395378" at bounding box center [544, 18] width 24 height 7
click at [673, 8] on icon "button" at bounding box center [673, 9] width 5 height 5
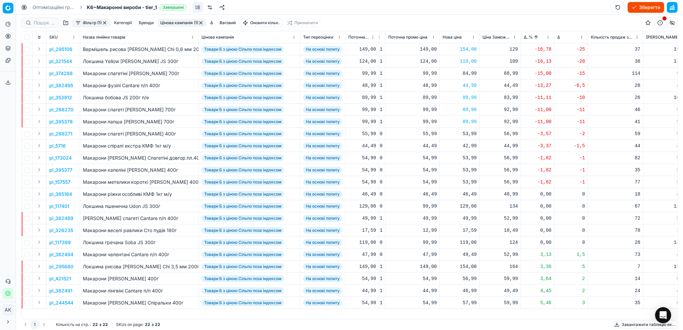
click at [62, 134] on p "pl_268271" at bounding box center [60, 133] width 23 height 7
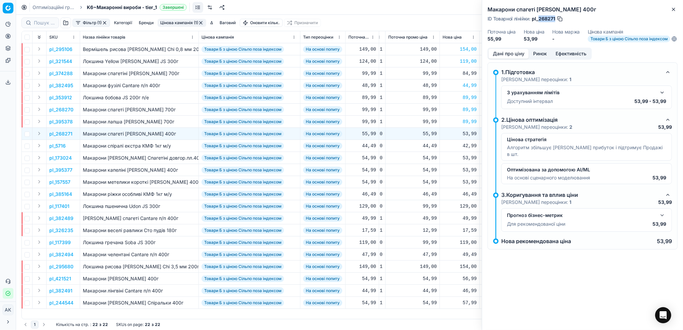
drag, startPoint x: 555, startPoint y: 17, endPoint x: 538, endPoint y: 18, distance: 17.1
click at [538, 18] on div "ID Товарної лінійки : pl_268271" at bounding box center [525, 18] width 76 height 7
drag, startPoint x: 212, startPoint y: 327, endPoint x: 249, endPoint y: 353, distance: 44.5
click at [249, 329] on html "Pricing platform Аналітика Цінова оптимізація Асортимент продукції Шаблони Серв…" at bounding box center [341, 165] width 683 height 330
click at [590, 21] on div "ID Товарної лінійки : pl_268271" at bounding box center [582, 18] width 190 height 7
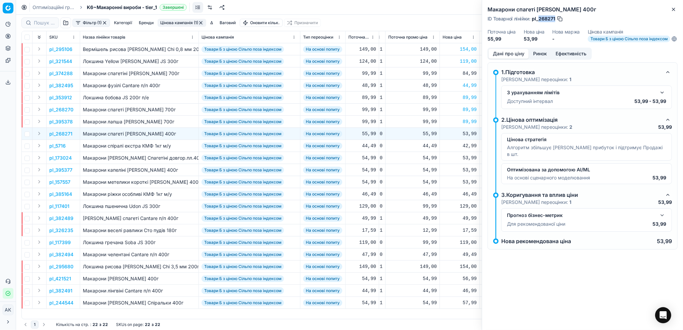
drag, startPoint x: 555, startPoint y: 19, endPoint x: 539, endPoint y: 17, distance: 16.3
click at [539, 17] on div "ID Товарної лінійки : pl_268271" at bounding box center [525, 18] width 76 height 7
click at [539, 57] on button "Ринок" at bounding box center [539, 54] width 22 height 10
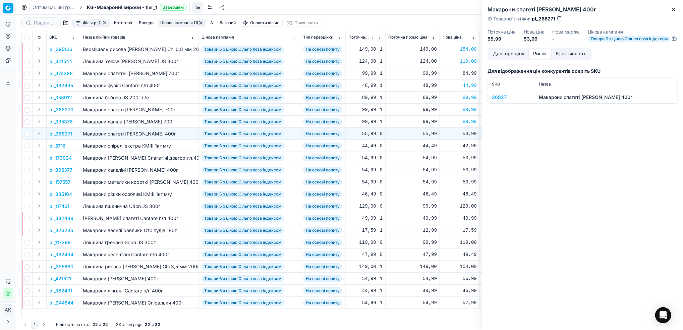
click at [499, 101] on div "268271" at bounding box center [511, 97] width 39 height 7
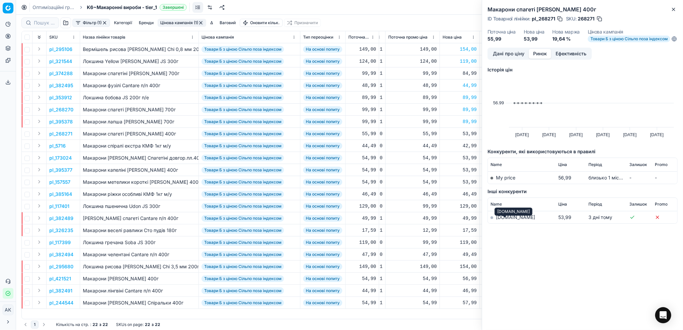
click at [501, 220] on link "[DOMAIN_NAME]" at bounding box center [515, 217] width 39 height 6
click at [672, 11] on icon "button" at bounding box center [673, 9] width 5 height 5
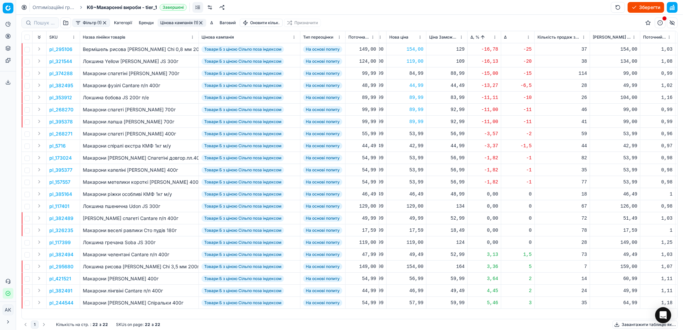
scroll to position [0, 238]
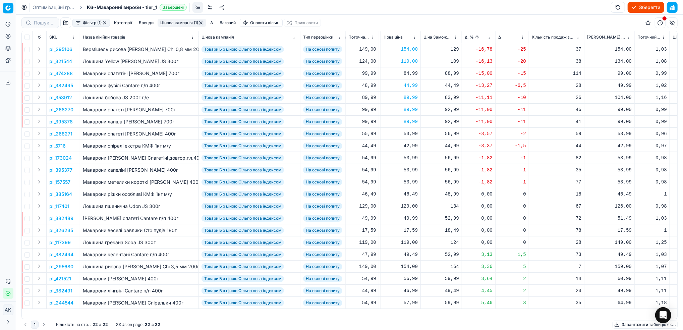
click at [488, 39] on html "Pricing platform Аналітика Цінова оптимізація Асортимент продукції Шаблони Серв…" at bounding box center [341, 165] width 683 height 330
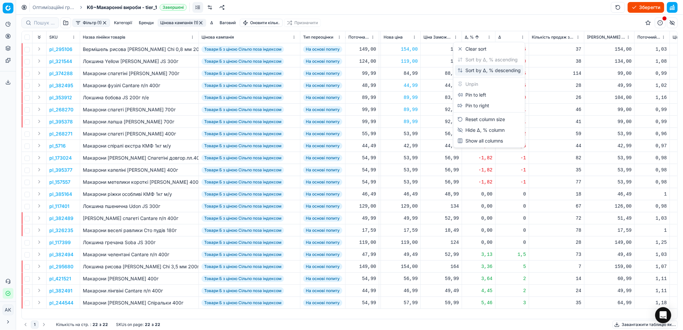
click at [480, 70] on div "Sort by Δ, % descending" at bounding box center [488, 70] width 63 height 7
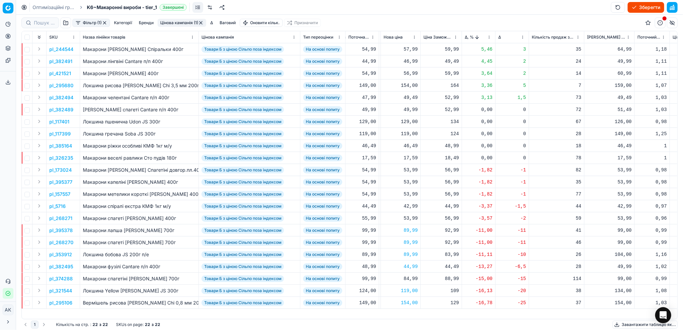
click at [59, 49] on p "pl_244544" at bounding box center [61, 49] width 24 height 7
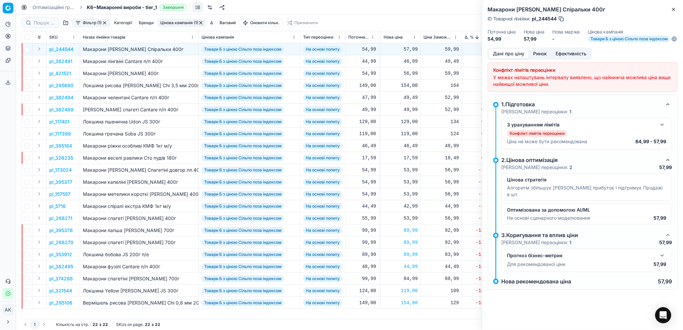
click at [543, 59] on button "Ринок" at bounding box center [539, 54] width 22 height 10
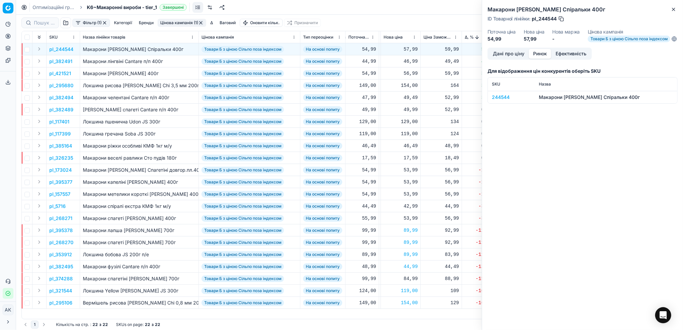
click at [500, 100] on div "244544" at bounding box center [511, 97] width 39 height 7
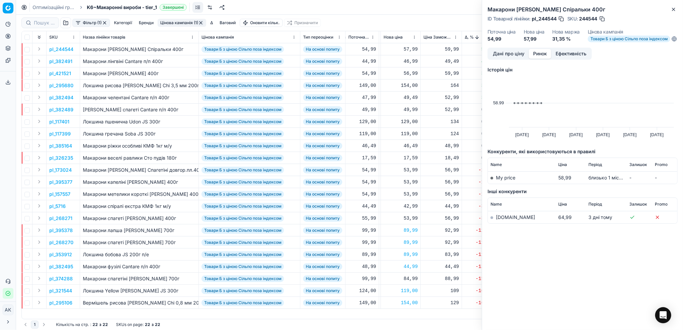
click at [501, 220] on link "[DOMAIN_NAME]" at bounding box center [515, 217] width 39 height 6
click at [603, 19] on button "button" at bounding box center [602, 18] width 7 height 7
click at [676, 9] on button "Close" at bounding box center [673, 9] width 8 height 8
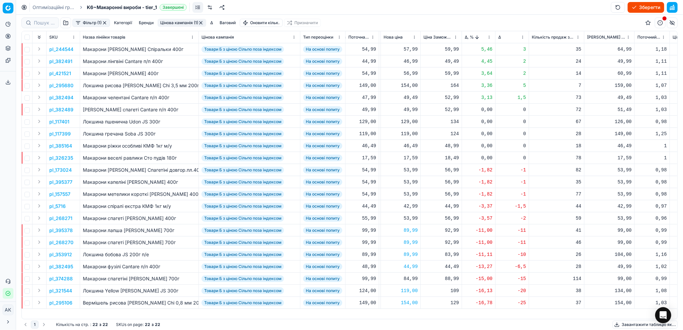
click at [410, 50] on div "57,99" at bounding box center [400, 49] width 34 height 7
click at [407, 108] on input "57.99" at bounding box center [424, 108] width 48 height 11
type input "52.99"
click at [58, 58] on p "pl_382491" at bounding box center [60, 61] width 23 height 7
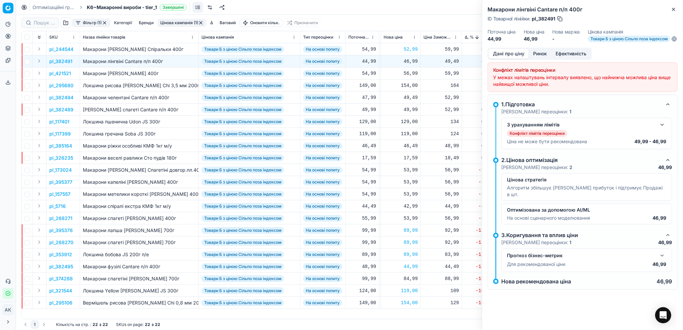
click at [537, 58] on button "Ринок" at bounding box center [539, 54] width 22 height 10
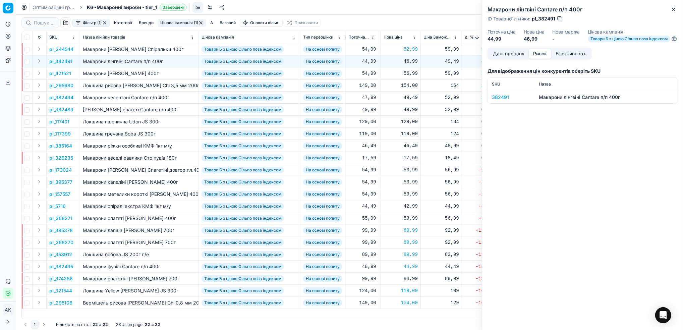
click at [501, 101] on div "382491" at bounding box center [511, 97] width 39 height 7
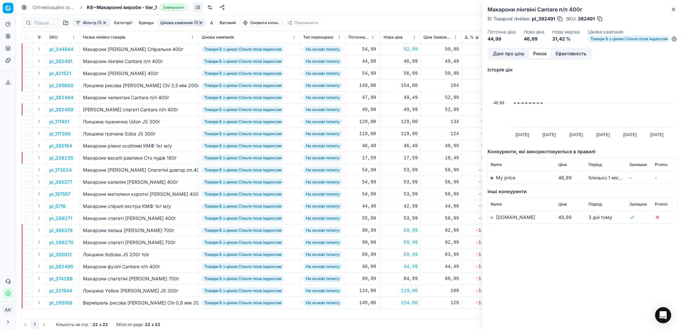
click at [507, 220] on link "[DOMAIN_NAME]" at bounding box center [515, 217] width 39 height 6
click at [603, 20] on div "ID Товарної лінійки : pl_382491 SKU : 382491" at bounding box center [582, 18] width 190 height 7
click at [600, 18] on button "button" at bounding box center [599, 18] width 7 height 7
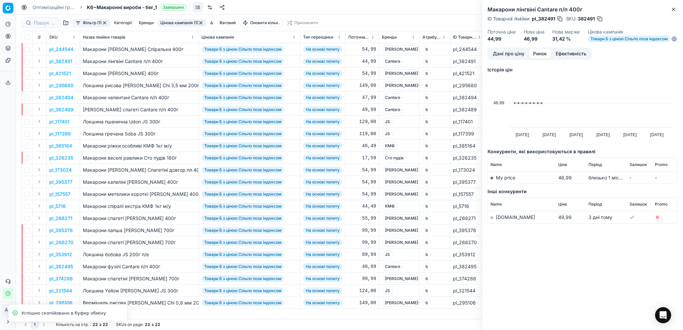
scroll to position [0, 238]
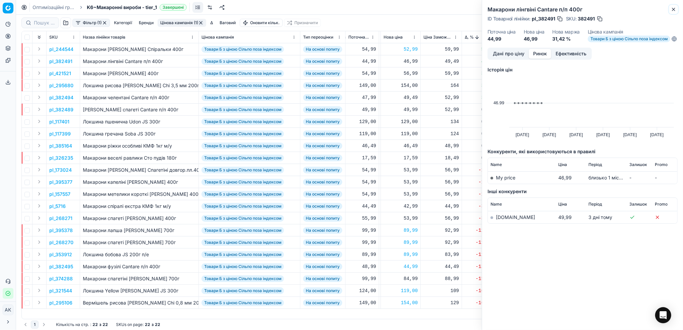
click at [672, 12] on button "Close" at bounding box center [673, 9] width 8 height 8
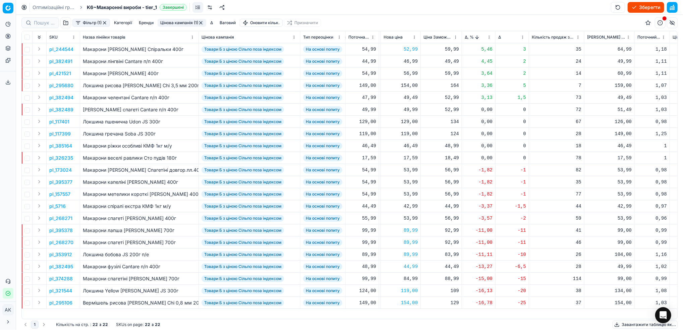
click at [66, 73] on p "pl_421521" at bounding box center [60, 73] width 22 height 7
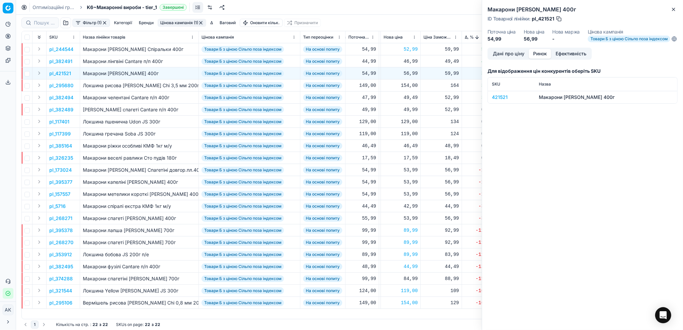
click at [538, 59] on button "Ринок" at bounding box center [539, 54] width 22 height 10
click at [499, 101] on div "421521" at bounding box center [511, 97] width 39 height 7
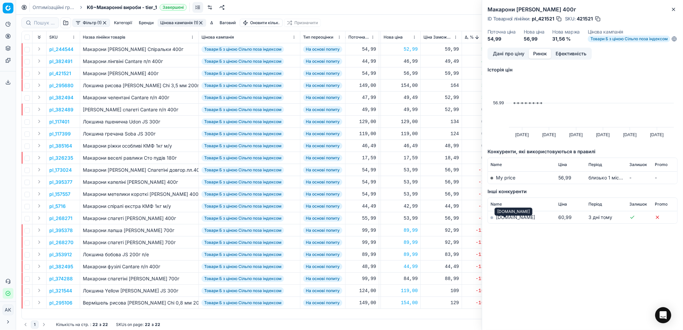
click at [500, 220] on link "[DOMAIN_NAME]" at bounding box center [515, 217] width 39 height 6
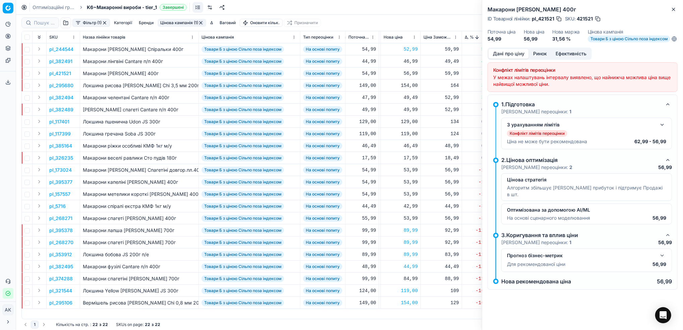
click at [503, 59] on button "Дані про ціну" at bounding box center [508, 54] width 40 height 10
click at [598, 19] on button "button" at bounding box center [597, 18] width 7 height 7
click at [673, 11] on icon "button" at bounding box center [673, 9] width 5 height 5
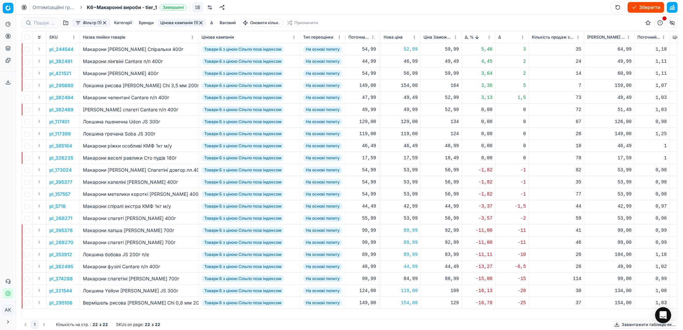
click at [61, 87] on p "pl_295680" at bounding box center [61, 85] width 24 height 7
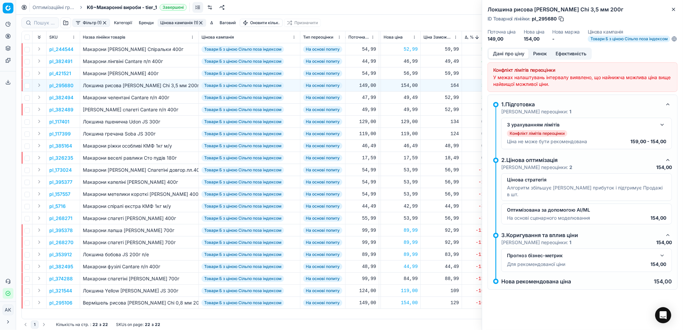
click at [541, 58] on button "Ринок" at bounding box center [539, 54] width 22 height 10
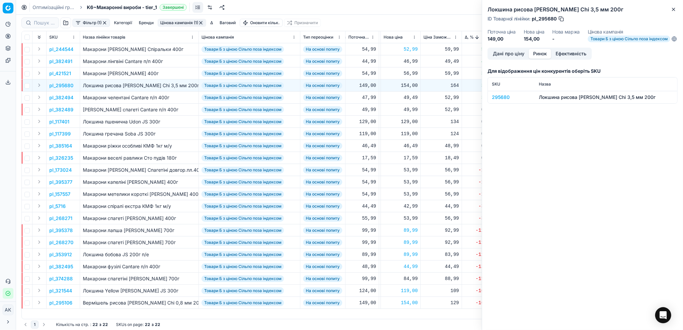
click at [497, 100] on div "295680" at bounding box center [511, 97] width 39 height 7
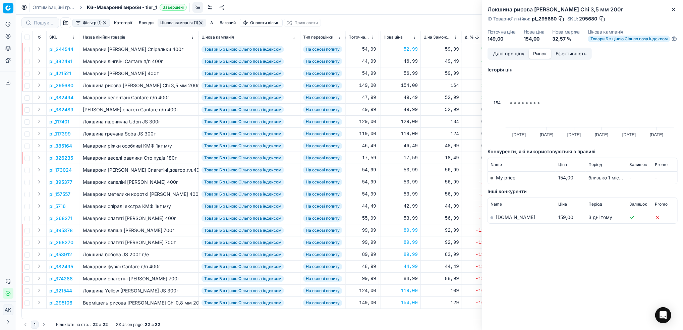
click at [504, 220] on link "[DOMAIN_NAME]" at bounding box center [515, 217] width 39 height 6
click at [509, 57] on button "Дані про ціну" at bounding box center [508, 54] width 40 height 10
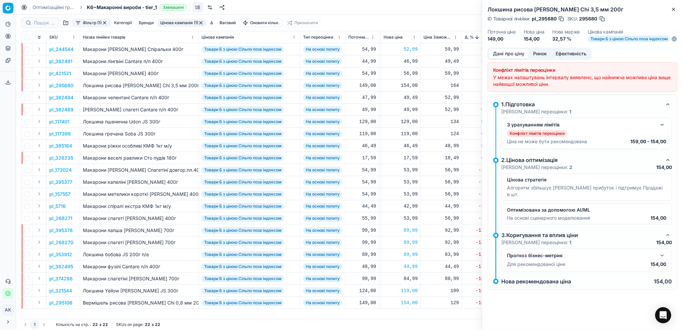
click at [601, 19] on button "button" at bounding box center [602, 18] width 7 height 7
click at [662, 129] on button "button" at bounding box center [662, 125] width 8 height 8
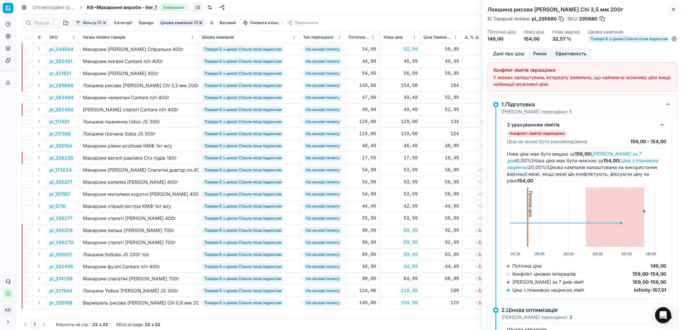
click at [674, 12] on icon "button" at bounding box center [673, 9] width 5 height 5
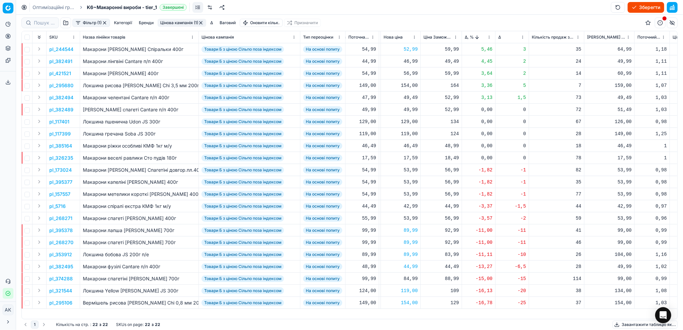
click at [56, 98] on p "pl_382494" at bounding box center [61, 97] width 24 height 7
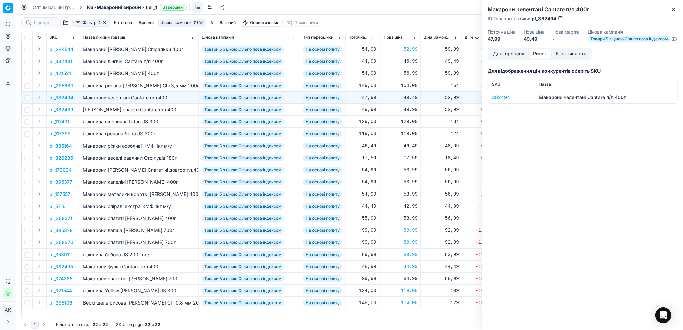
click at [537, 54] on button "Ринок" at bounding box center [539, 54] width 22 height 10
click at [493, 101] on div "382494" at bounding box center [511, 97] width 39 height 7
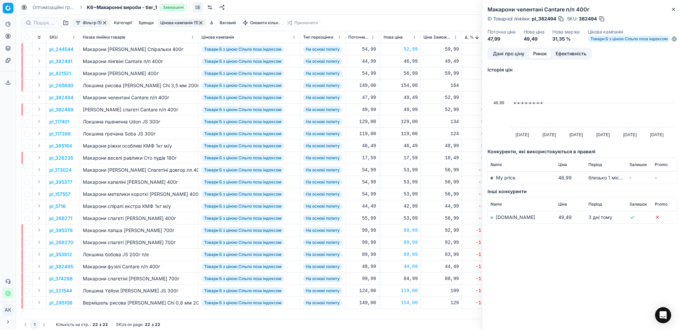
click at [504, 220] on link "[DOMAIN_NAME]" at bounding box center [515, 217] width 39 height 6
click at [672, 9] on icon "button" at bounding box center [673, 9] width 5 height 5
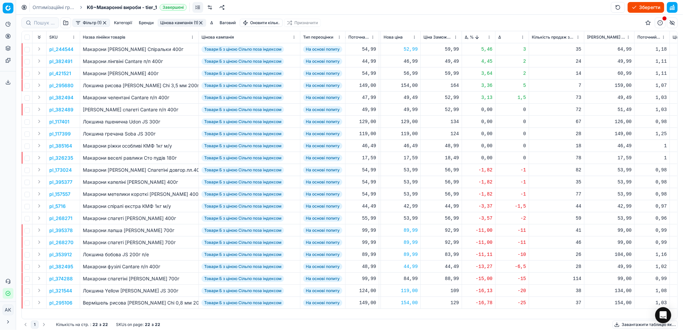
click at [189, 23] on button "Цінова кампанія (1)" at bounding box center [182, 23] width 49 height 8
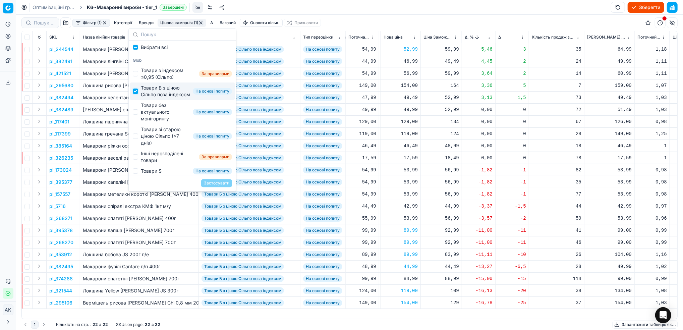
click at [134, 94] on input "Suggestions" at bounding box center [135, 90] width 5 height 5
checkbox input "false"
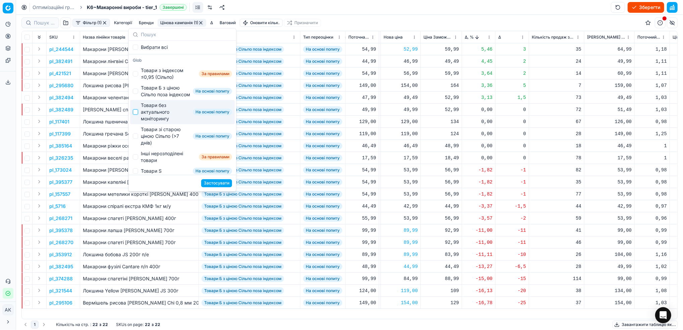
click at [135, 115] on input "Suggestions" at bounding box center [135, 111] width 5 height 5
checkbox input "true"
click at [217, 183] on button "Застосувати" at bounding box center [216, 183] width 31 height 8
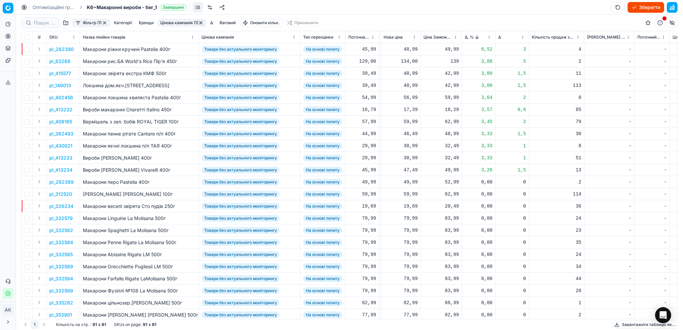
click at [62, 48] on p "pl_282390" at bounding box center [61, 49] width 24 height 7
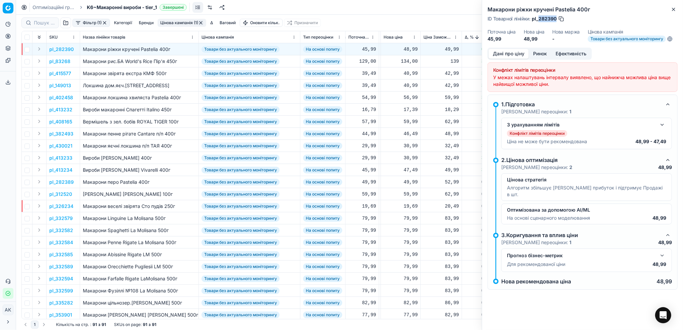
drag, startPoint x: 557, startPoint y: 17, endPoint x: 539, endPoint y: 18, distance: 18.1
click at [539, 18] on div "ID Товарної лінійки : pl_282390" at bounding box center [525, 18] width 77 height 7
copy span "282390"
drag, startPoint x: 406, startPoint y: 50, endPoint x: 406, endPoint y: 54, distance: 4.4
click at [406, 50] on div "48,99" at bounding box center [400, 49] width 34 height 7
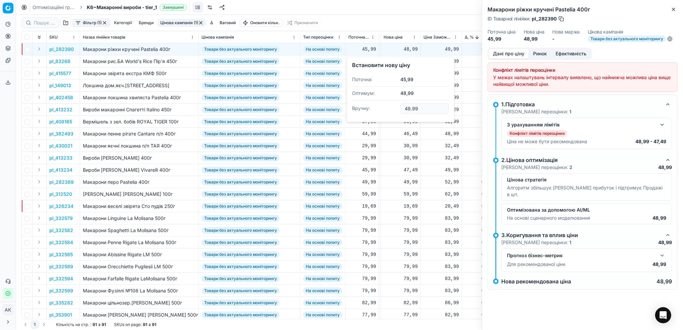
click at [408, 107] on input "48.99" at bounding box center [424, 108] width 48 height 11
type input "45.99"
click at [59, 62] on p "pl_83268" at bounding box center [59, 61] width 21 height 7
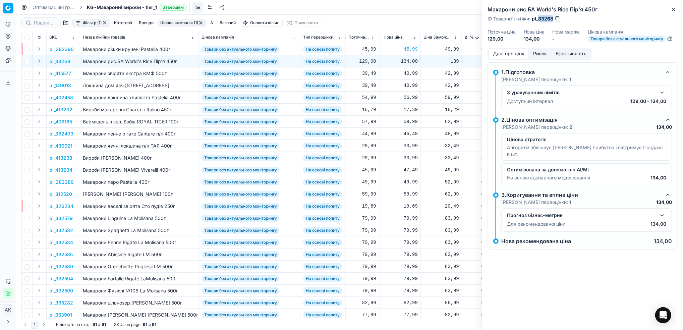
drag, startPoint x: 553, startPoint y: 20, endPoint x: 539, endPoint y: 18, distance: 13.9
click at [539, 18] on span "pl_83268" at bounding box center [542, 18] width 21 height 7
copy span "83268"
click at [408, 62] on div "134,00" at bounding box center [400, 61] width 34 height 7
drag, startPoint x: 412, startPoint y: 119, endPoint x: 408, endPoint y: 119, distance: 4.0
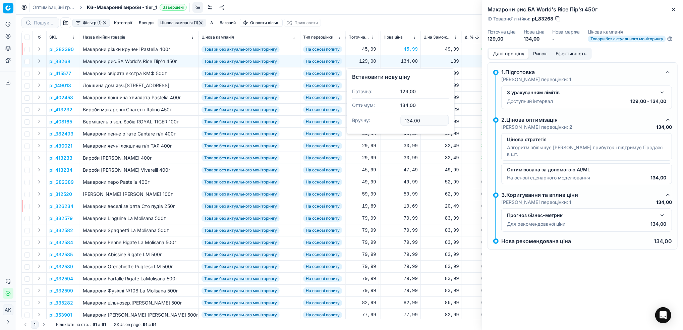
click at [408, 119] on input "134.00" at bounding box center [424, 120] width 48 height 11
type input "129.00"
click at [671, 10] on icon "button" at bounding box center [673, 9] width 5 height 5
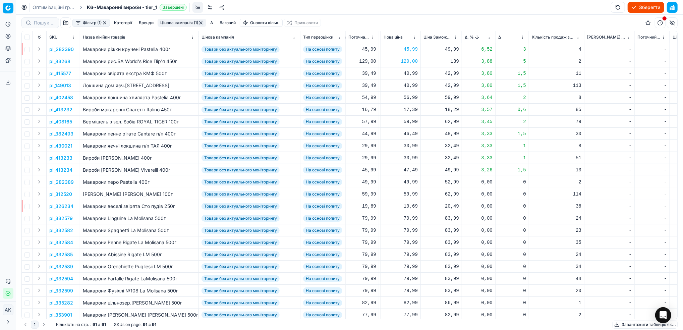
click at [61, 71] on p "pl_415577" at bounding box center [60, 73] width 22 height 7
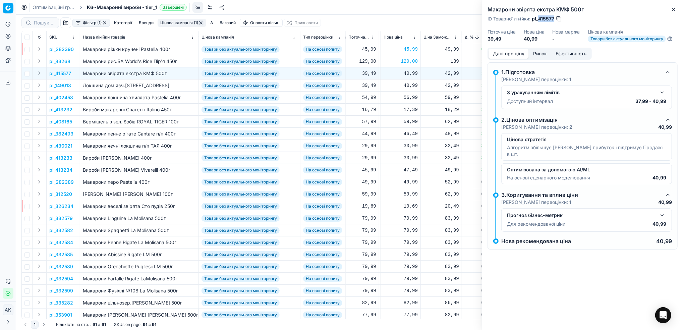
drag, startPoint x: 555, startPoint y: 19, endPoint x: 543, endPoint y: 17, distance: 11.5
click at [539, 17] on div "ID Товарної лінійки : pl_415577" at bounding box center [524, 18] width 75 height 7
copy span "415577"
click at [674, 11] on icon "button" at bounding box center [673, 9] width 5 height 5
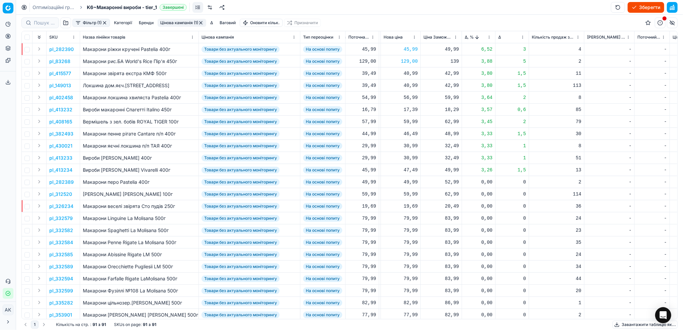
click at [58, 95] on p "pl_402458" at bounding box center [61, 97] width 24 height 7
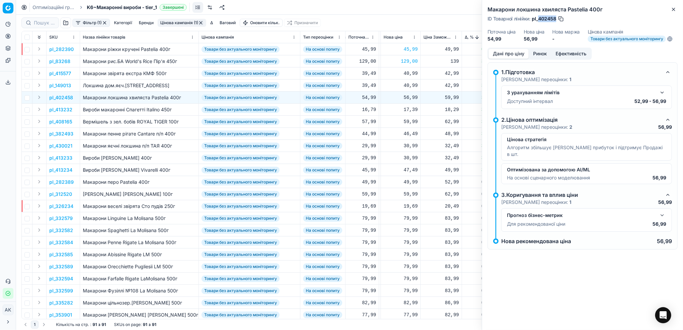
drag, startPoint x: 556, startPoint y: 17, endPoint x: 539, endPoint y: 17, distance: 16.8
click at [539, 17] on span "pl_402458" at bounding box center [544, 18] width 24 height 7
copy span "402458"
click at [673, 12] on button "Close" at bounding box center [673, 9] width 8 height 8
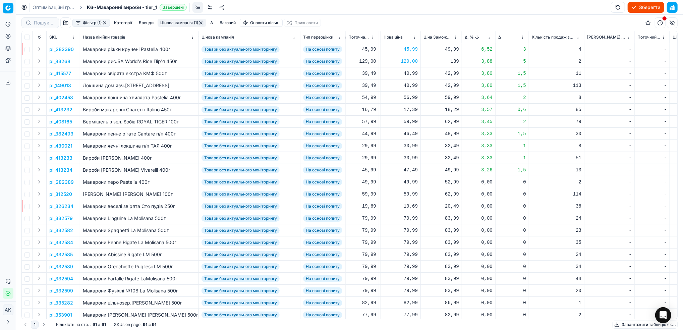
click at [407, 96] on div "56,99" at bounding box center [400, 97] width 34 height 7
click at [410, 157] on input "56.99" at bounding box center [424, 156] width 48 height 11
type input "54.99"
click at [60, 146] on p "pl_430021" at bounding box center [60, 145] width 23 height 7
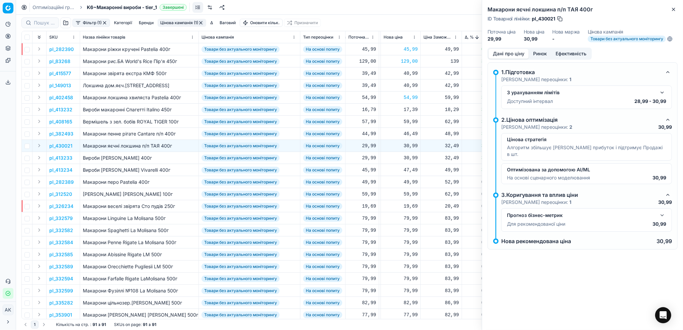
drag, startPoint x: 556, startPoint y: 19, endPoint x: 551, endPoint y: 19, distance: 5.0
click at [551, 19] on div "ID Товарної лінійки : pl_430021" at bounding box center [525, 18] width 76 height 7
drag, startPoint x: 556, startPoint y: 18, endPoint x: 553, endPoint y: 18, distance: 3.7
click at [553, 18] on div "ID Товарної лінійки : pl_430021" at bounding box center [525, 18] width 76 height 7
drag, startPoint x: 556, startPoint y: 18, endPoint x: 538, endPoint y: 16, distance: 17.8
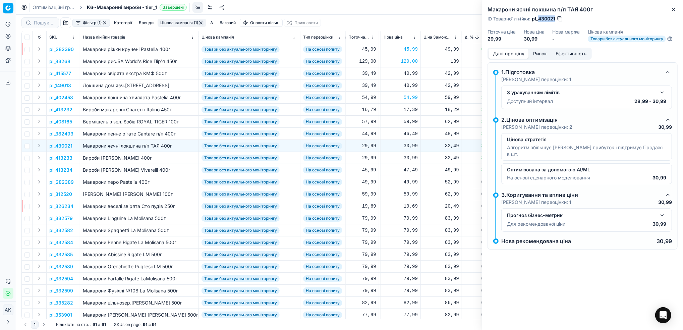
click at [538, 16] on div "ID Товарної лінійки : pl_430021" at bounding box center [525, 18] width 76 height 7
copy span "430021"
click at [672, 8] on icon "button" at bounding box center [673, 9] width 5 height 5
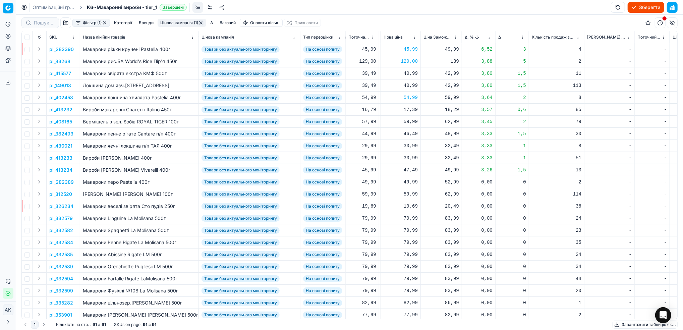
click at [490, 39] on html "Pricing platform Аналітика Цінова оптимізація Асортимент продукції Шаблони Серв…" at bounding box center [341, 165] width 683 height 330
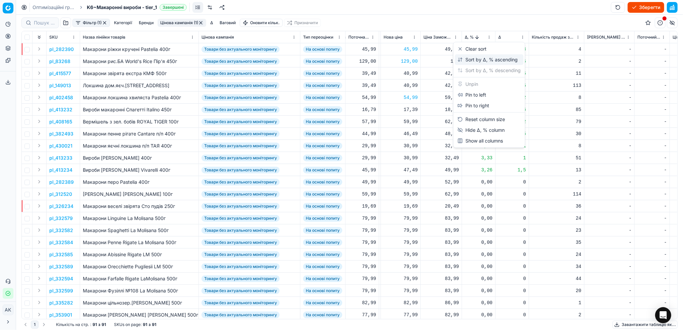
click at [471, 58] on div "Sort by Δ, % ascending" at bounding box center [487, 59] width 60 height 7
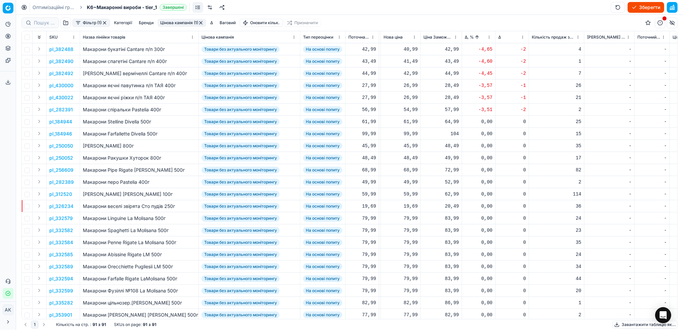
click at [57, 48] on p "pl_382488" at bounding box center [61, 49] width 24 height 7
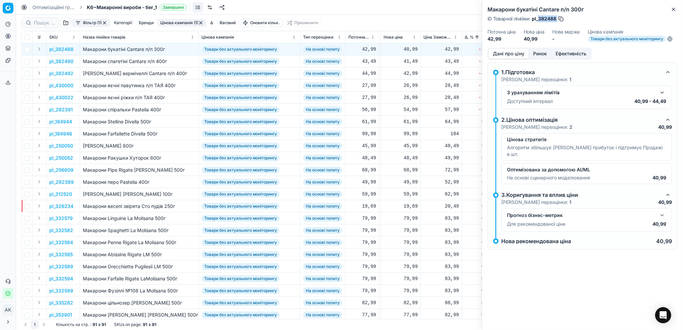
drag, startPoint x: 557, startPoint y: 19, endPoint x: 538, endPoint y: 19, distance: 18.4
click at [538, 19] on div "ID Товарної лінійки : pl_382488" at bounding box center [525, 18] width 77 height 7
copy div "382488"
click at [672, 9] on icon "button" at bounding box center [673, 9] width 5 height 5
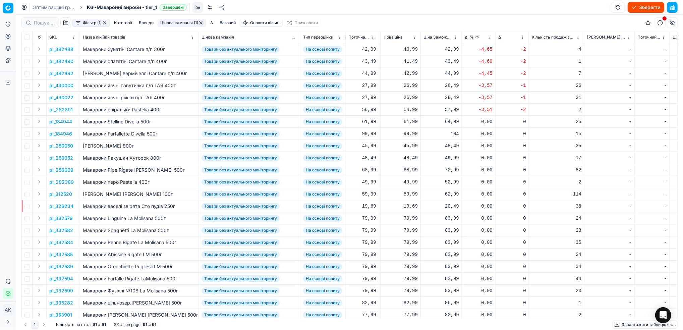
click at [406, 50] on div "40,99" at bounding box center [400, 49] width 34 height 7
drag, startPoint x: 410, startPoint y: 107, endPoint x: 407, endPoint y: 108, distance: 3.4
click at [407, 108] on input "40.99" at bounding box center [424, 108] width 48 height 11
type input "42.99"
click at [58, 62] on p "pl_382490" at bounding box center [61, 61] width 24 height 7
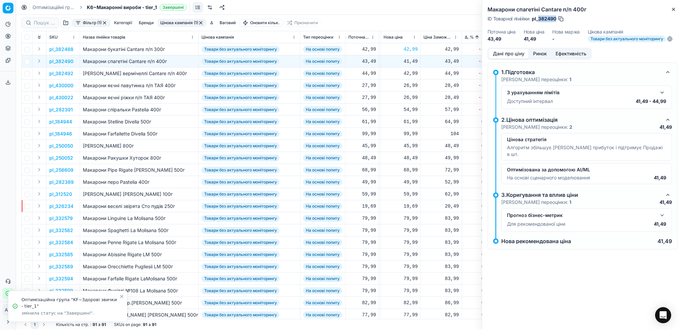
drag, startPoint x: 556, startPoint y: 20, endPoint x: 539, endPoint y: 22, distance: 16.8
click at [539, 22] on span "pl_382490" at bounding box center [544, 18] width 24 height 7
copy span "382490"
click at [674, 11] on icon "button" at bounding box center [673, 9] width 5 height 5
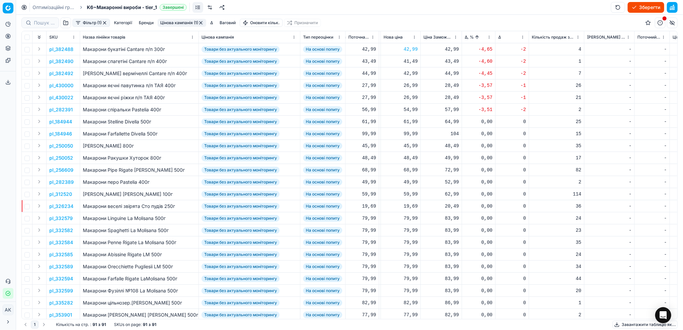
click at [412, 62] on div "41,49" at bounding box center [400, 61] width 34 height 7
click at [408, 122] on input "41.49" at bounding box center [424, 120] width 48 height 11
type input "43.49"
click at [64, 74] on p "pl_382492" at bounding box center [61, 73] width 24 height 7
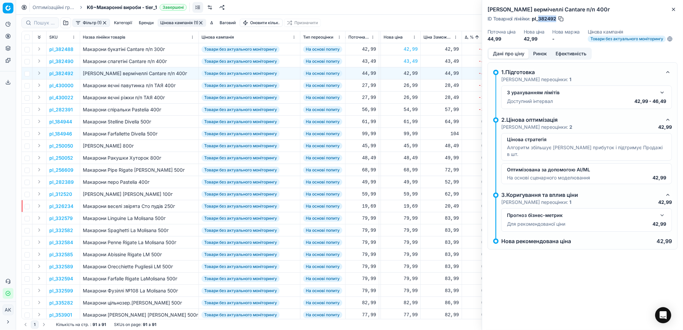
drag, startPoint x: 556, startPoint y: 20, endPoint x: 539, endPoint y: 18, distance: 17.3
click at [539, 18] on span "pl_382492" at bounding box center [544, 18] width 24 height 7
copy span "382492"
click at [545, 20] on span "pl_382492" at bounding box center [544, 18] width 24 height 7
click at [545, 19] on span "pl_382492" at bounding box center [544, 18] width 24 height 7
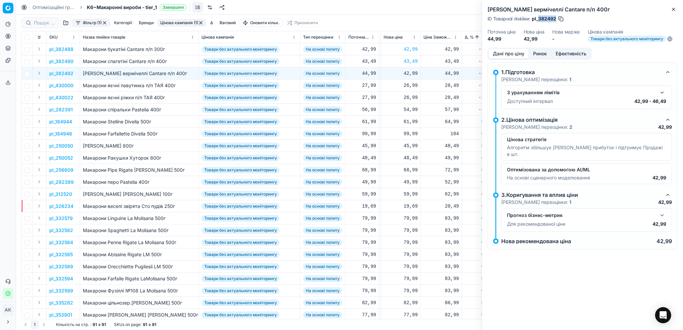
drag, startPoint x: 555, startPoint y: 19, endPoint x: 539, endPoint y: 19, distance: 15.8
click at [539, 19] on span "pl_382492" at bounding box center [544, 18] width 24 height 7
copy span "382492"
click at [404, 73] on div "42,99" at bounding box center [400, 73] width 34 height 7
click at [408, 133] on input "42.99" at bounding box center [424, 132] width 48 height 11
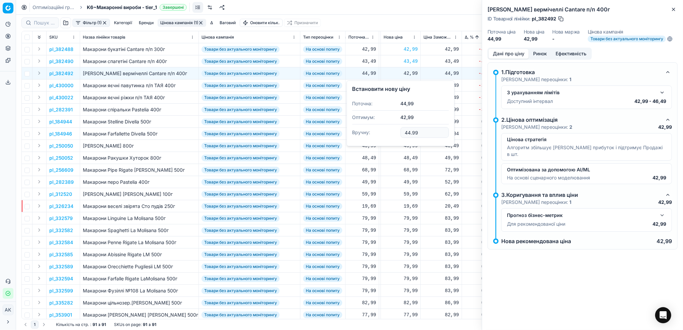
type input "44.99"
click at [673, 10] on icon "button" at bounding box center [673, 9] width 5 height 5
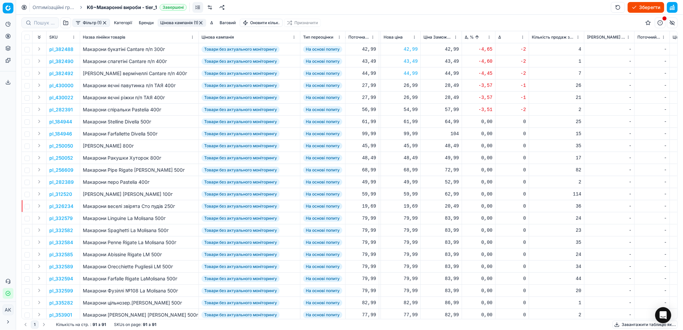
click at [60, 85] on p "pl_430000" at bounding box center [61, 85] width 24 height 7
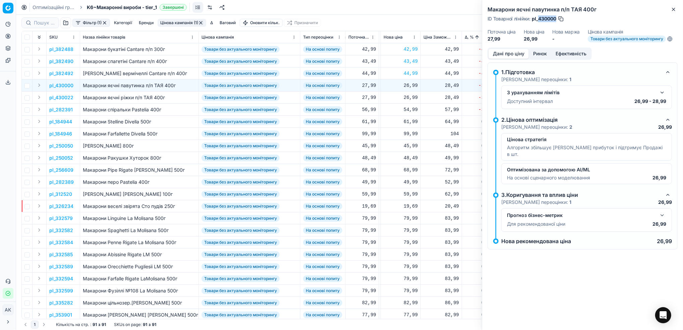
drag, startPoint x: 556, startPoint y: 17, endPoint x: 539, endPoint y: 18, distance: 16.8
click at [539, 18] on span "pl_430000" at bounding box center [544, 18] width 24 height 7
copy span "430000"
click at [672, 8] on icon "button" at bounding box center [673, 9] width 3 height 3
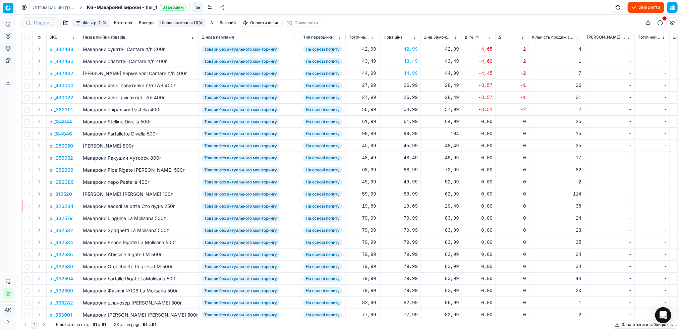
click at [407, 85] on div "26,99" at bounding box center [400, 85] width 34 height 7
click at [408, 145] on input "26.99" at bounding box center [424, 144] width 48 height 11
type input "28.99"
click at [64, 98] on p "pl_430022" at bounding box center [61, 97] width 24 height 7
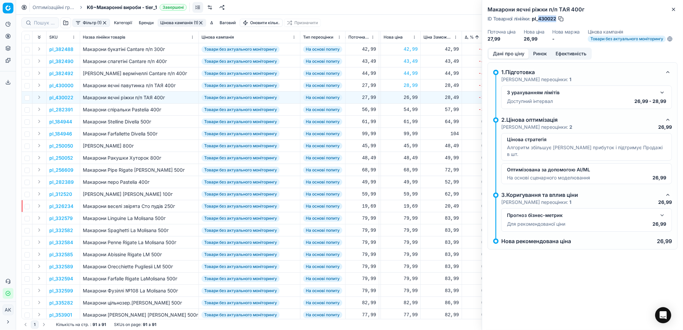
drag, startPoint x: 555, startPoint y: 19, endPoint x: 538, endPoint y: 19, distance: 17.4
click at [538, 19] on span "pl_430022" at bounding box center [544, 18] width 24 height 7
click at [410, 96] on div "26,99" at bounding box center [400, 97] width 34 height 7
click at [408, 156] on input "26.99" at bounding box center [424, 156] width 48 height 11
type input "28.99"
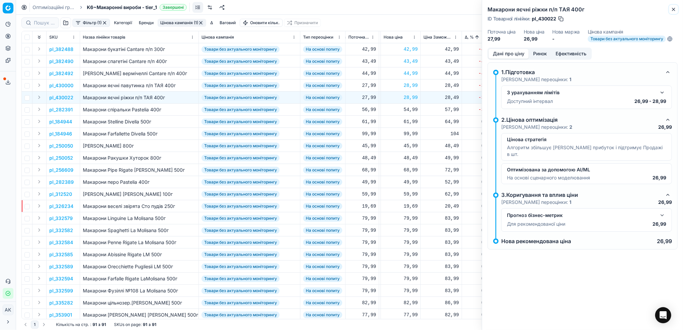
click at [673, 10] on icon "button" at bounding box center [673, 9] width 5 height 5
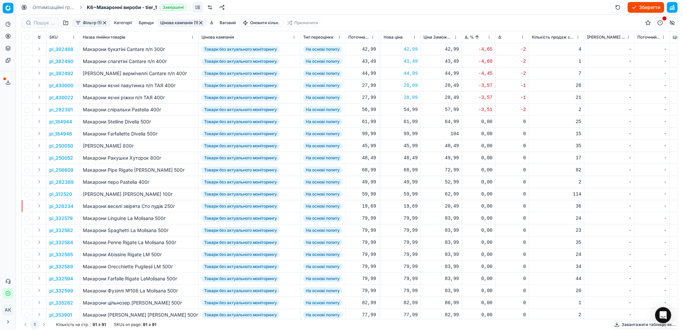
click at [62, 108] on p "pl_282391" at bounding box center [60, 109] width 23 height 7
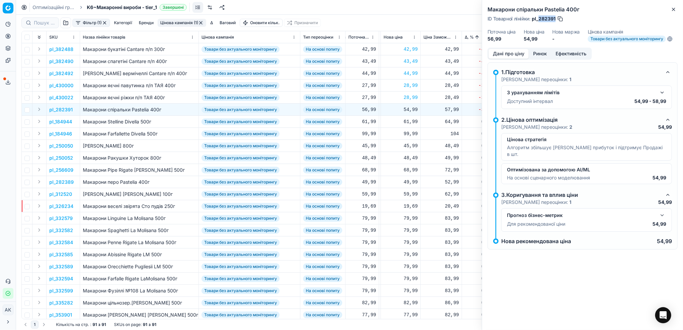
drag, startPoint x: 555, startPoint y: 20, endPoint x: 539, endPoint y: 19, distance: 16.5
click at [539, 19] on span "pl_282391" at bounding box center [544, 18] width 24 height 7
click at [671, 12] on icon "button" at bounding box center [673, 9] width 5 height 5
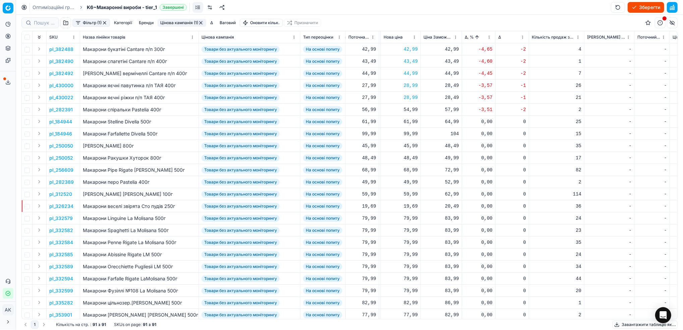
click at [412, 110] on div "54,99" at bounding box center [400, 109] width 34 height 7
click at [407, 168] on input "54.99" at bounding box center [424, 168] width 48 height 11
type input "56.99"
click at [492, 37] on th "Δ, %" at bounding box center [479, 37] width 34 height 12
click at [489, 35] on html "Pricing platform Аналітика Цінова оптимізація Асортимент продукції Шаблони Серв…" at bounding box center [341, 165] width 683 height 330
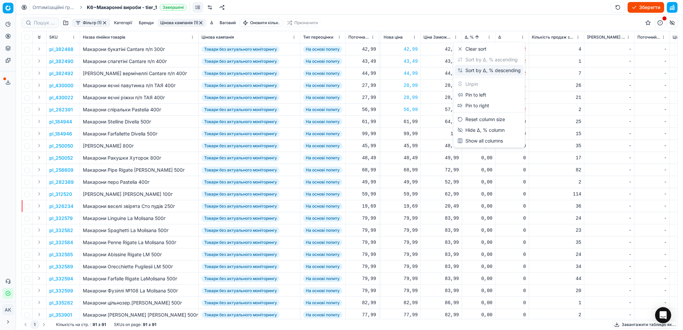
click at [475, 69] on div "Sort by Δ, % descending" at bounding box center [488, 70] width 63 height 7
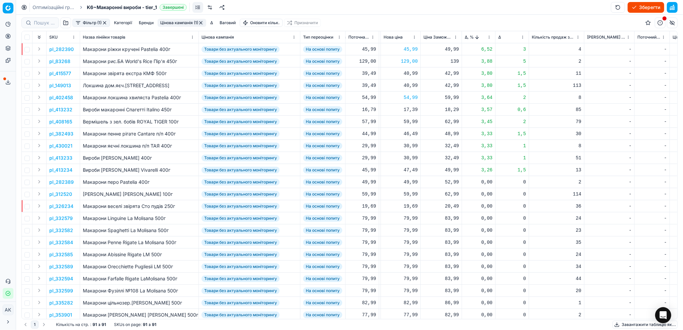
click at [187, 22] on button "Цінова кампанія (1)" at bounding box center [182, 23] width 49 height 8
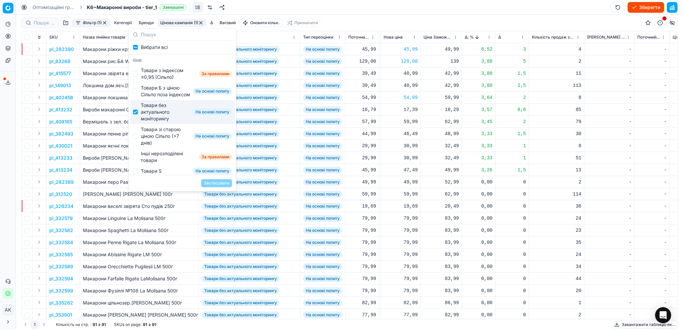
click at [138, 124] on div "Товари без актуального моніторингу На основі попиту" at bounding box center [182, 112] width 105 height 24
checkbox input "false"
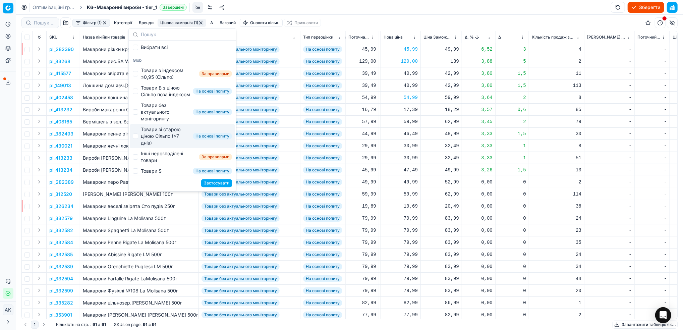
click at [139, 143] on div "Товари зі старою ціною Сільпо (>7 днів) На основі попиту" at bounding box center [182, 136] width 105 height 24
checkbox input "true"
click at [215, 182] on button "Застосувати" at bounding box center [216, 183] width 31 height 8
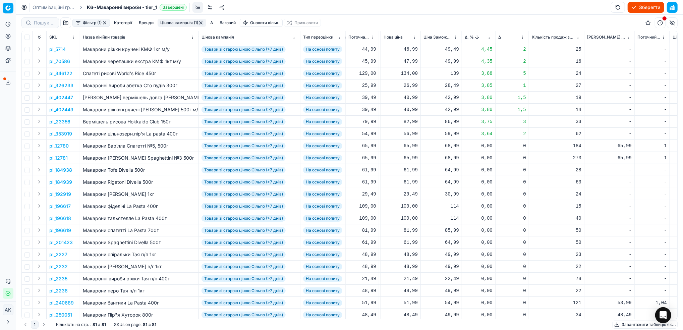
click at [61, 47] on p "pl_5714" at bounding box center [57, 49] width 16 height 7
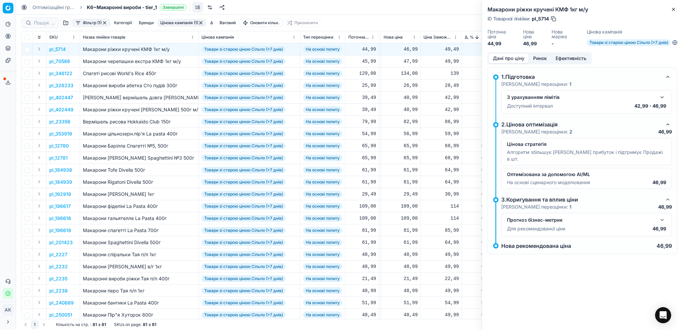
click at [542, 58] on button "Ринок" at bounding box center [539, 59] width 22 height 10
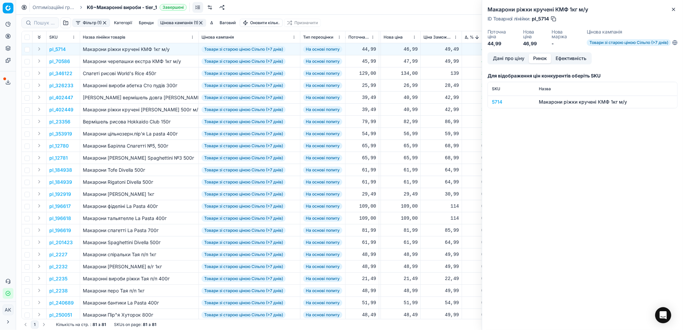
click at [495, 103] on div "5714" at bounding box center [511, 102] width 39 height 7
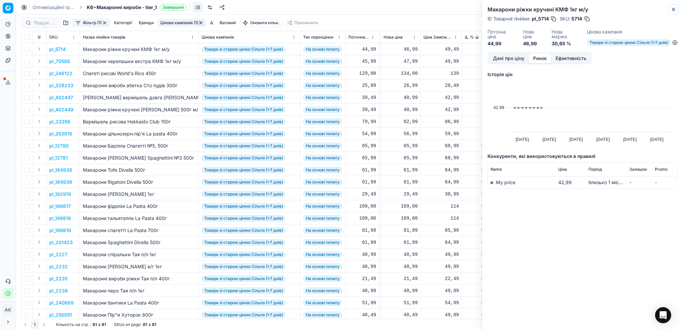
click at [674, 10] on icon "button" at bounding box center [673, 9] width 5 height 5
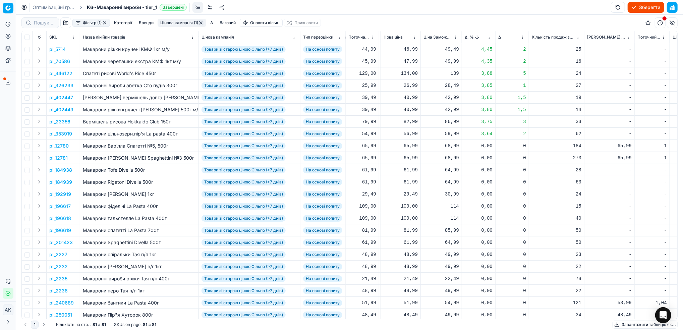
click at [490, 38] on html "Pricing platform Аналітика Цінова оптимізація Асортимент продукції Шаблони Серв…" at bounding box center [341, 165] width 683 height 330
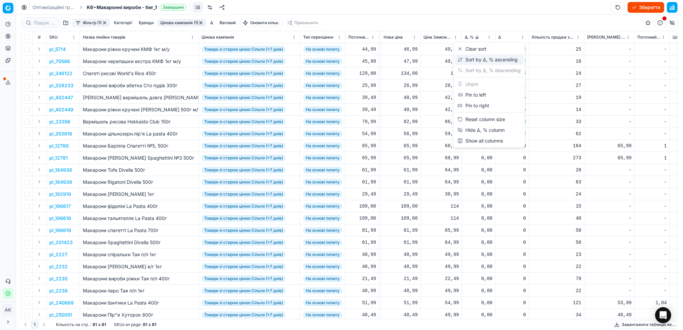
click at [474, 60] on div "Sort by Δ, % ascending" at bounding box center [487, 59] width 60 height 7
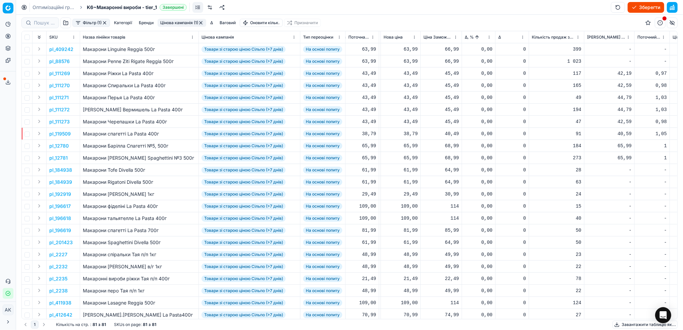
click at [174, 21] on button "Цінова кампанія (1)" at bounding box center [182, 23] width 49 height 8
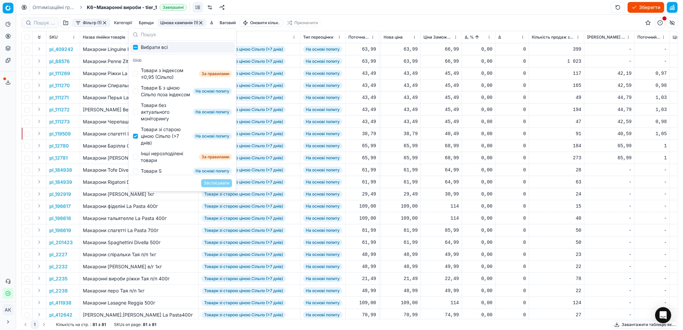
click at [88, 93] on td "Макарони Перья La Pasta 400г" at bounding box center [139, 97] width 119 height 12
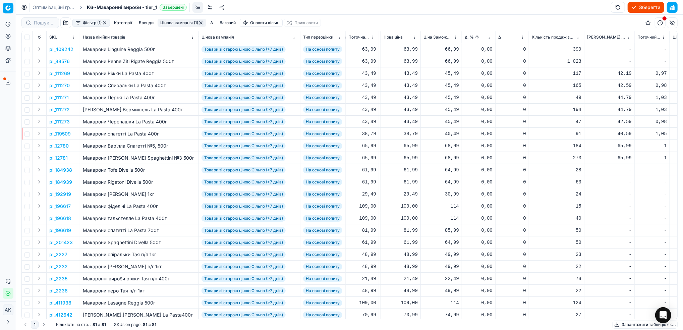
click at [188, 22] on button "Цінова кампанія (1)" at bounding box center [182, 23] width 49 height 8
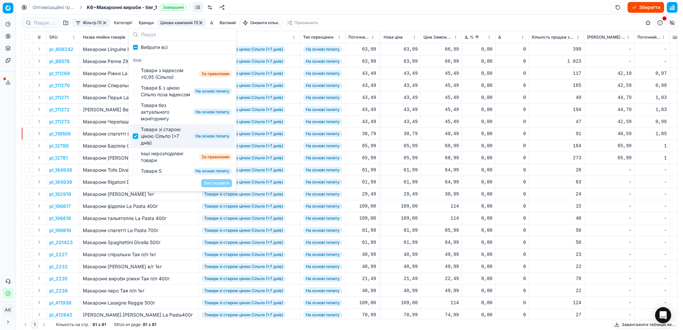
click at [137, 139] on input "Suggestions" at bounding box center [135, 135] width 5 height 5
checkbox input "false"
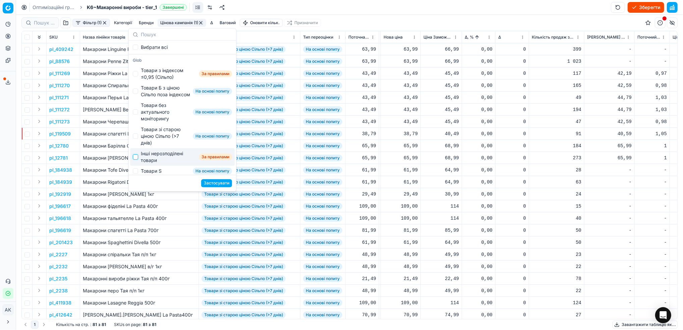
click at [133, 160] on input "Suggestions" at bounding box center [135, 156] width 5 height 5
checkbox input "true"
click at [211, 183] on button "Застосувати" at bounding box center [216, 183] width 31 height 8
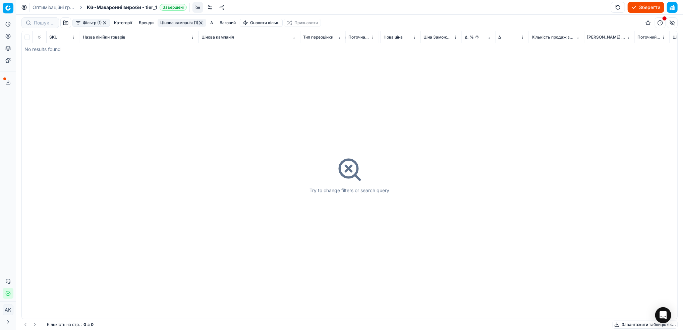
click at [201, 24] on button "button" at bounding box center [200, 22] width 5 height 5
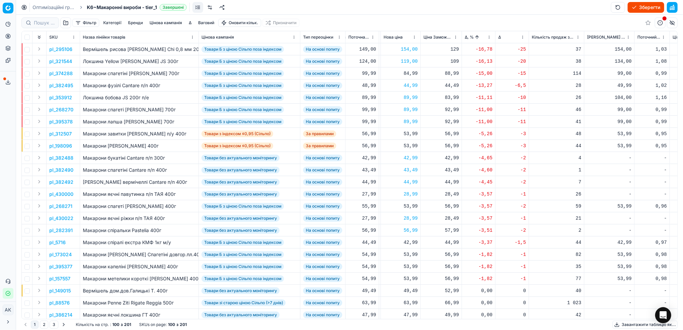
click at [641, 9] on button "Зберегти" at bounding box center [645, 7] width 37 height 11
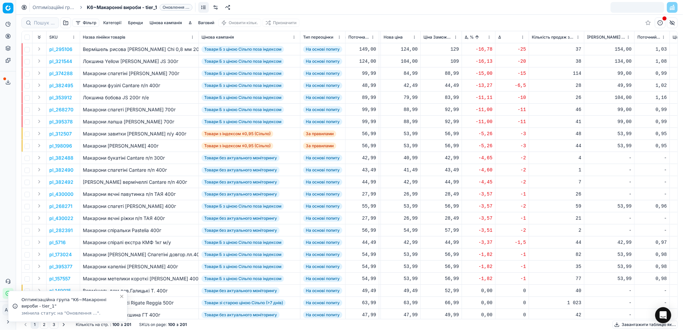
click at [50, 7] on link "Оптимізаційні групи" at bounding box center [54, 7] width 43 height 7
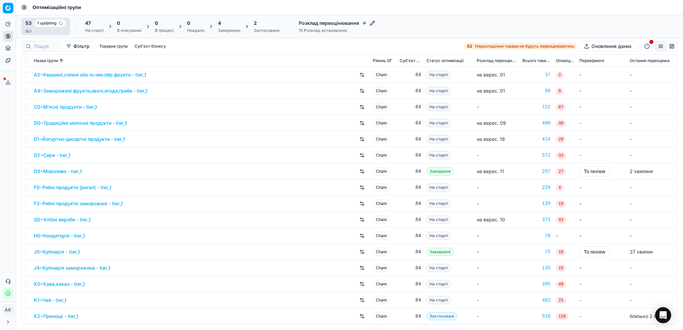
click at [227, 28] on div "Завершено" at bounding box center [229, 30] width 22 height 5
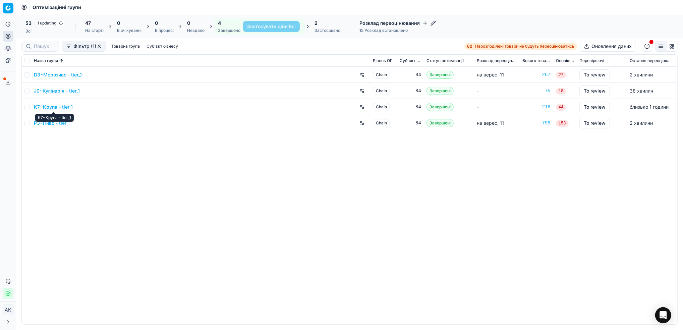
click at [51, 107] on link "K7~Крупа - tier_1" at bounding box center [53, 107] width 39 height 7
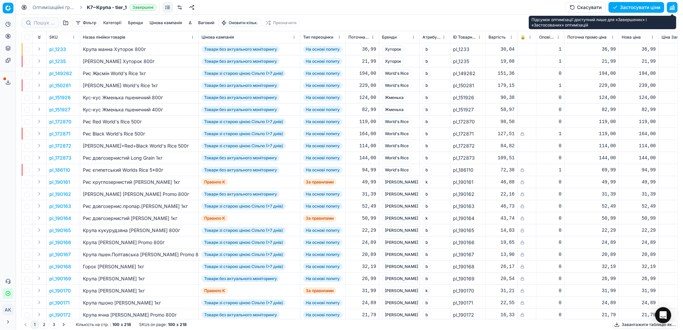
click at [673, 4] on button "button" at bounding box center [672, 7] width 11 height 11
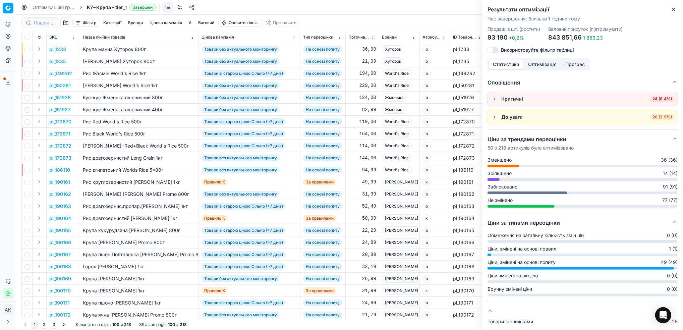
click at [672, 6] on button "Close" at bounding box center [673, 9] width 8 height 8
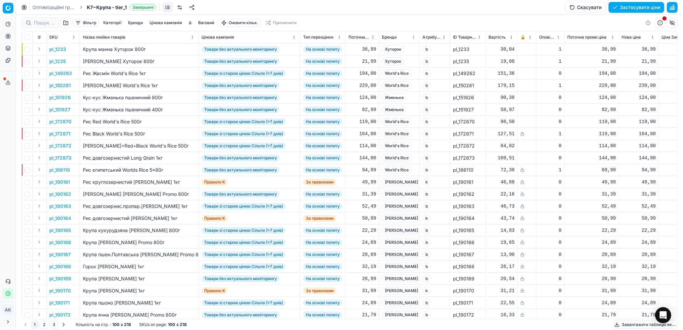
click at [167, 21] on button "Цінова кампанія" at bounding box center [166, 23] width 38 height 8
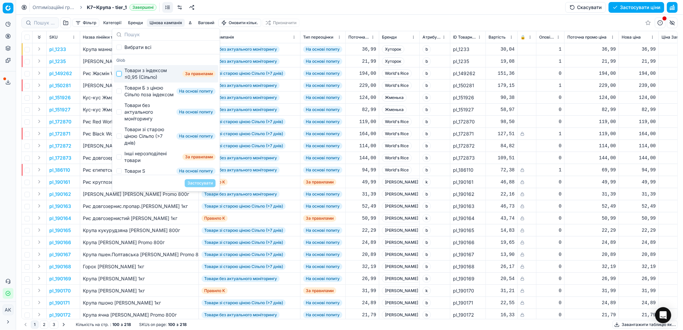
click at [119, 73] on input "Suggestions" at bounding box center [118, 73] width 5 height 5
checkbox input "true"
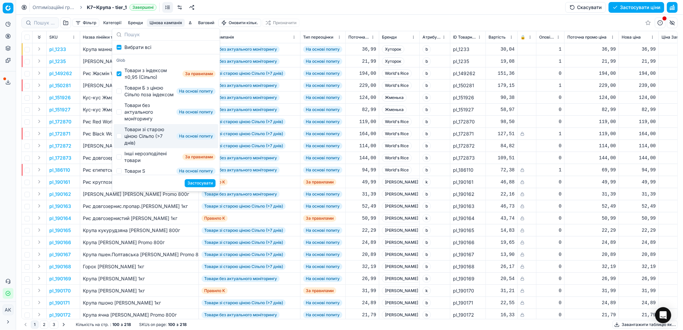
click at [204, 182] on button "Застосувати" at bounding box center [200, 183] width 31 height 8
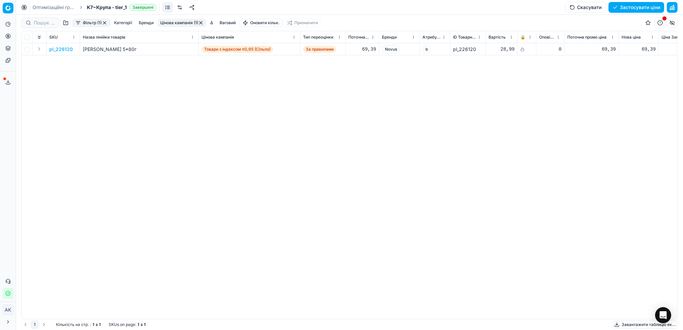
click at [179, 22] on button "Цінова кампанія (1)" at bounding box center [182, 23] width 49 height 8
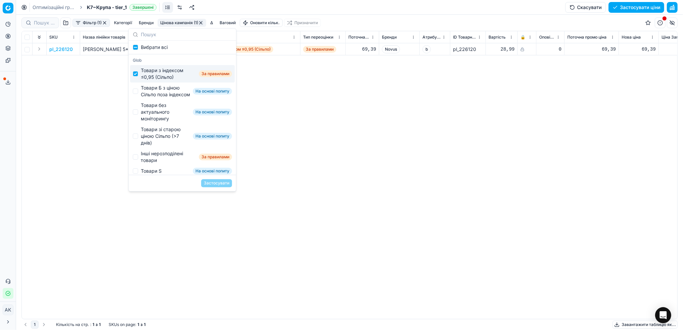
click at [141, 75] on div "Товари з індексом ≤0,95 (Сільпо)" at bounding box center [168, 73] width 55 height 13
checkbox input "false"
click at [134, 94] on input "Suggestions" at bounding box center [135, 90] width 5 height 5
checkbox input "true"
click at [216, 186] on button "Застосувати" at bounding box center [216, 183] width 31 height 8
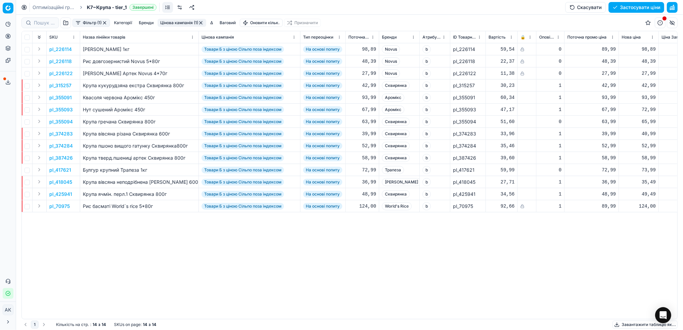
click at [85, 25] on button "Фільтр (1)" at bounding box center [91, 23] width 38 height 8
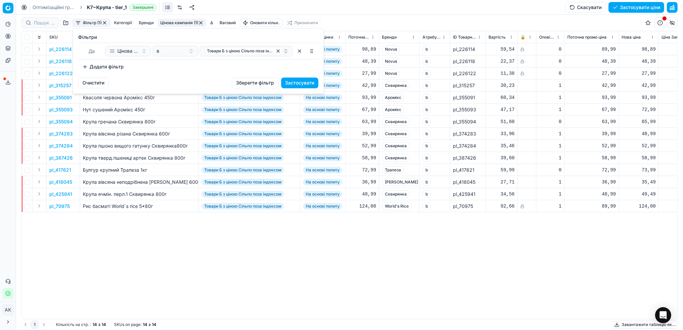
click at [109, 66] on button "Додати фільтр" at bounding box center [103, 66] width 50 height 11
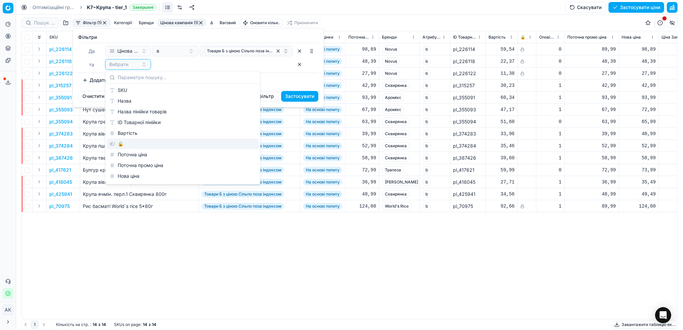
click at [126, 147] on div "🔒" at bounding box center [183, 143] width 152 height 11
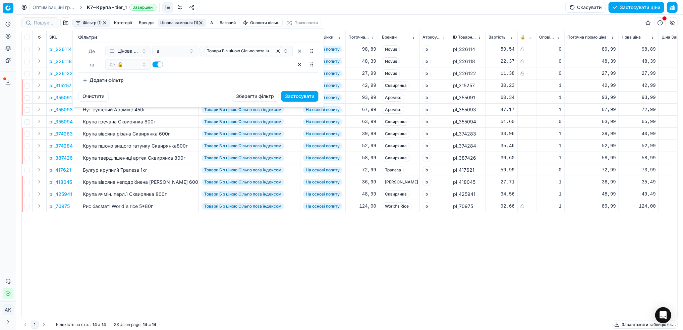
click at [157, 64] on button "button" at bounding box center [157, 64] width 11 height 6
checkbox input "false"
click at [301, 100] on button "Застосувати" at bounding box center [299, 96] width 37 height 11
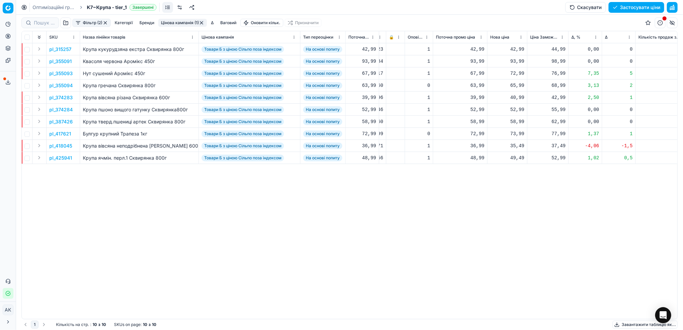
scroll to position [0, 137]
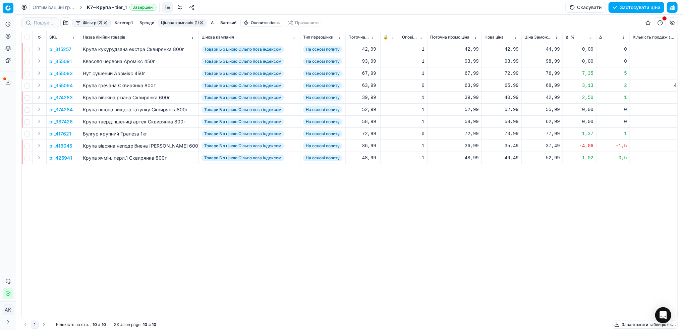
click at [588, 38] on html "Pricing platform Аналітика Цінова оптимізація Асортимент продукції Шаблони Серв…" at bounding box center [341, 165] width 683 height 330
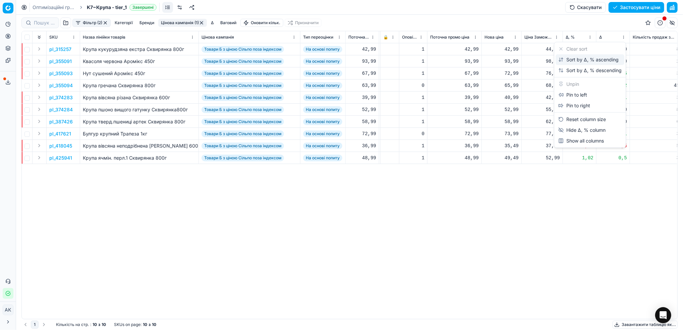
click at [576, 60] on div "Sort by Δ, % ascending" at bounding box center [588, 59] width 60 height 7
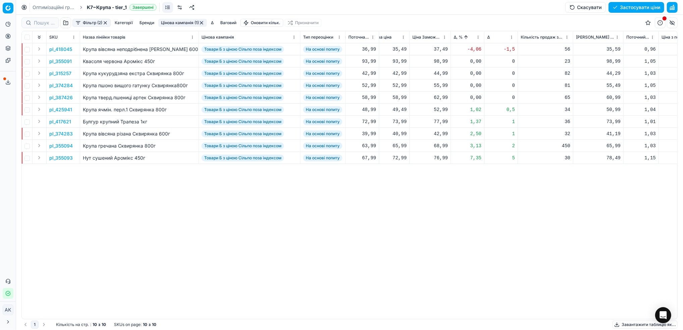
scroll to position [0, 246]
click at [62, 50] on p "pl_418045" at bounding box center [60, 49] width 23 height 7
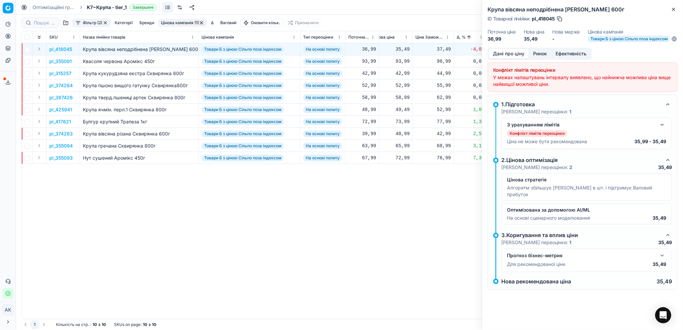
click at [537, 56] on button "Ринок" at bounding box center [539, 54] width 22 height 10
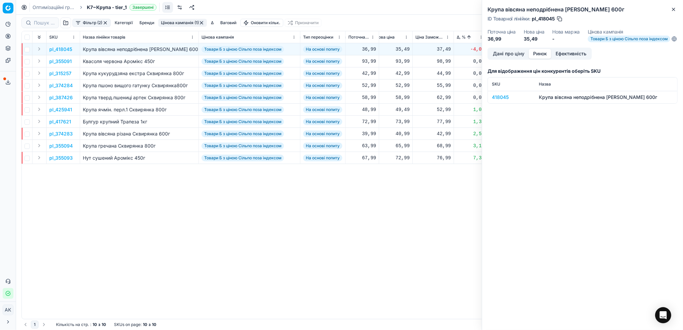
click at [499, 101] on div "418045" at bounding box center [511, 97] width 39 height 7
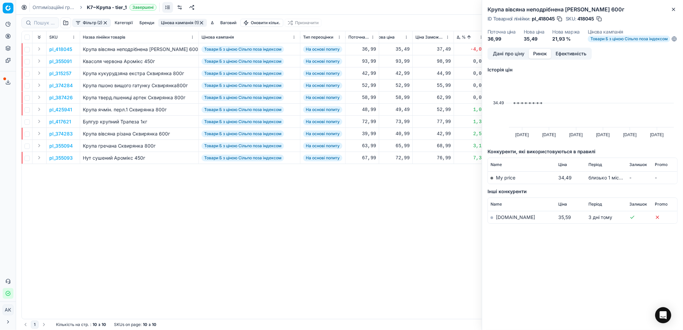
click at [502, 220] on link "[DOMAIN_NAME]" at bounding box center [515, 217] width 39 height 6
click at [673, 10] on icon "button" at bounding box center [673, 9] width 5 height 5
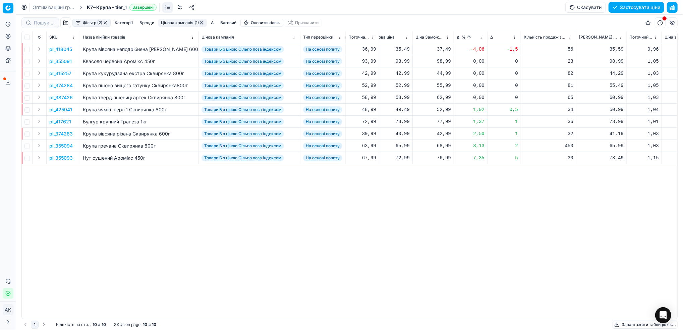
click at [481, 36] on html "Pricing platform Аналітика Цінова оптимізація Асортимент продукції Шаблони Серв…" at bounding box center [341, 165] width 683 height 330
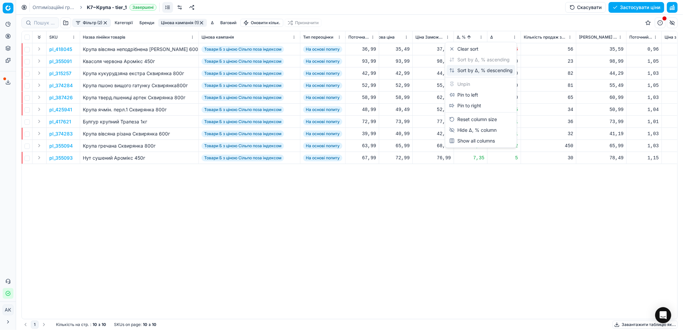
click at [460, 72] on div "Sort by Δ, % descending" at bounding box center [480, 70] width 63 height 7
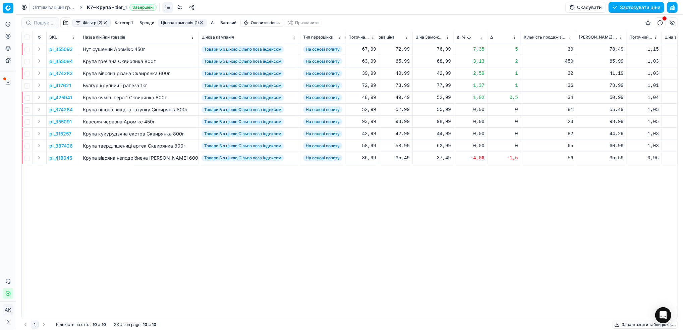
click at [60, 52] on p "pl_355093" at bounding box center [60, 49] width 23 height 7
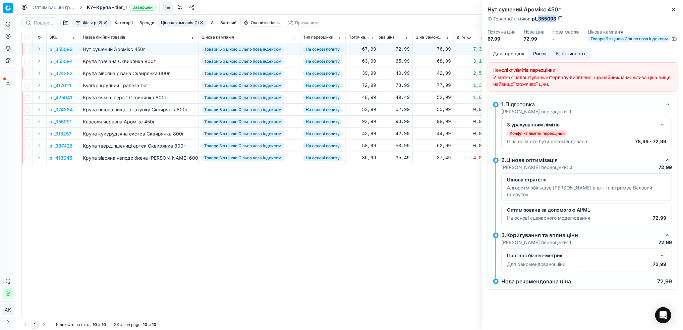
drag, startPoint x: 555, startPoint y: 18, endPoint x: 539, endPoint y: 17, distance: 16.8
click at [539, 17] on span "pl_355093" at bounding box center [544, 18] width 24 height 7
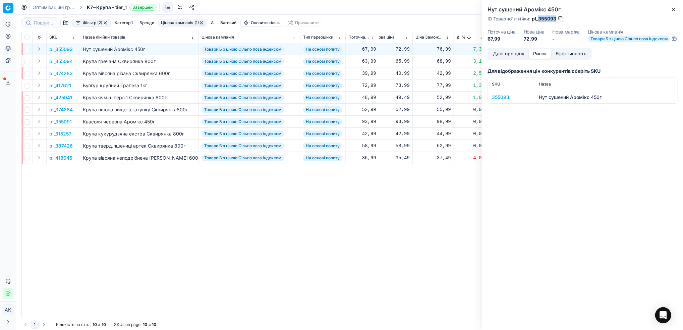
click at [539, 58] on button "Ринок" at bounding box center [539, 54] width 22 height 10
click at [503, 101] on div "355093" at bounding box center [511, 97] width 39 height 7
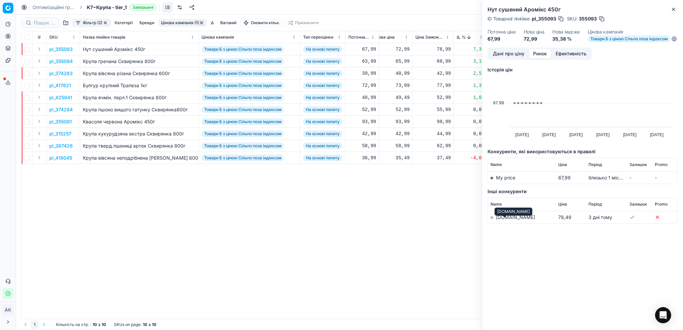
click at [504, 220] on link "[DOMAIN_NAME]" at bounding box center [515, 217] width 39 height 6
click at [501, 59] on button "Дані про ціну" at bounding box center [508, 54] width 40 height 10
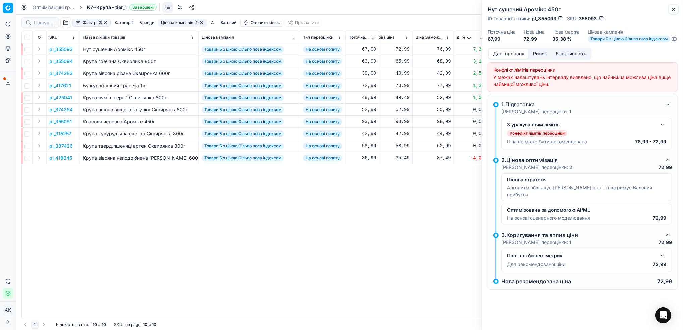
click at [675, 7] on icon "button" at bounding box center [673, 9] width 5 height 5
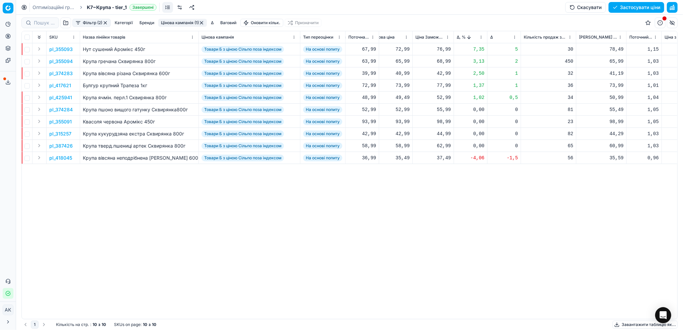
click at [398, 52] on div "72,99" at bounding box center [392, 49] width 34 height 7
drag, startPoint x: 401, startPoint y: 109, endPoint x: 394, endPoint y: 110, distance: 7.6
click at [394, 110] on input "72.99" at bounding box center [416, 108] width 48 height 11
type input "64.99"
click at [57, 61] on p "pl_355094" at bounding box center [60, 61] width 23 height 7
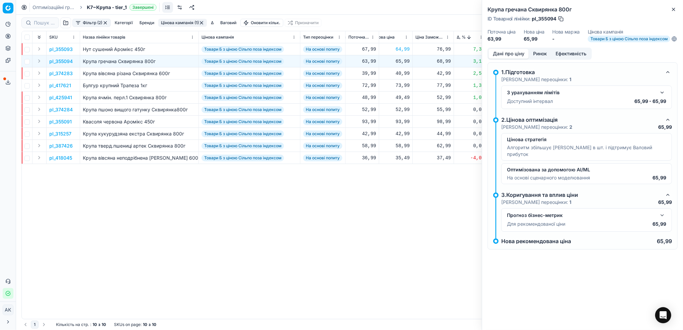
click at [538, 59] on button "Ринок" at bounding box center [539, 54] width 22 height 10
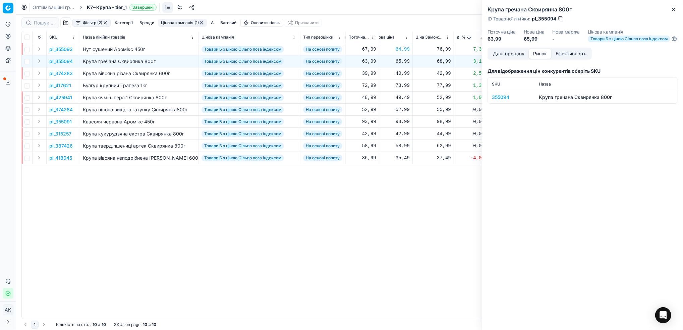
click at [502, 101] on div "355094" at bounding box center [511, 97] width 39 height 7
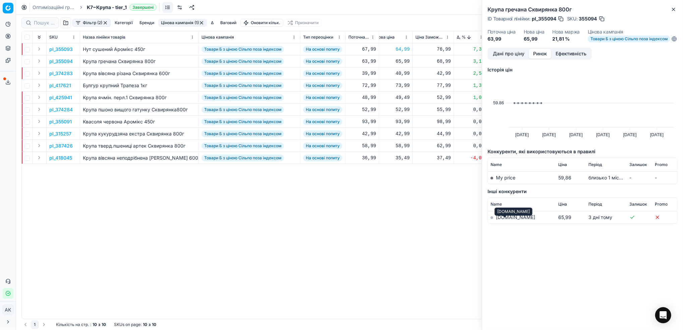
click at [505, 220] on link "[DOMAIN_NAME]" at bounding box center [515, 217] width 39 height 6
click at [506, 55] on button "Дані про ціну" at bounding box center [508, 54] width 40 height 10
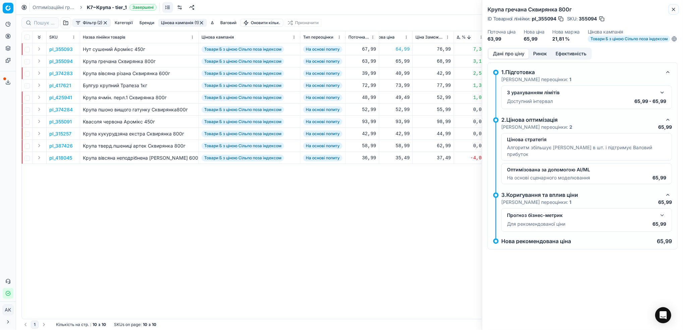
click at [671, 9] on icon "button" at bounding box center [673, 9] width 5 height 5
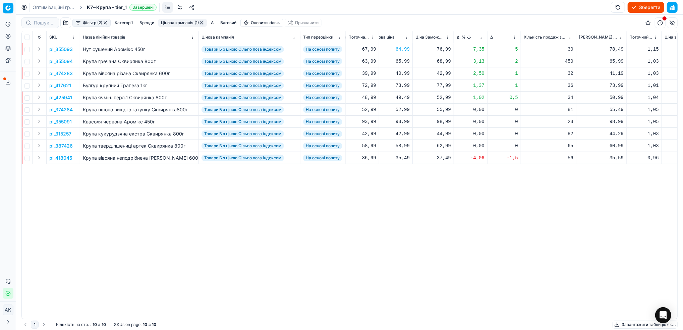
click at [61, 73] on p "pl_374283" at bounding box center [60, 73] width 23 height 7
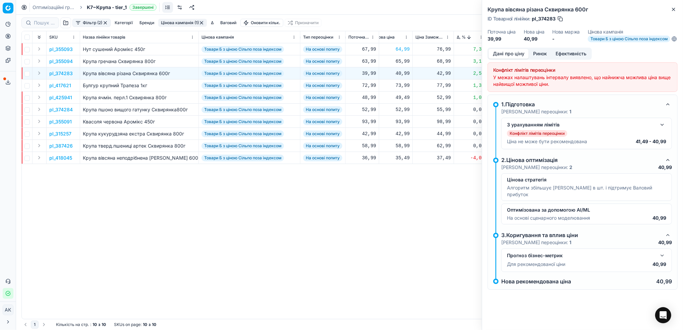
click at [538, 59] on button "Ринок" at bounding box center [539, 54] width 22 height 10
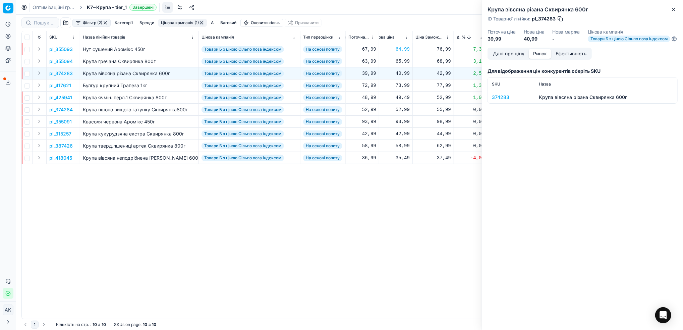
click at [501, 101] on div "374283" at bounding box center [511, 97] width 39 height 7
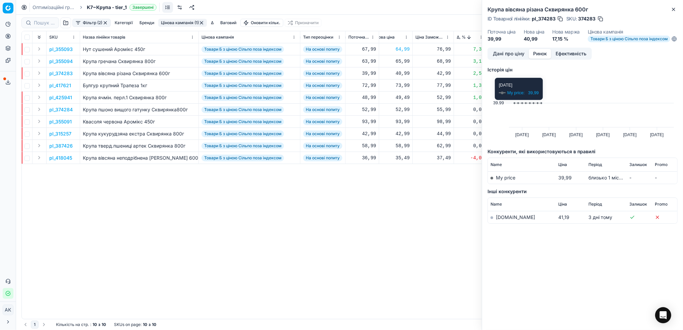
click at [514, 59] on button "Дані про ціну" at bounding box center [508, 54] width 40 height 10
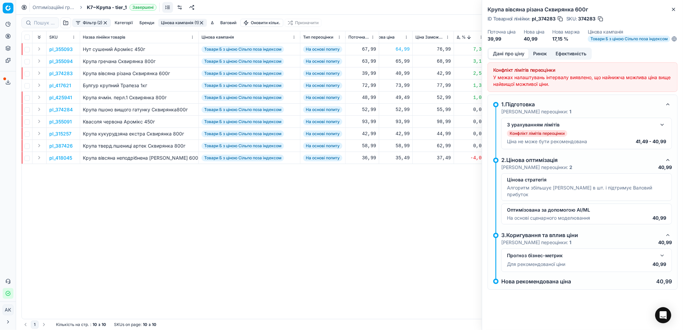
click at [662, 129] on button "button" at bounding box center [662, 125] width 8 height 8
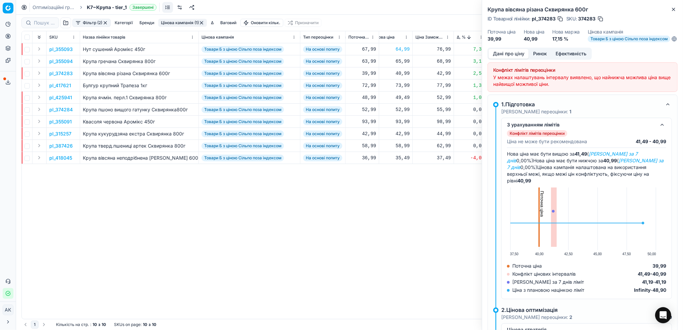
click at [539, 54] on button "Ринок" at bounding box center [539, 54] width 22 height 10
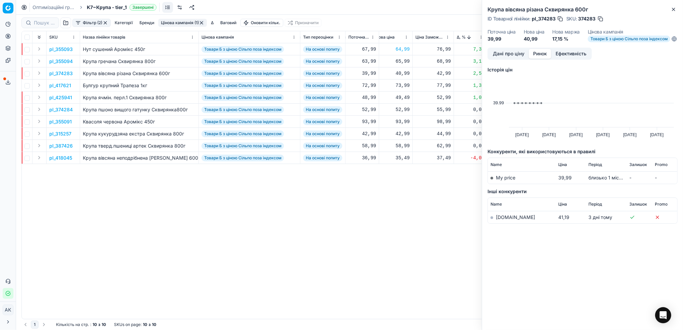
click at [501, 220] on link "[DOMAIN_NAME]" at bounding box center [515, 217] width 39 height 6
click at [503, 56] on button "Дані про ціну" at bounding box center [508, 54] width 40 height 10
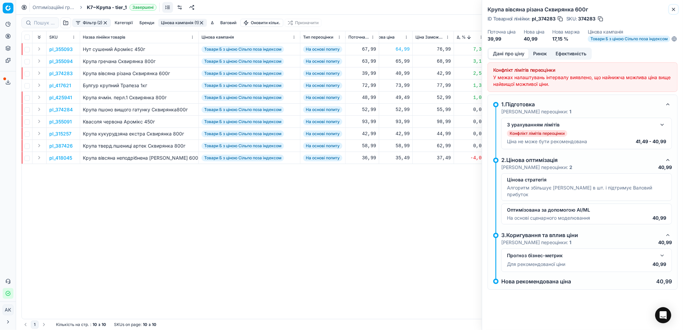
click at [671, 9] on icon "button" at bounding box center [673, 9] width 5 height 5
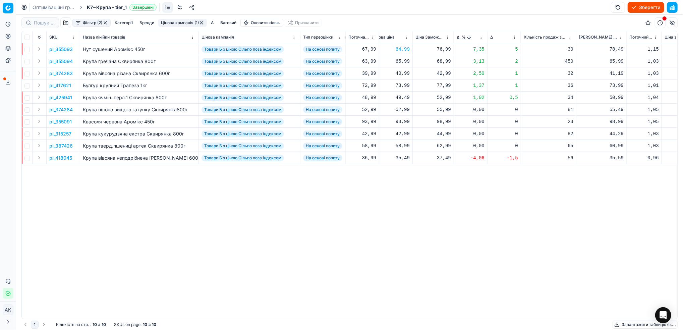
click at [62, 87] on p "pl_417621" at bounding box center [60, 85] width 22 height 7
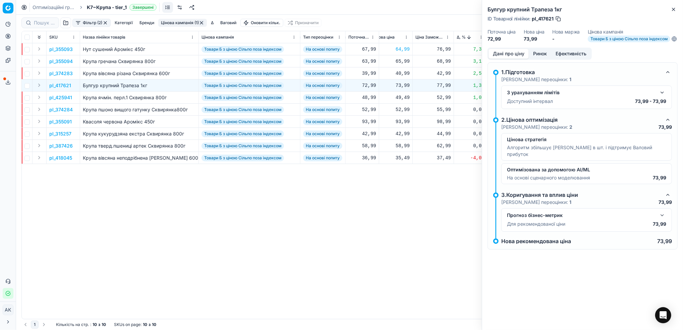
click at [542, 59] on button "Ринок" at bounding box center [539, 54] width 22 height 10
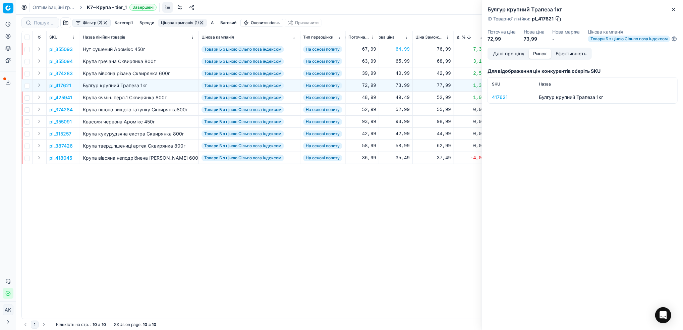
click at [498, 99] on div "417621" at bounding box center [511, 97] width 39 height 7
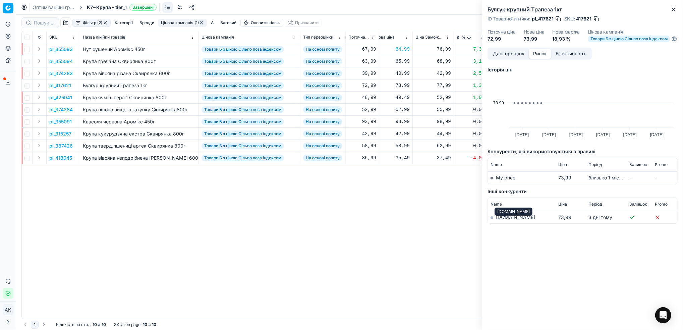
click at [501, 220] on link "[DOMAIN_NAME]" at bounding box center [515, 217] width 39 height 6
click at [674, 9] on icon "button" at bounding box center [673, 9] width 5 height 5
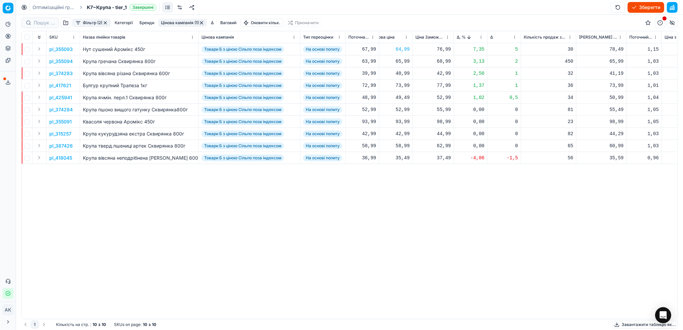
click at [66, 100] on p "pl_425941" at bounding box center [60, 97] width 23 height 7
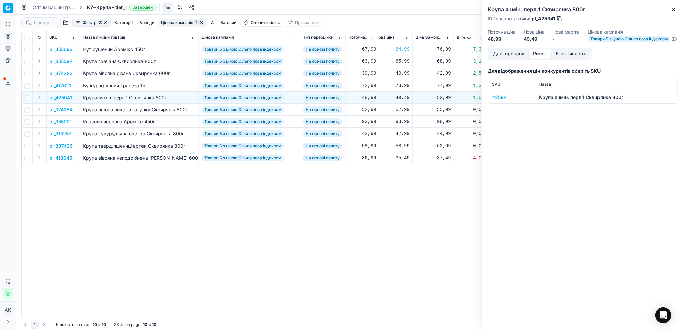
click at [548, 57] on button "Ринок" at bounding box center [539, 54] width 22 height 10
click at [503, 101] on div "425941" at bounding box center [511, 97] width 39 height 7
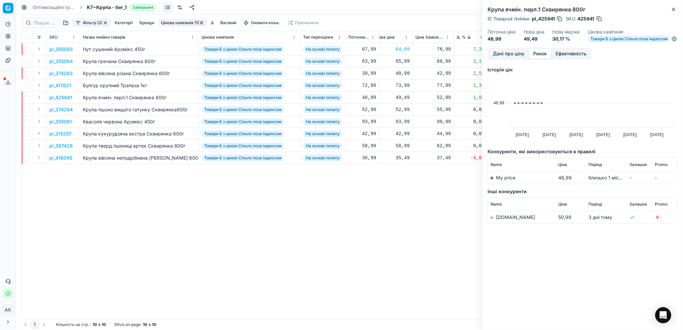
click at [505, 220] on link "[DOMAIN_NAME]" at bounding box center [515, 217] width 39 height 6
click at [671, 13] on div "Крупа ячмін. перл.1 Сквирянка 800г ID Товарної лінійки : pl_425941 SKU : 425941…" at bounding box center [582, 24] width 201 height 48
click at [672, 9] on icon "button" at bounding box center [673, 9] width 5 height 5
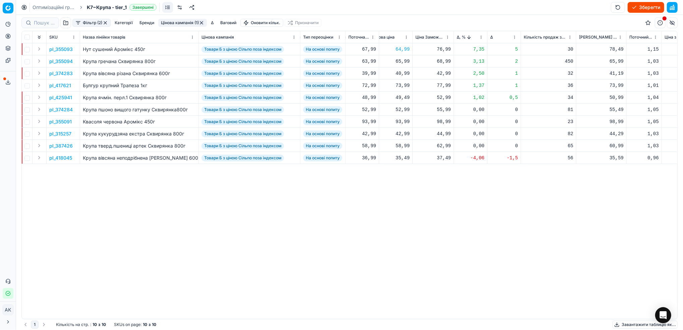
click at [405, 97] on div "49,49" at bounding box center [392, 97] width 34 height 7
click at [405, 157] on input "49.49" at bounding box center [416, 156] width 48 height 11
type input "49.99"
click at [55, 157] on p "pl_418045" at bounding box center [60, 157] width 23 height 7
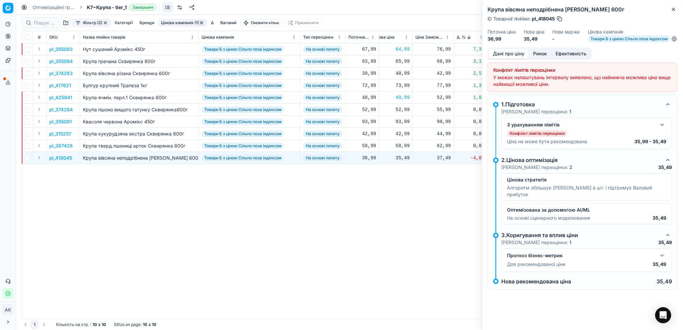
click at [538, 59] on button "Ринок" at bounding box center [539, 54] width 22 height 10
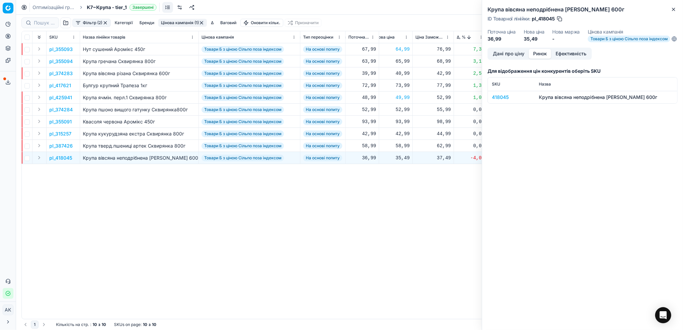
click at [500, 101] on div "418045" at bounding box center [511, 97] width 39 height 7
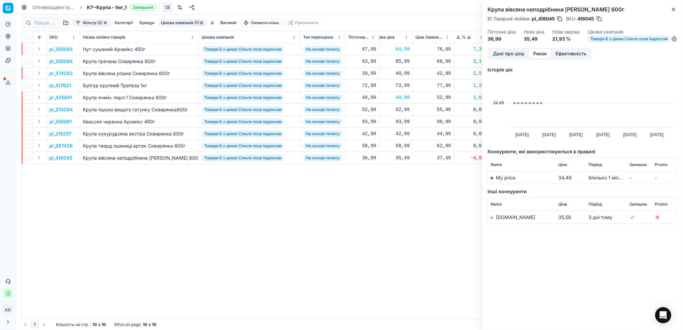
click at [503, 220] on link "[DOMAIN_NAME]" at bounding box center [515, 217] width 39 height 6
click at [673, 11] on icon "button" at bounding box center [673, 9] width 5 height 5
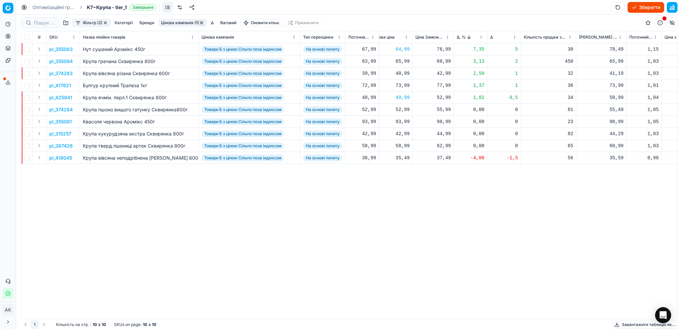
click at [180, 22] on button "Цінова кампанія (1)" at bounding box center [182, 23] width 49 height 8
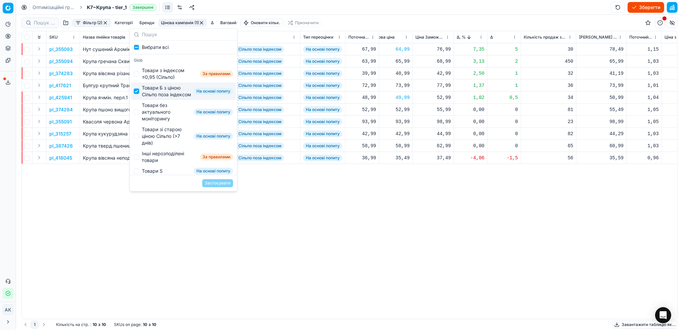
click at [136, 94] on input "Suggestions" at bounding box center [136, 90] width 5 height 5
checkbox input "false"
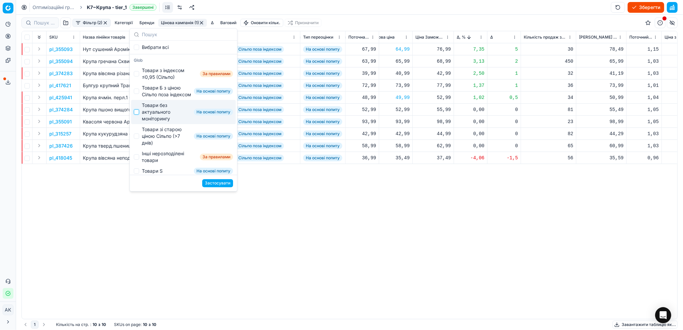
click at [138, 115] on input "Suggestions" at bounding box center [136, 111] width 5 height 5
checkbox input "true"
click at [220, 182] on button "Застосувати" at bounding box center [217, 183] width 31 height 8
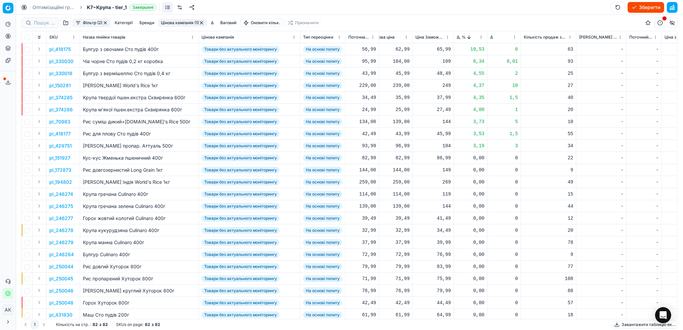
click at [60, 48] on p "pl_418175" at bounding box center [59, 49] width 21 height 7
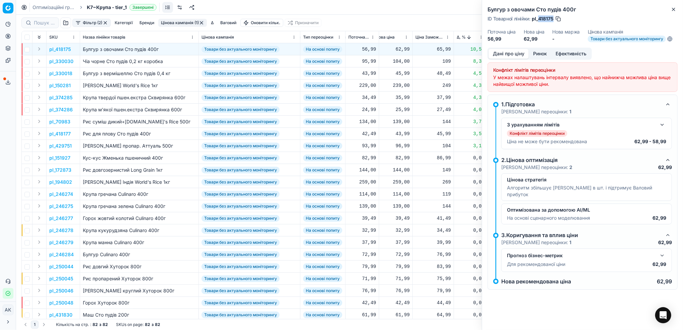
drag, startPoint x: 553, startPoint y: 18, endPoint x: 538, endPoint y: 20, distance: 15.5
click at [538, 20] on span "pl_418175" at bounding box center [543, 18] width 22 height 7
click at [672, 7] on icon "button" at bounding box center [673, 9] width 5 height 5
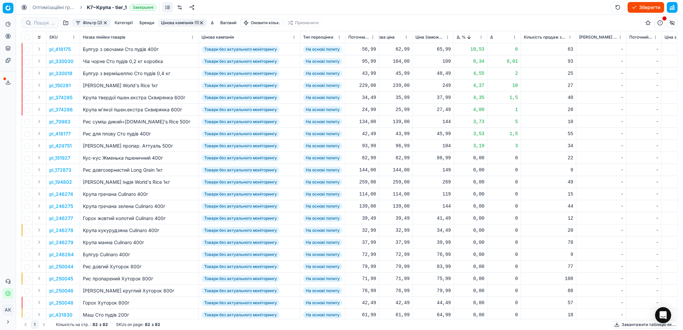
click at [478, 41] on th "Δ, %" at bounding box center [471, 37] width 34 height 12
click at [480, 39] on html "Pricing platform Аналітика Цінова оптимізація Асортимент продукції Шаблони Серв…" at bounding box center [341, 165] width 683 height 330
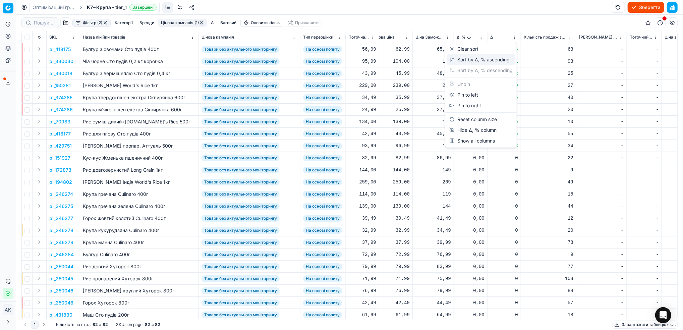
click at [461, 61] on div "Sort by Δ, % ascending" at bounding box center [479, 59] width 60 height 7
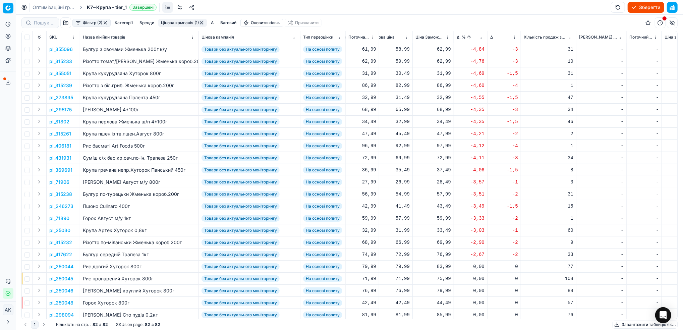
click at [61, 86] on p "pl_315239" at bounding box center [60, 85] width 23 height 7
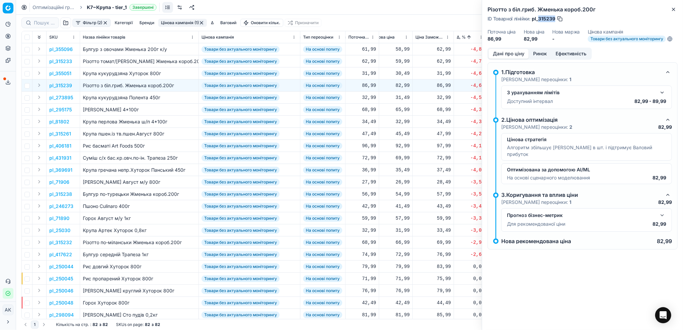
drag, startPoint x: 555, startPoint y: 20, endPoint x: 538, endPoint y: 20, distance: 16.8
click at [538, 20] on span "pl_315239" at bounding box center [543, 18] width 23 height 7
click at [672, 10] on icon "button" at bounding box center [673, 9] width 5 height 5
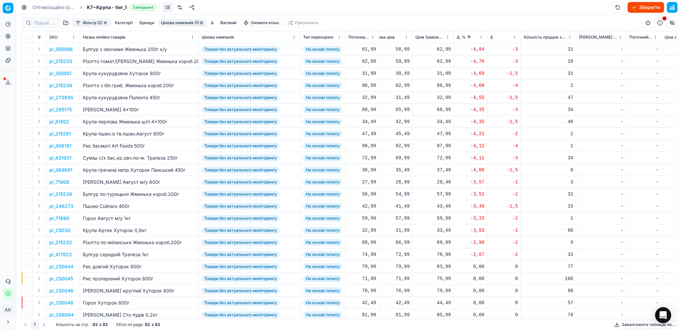
click at [399, 85] on div "82,99" at bounding box center [392, 85] width 34 height 7
click at [400, 145] on input "82.99" at bounding box center [416, 144] width 48 height 11
type input "86.99"
click at [63, 134] on p "pl_315261" at bounding box center [60, 133] width 22 height 7
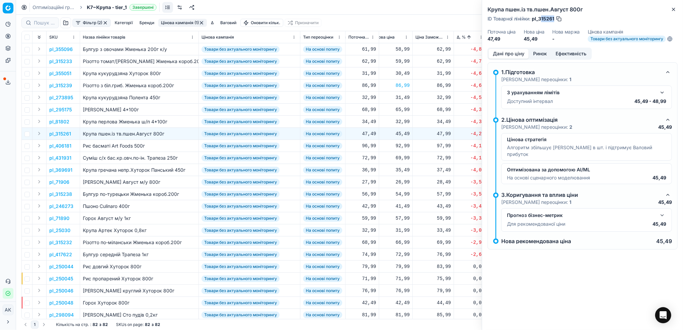
drag, startPoint x: 554, startPoint y: 19, endPoint x: 540, endPoint y: 19, distance: 14.4
click at [540, 19] on div "ID Товарної лінійки : pl_315261" at bounding box center [524, 18] width 75 height 7
click at [539, 18] on span "pl_315261" at bounding box center [543, 18] width 22 height 7
drag, startPoint x: 554, startPoint y: 18, endPoint x: 538, endPoint y: 20, distance: 15.5
click at [538, 20] on span "pl_315261" at bounding box center [543, 18] width 22 height 7
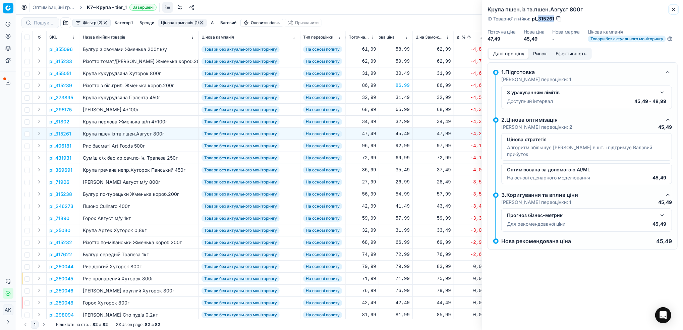
click at [670, 11] on button "Close" at bounding box center [673, 9] width 8 height 8
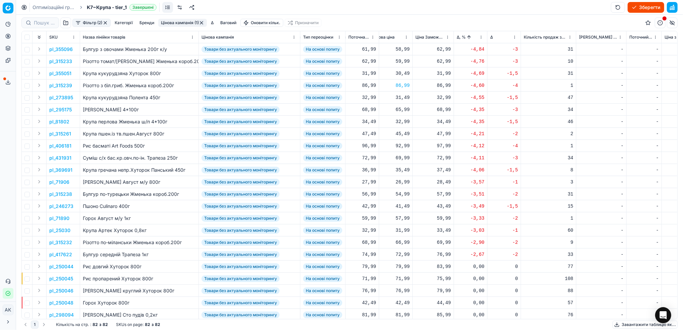
click at [402, 132] on div "45,49" at bounding box center [392, 133] width 34 height 7
click at [398, 193] on input "45.49" at bounding box center [416, 192] width 48 height 11
type input "47.49"
click at [400, 146] on div "92,99" at bounding box center [392, 145] width 34 height 7
click at [400, 203] on input "92.99" at bounding box center [416, 205] width 48 height 11
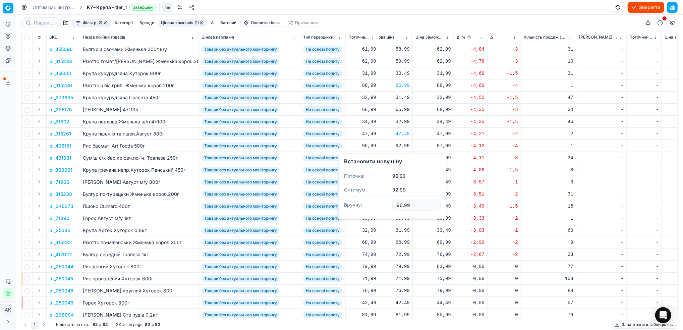
type input "96.99"
click at [62, 169] on p "pl_369691" at bounding box center [60, 170] width 23 height 7
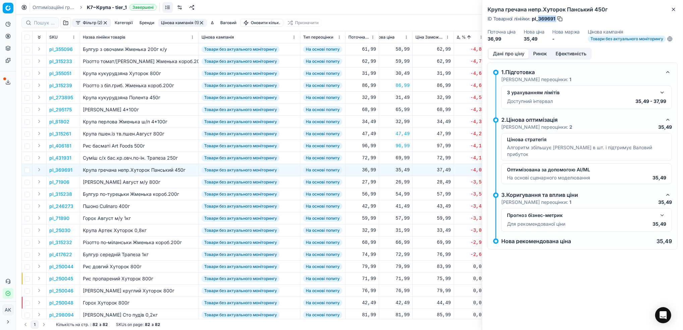
drag, startPoint x: 556, startPoint y: 19, endPoint x: 539, endPoint y: 20, distance: 16.8
click at [539, 20] on div "ID Товарної лінійки : pl_369691" at bounding box center [525, 18] width 76 height 7
click at [672, 7] on icon "button" at bounding box center [673, 9] width 5 height 5
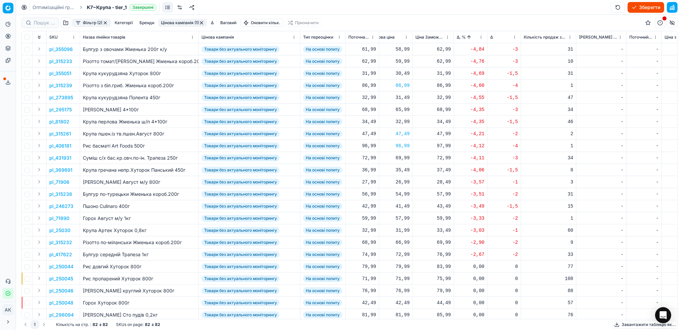
click at [61, 184] on p "pl_71906" at bounding box center [59, 182] width 20 height 7
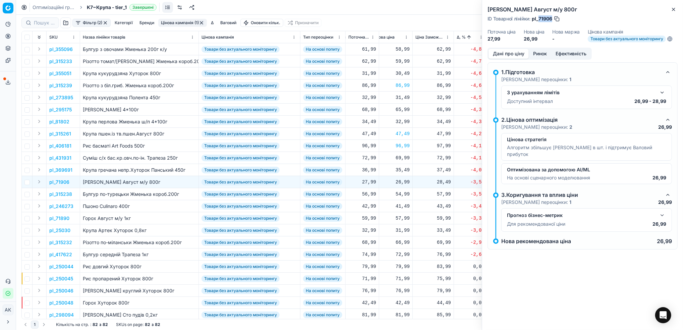
drag, startPoint x: 552, startPoint y: 20, endPoint x: 539, endPoint y: 20, distance: 13.1
click at [539, 20] on span "pl_71906" at bounding box center [542, 18] width 20 height 7
click at [401, 183] on div "26,99" at bounding box center [392, 182] width 34 height 7
click at [399, 242] on input "26.99" at bounding box center [416, 241] width 48 height 11
type input "27.99"
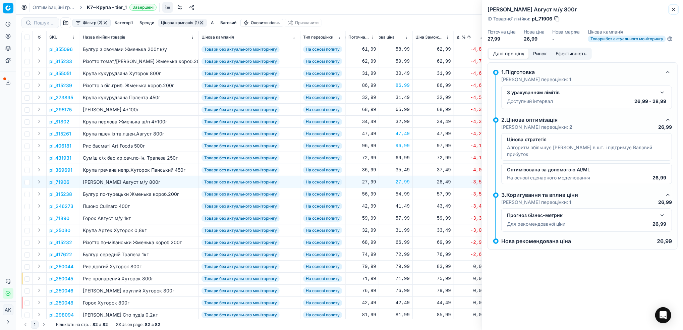
click at [677, 7] on button "Close" at bounding box center [673, 9] width 8 height 8
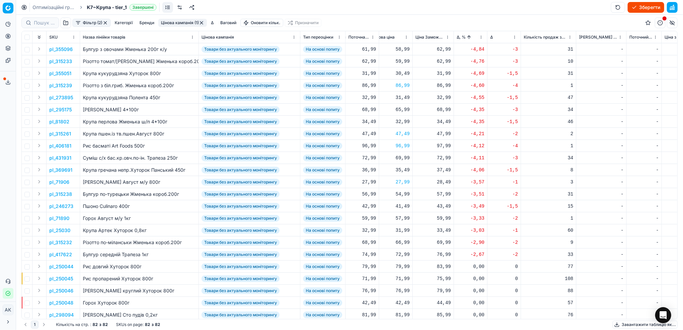
click at [57, 219] on p "pl_71890" at bounding box center [59, 218] width 20 height 7
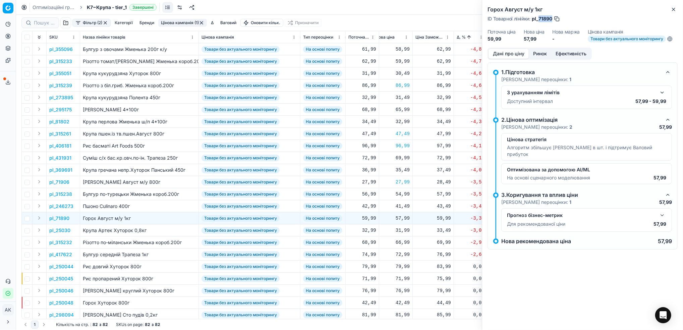
drag, startPoint x: 552, startPoint y: 19, endPoint x: 539, endPoint y: 19, distance: 13.4
click at [539, 19] on span "pl_71890" at bounding box center [542, 18] width 20 height 7
click at [673, 11] on icon "button" at bounding box center [673, 9] width 5 height 5
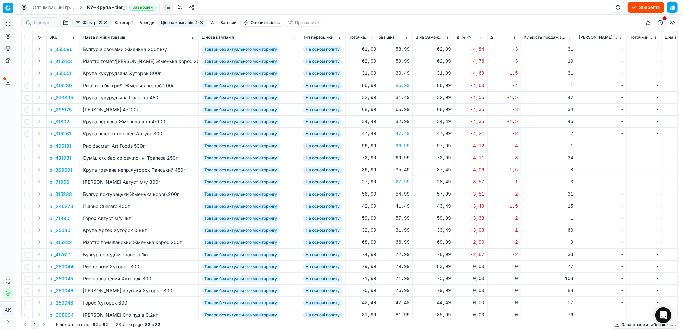
click at [401, 218] on div "57,99" at bounding box center [392, 218] width 34 height 7
click at [399, 278] on input "57.99" at bounding box center [416, 277] width 48 height 11
type input "59.99"
click at [62, 244] on p "pl_315232" at bounding box center [60, 242] width 23 height 7
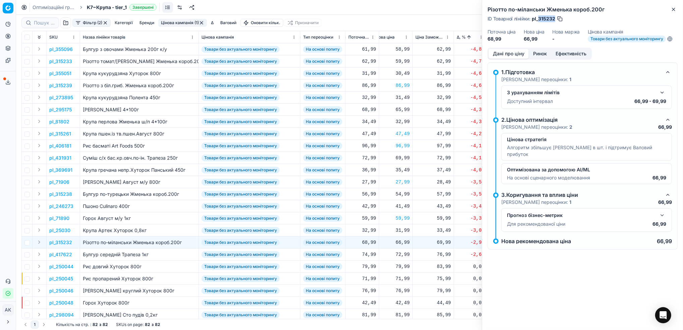
drag, startPoint x: 554, startPoint y: 19, endPoint x: 539, endPoint y: 19, distance: 15.1
click at [539, 19] on span "pl_315232" at bounding box center [543, 18] width 23 height 7
click at [674, 7] on icon "button" at bounding box center [673, 9] width 5 height 5
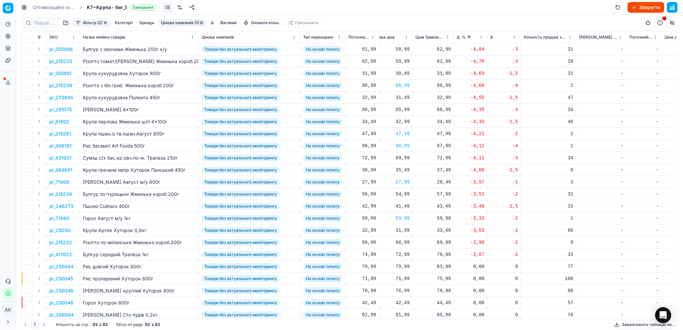
click at [401, 245] on div "66,99" at bounding box center [392, 242] width 34 height 7
click at [400, 302] on input "66.99" at bounding box center [416, 301] width 48 height 11
type input "68.99"
click at [479, 39] on html "Pricing platform Аналітика Цінова оптимізація Асортимент продукції Шаблони Серв…" at bounding box center [341, 165] width 683 height 330
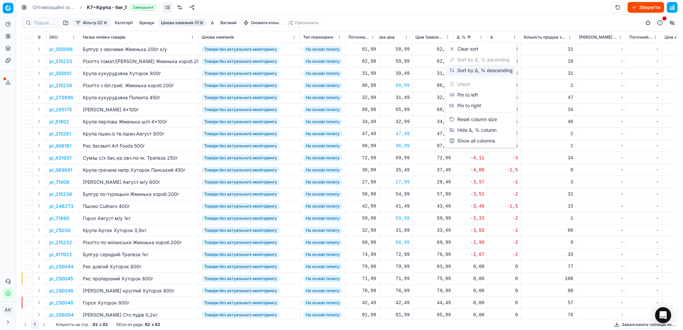
click at [466, 71] on div "Sort by Δ, % descending" at bounding box center [480, 70] width 63 height 7
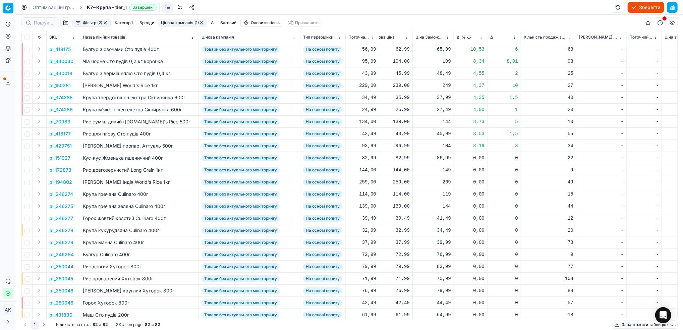
click at [169, 22] on button "Цінова кампанія (1)" at bounding box center [182, 23] width 49 height 8
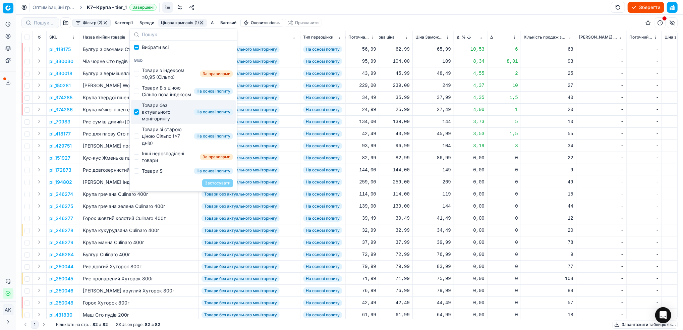
click at [137, 115] on input "Suggestions" at bounding box center [136, 111] width 5 height 5
checkbox input "false"
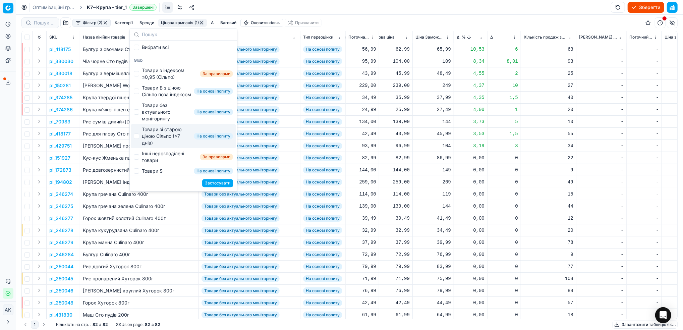
click at [142, 142] on div "Товари зі старою ціною Сільпо (>7 днів)" at bounding box center [166, 136] width 49 height 20
checkbox input "true"
click at [220, 184] on button "Застосувати" at bounding box center [217, 183] width 31 height 8
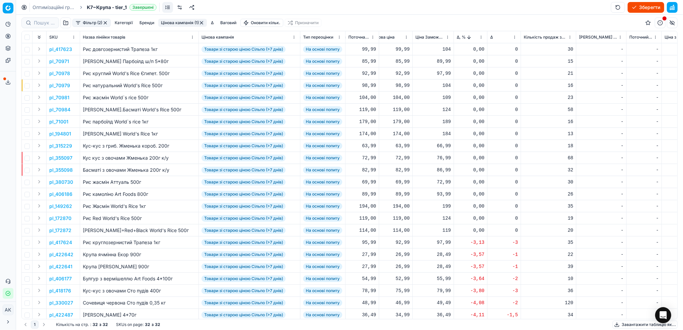
click at [482, 41] on th "Δ, %" at bounding box center [471, 37] width 34 height 12
click at [480, 39] on html "Pricing platform Аналітика Цінова оптимізація Асортимент продукції Шаблони Серв…" at bounding box center [341, 165] width 683 height 330
click at [464, 62] on div "Sort by Δ, % ascending" at bounding box center [479, 59] width 60 height 7
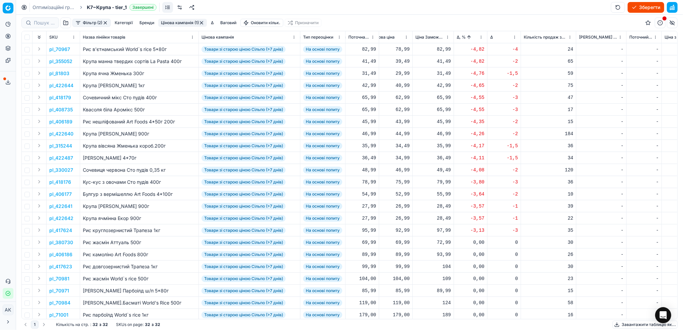
click at [58, 49] on p "pl_70967" at bounding box center [59, 49] width 21 height 7
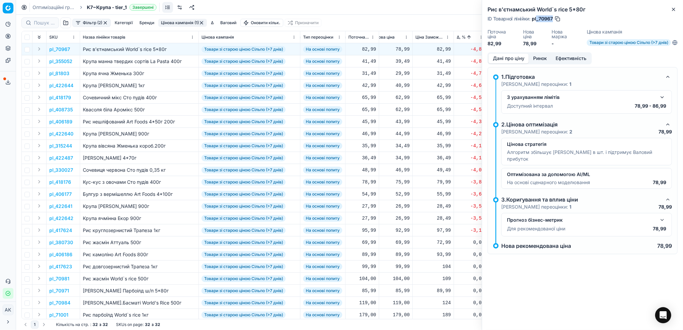
drag, startPoint x: 553, startPoint y: 16, endPoint x: 537, endPoint y: 20, distance: 16.5
click at [537, 20] on div "ID Товарної лінійки : pl_70967" at bounding box center [523, 18] width 73 height 7
click at [543, 18] on span "pl_70967" at bounding box center [542, 18] width 21 height 7
click at [545, 17] on span "pl_70967" at bounding box center [542, 18] width 21 height 7
drag, startPoint x: 553, startPoint y: 18, endPoint x: 539, endPoint y: 18, distance: 13.7
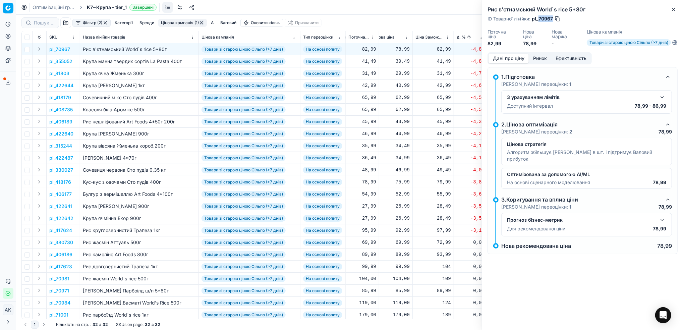
click at [538, 18] on span "pl_70967" at bounding box center [542, 18] width 21 height 7
click at [674, 10] on icon "button" at bounding box center [673, 9] width 3 height 3
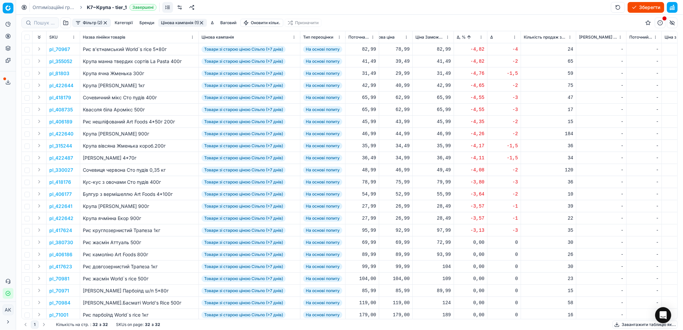
click at [183, 21] on button "Цінова кампанія (1)" at bounding box center [182, 23] width 49 height 8
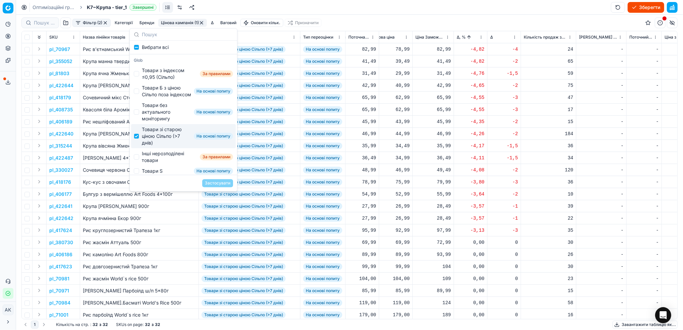
click at [140, 148] on div "Товари зі старою ціною Сільпо (>7 днів) На основі попиту" at bounding box center [183, 136] width 105 height 24
checkbox input "false"
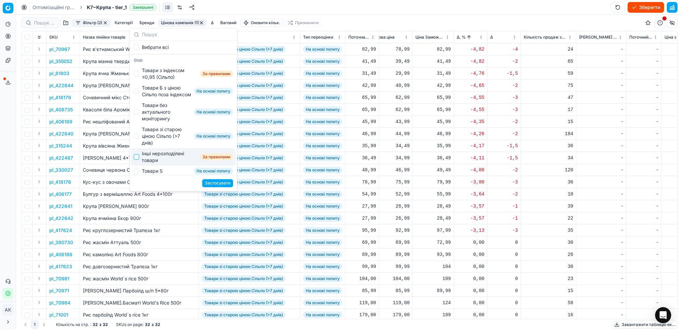
click at [134, 160] on input "Suggestions" at bounding box center [136, 156] width 5 height 5
checkbox input "true"
click at [226, 184] on button "Застосувати" at bounding box center [217, 183] width 31 height 8
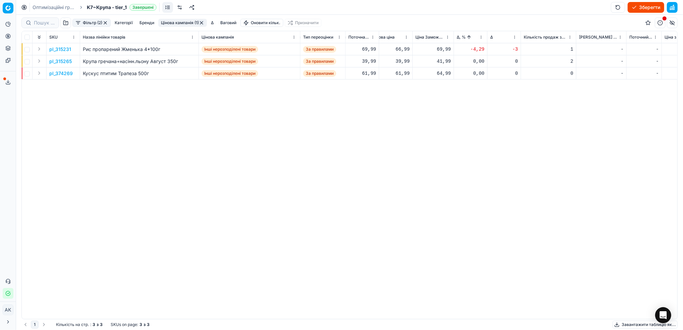
click at [402, 51] on div "66,99" at bounding box center [392, 49] width 34 height 7
click at [400, 110] on input "66.99" at bounding box center [416, 108] width 48 height 11
type input "69.99"
click at [203, 25] on button "button" at bounding box center [201, 22] width 5 height 5
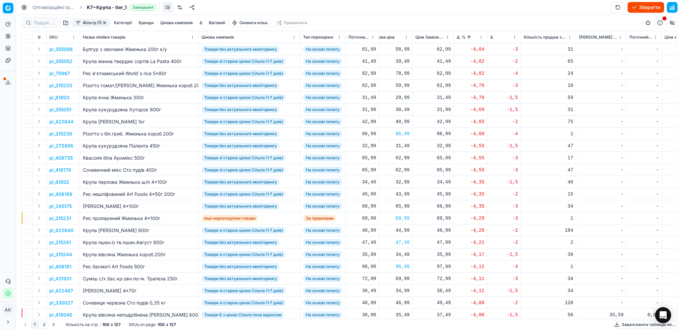
click at [104, 23] on button "button" at bounding box center [104, 22] width 5 height 5
click at [641, 9] on button "Зберегти" at bounding box center [645, 7] width 37 height 11
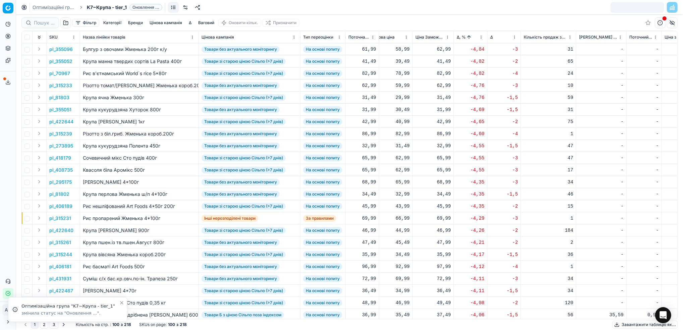
click at [47, 7] on link "Оптимізаційні групи" at bounding box center [54, 7] width 43 height 7
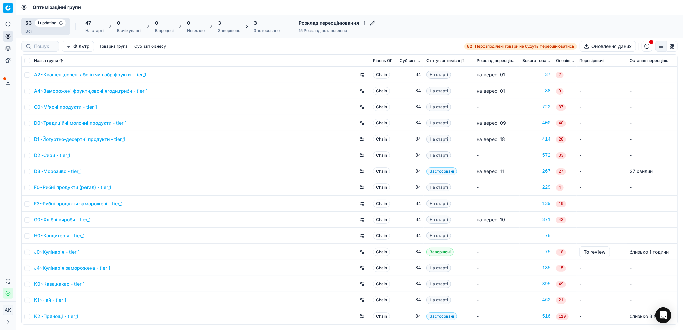
click at [262, 28] on div "Застосовано" at bounding box center [267, 30] width 26 height 5
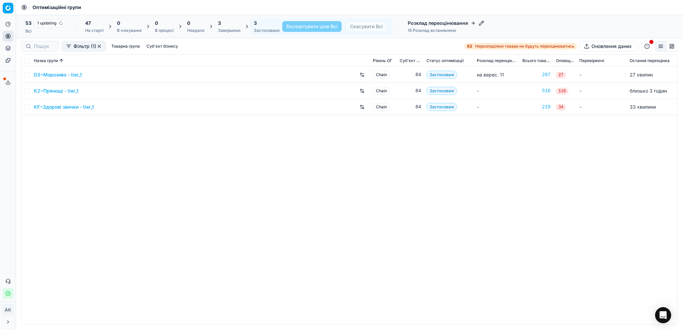
click at [234, 32] on div "Завершено" at bounding box center [229, 30] width 22 height 5
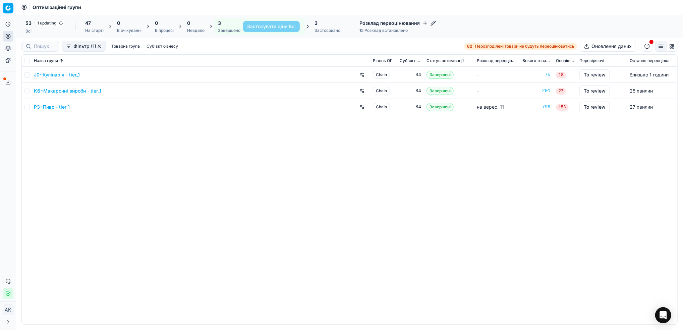
click at [87, 28] on div "На старті" at bounding box center [94, 30] width 18 height 5
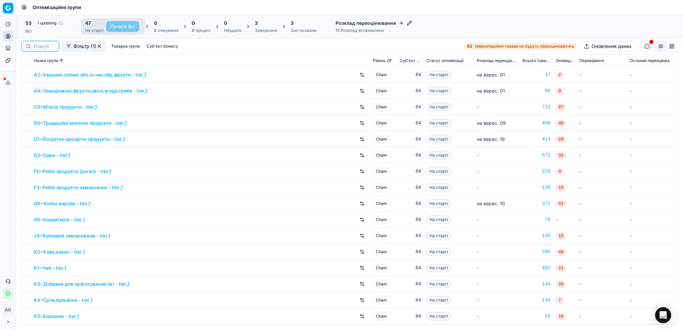
click at [41, 46] on input at bounding box center [44, 46] width 21 height 7
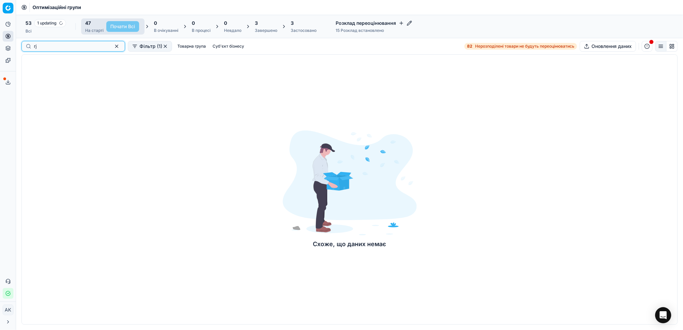
type input "r"
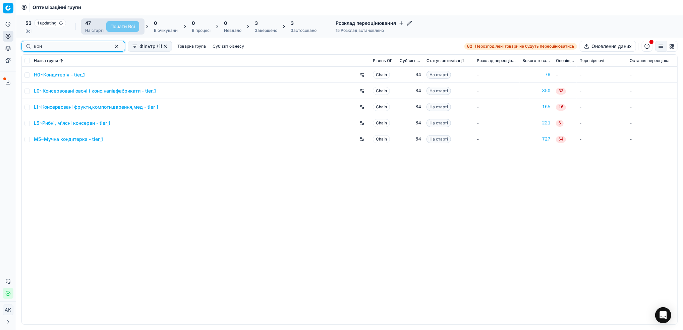
type input "кон"
click at [29, 75] on input "checkbox" at bounding box center [26, 74] width 5 height 5
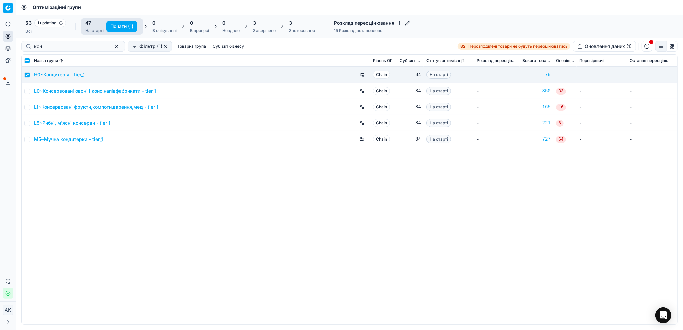
click at [122, 24] on button "Почати (1)" at bounding box center [121, 26] width 31 height 11
checkbox input "false"
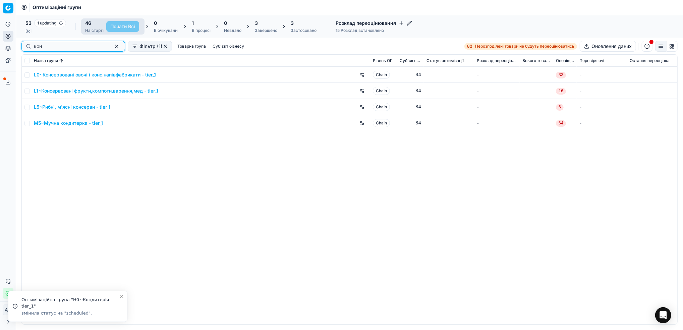
click at [113, 46] on button "button" at bounding box center [117, 46] width 8 height 8
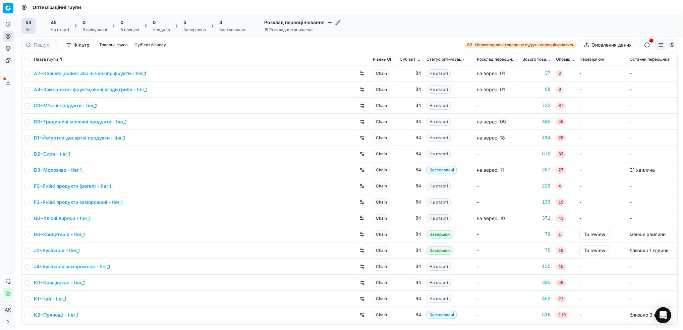
click at [194, 25] on div "5" at bounding box center [194, 22] width 22 height 7
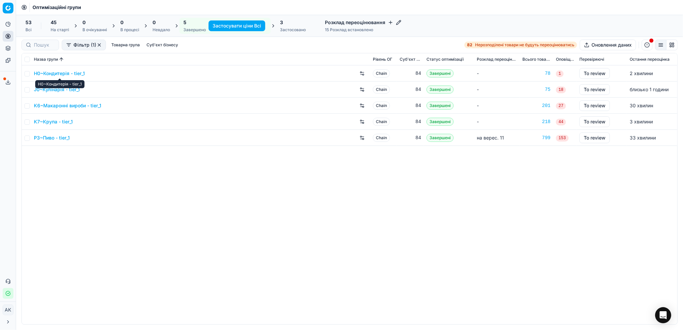
click at [58, 74] on link "H0~Кондитерія - tier_1" at bounding box center [59, 73] width 51 height 7
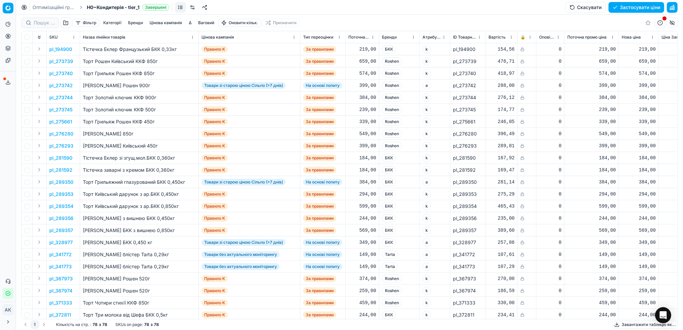
click at [672, 6] on button "button" at bounding box center [672, 7] width 11 height 11
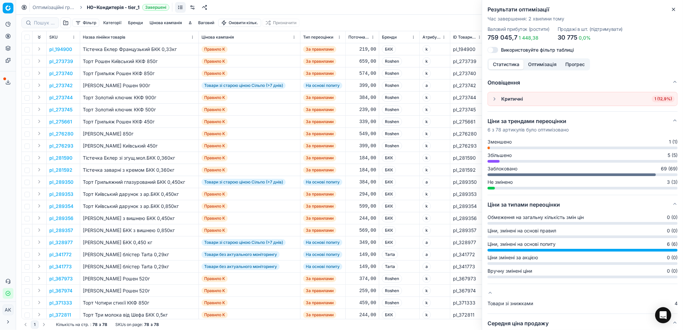
click at [671, 9] on icon "button" at bounding box center [673, 9] width 5 height 5
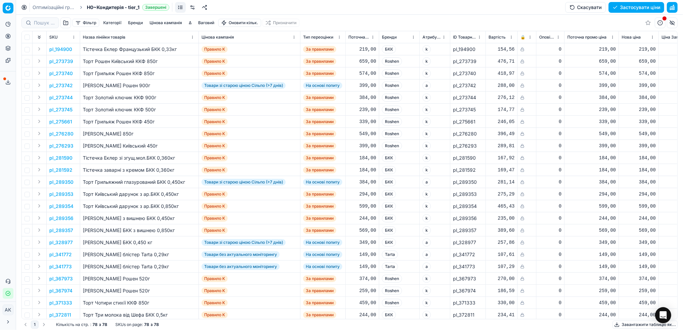
click at [158, 25] on button "Цінова кампанія" at bounding box center [166, 23] width 38 height 8
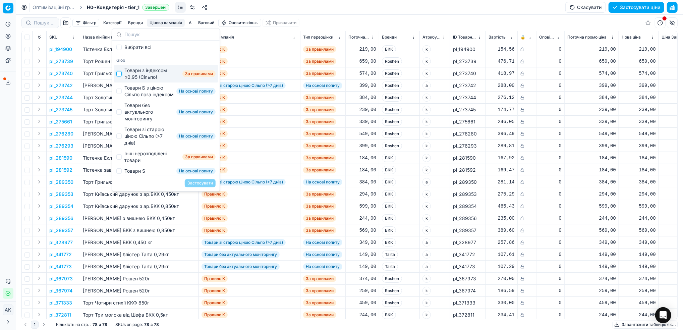
click at [120, 75] on input "Suggestions" at bounding box center [118, 73] width 5 height 5
checkbox input "true"
click at [200, 186] on button "Застосувати" at bounding box center [200, 183] width 31 height 8
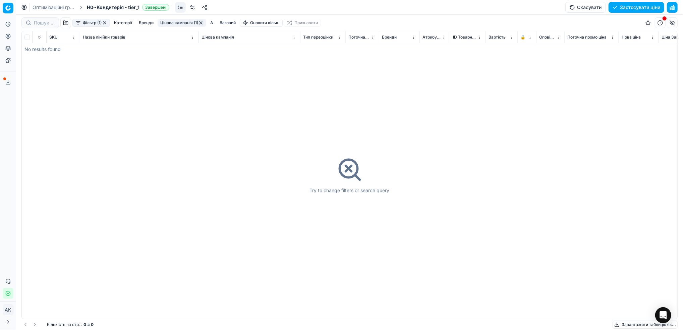
click at [174, 21] on button "Цінова кампанія (1)" at bounding box center [182, 23] width 49 height 8
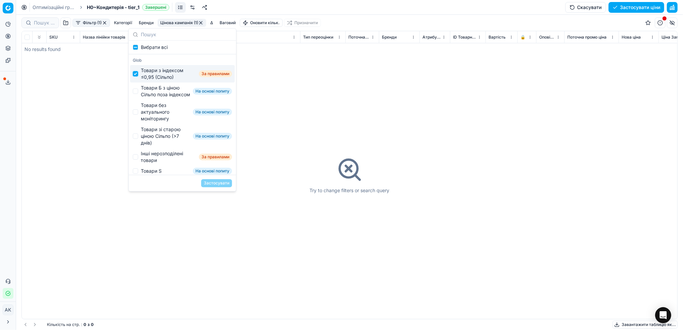
click at [136, 75] on input "Suggestions" at bounding box center [135, 73] width 5 height 5
checkbox input "false"
click at [138, 95] on div "Товари Б з ціною Сільпо поза індексом На основі попиту" at bounding box center [182, 90] width 105 height 17
checkbox input "true"
click at [210, 181] on button "Застосувати" at bounding box center [216, 183] width 31 height 8
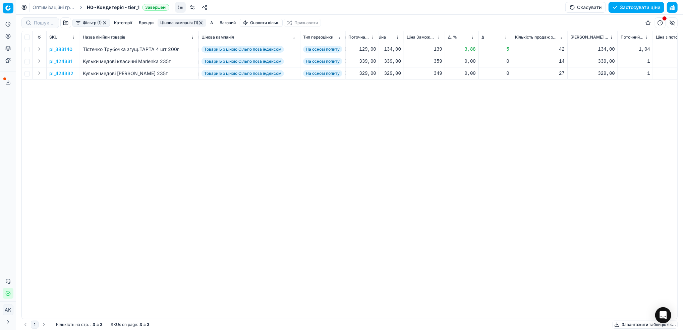
scroll to position [0, 252]
click at [57, 48] on p "pl_383140" at bounding box center [60, 49] width 23 height 7
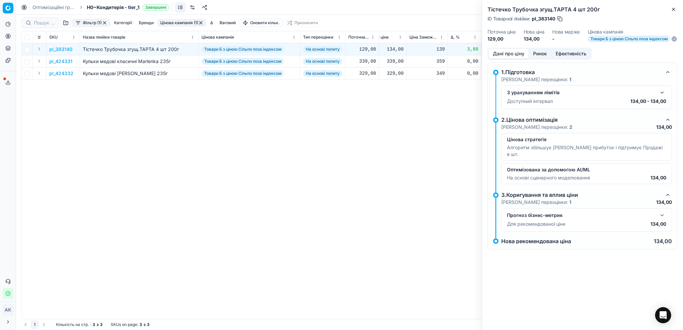
click at [537, 58] on button "Ринок" at bounding box center [539, 54] width 22 height 10
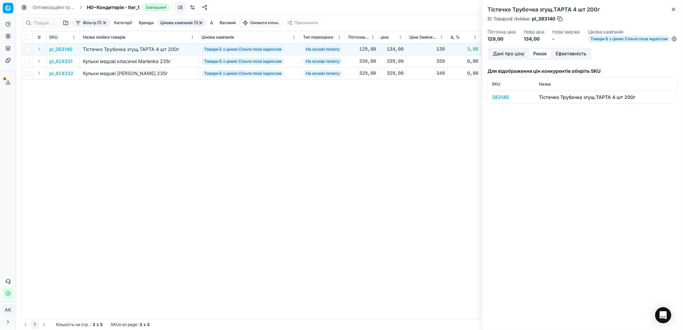
click at [497, 101] on div "383140" at bounding box center [511, 97] width 39 height 7
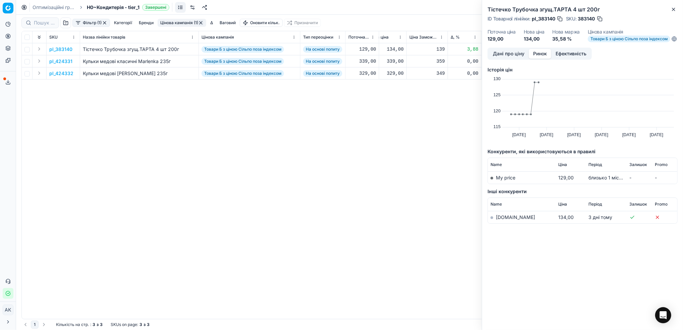
click at [502, 220] on link "[DOMAIN_NAME]" at bounding box center [515, 217] width 39 height 6
click at [672, 12] on button "Close" at bounding box center [673, 9] width 8 height 8
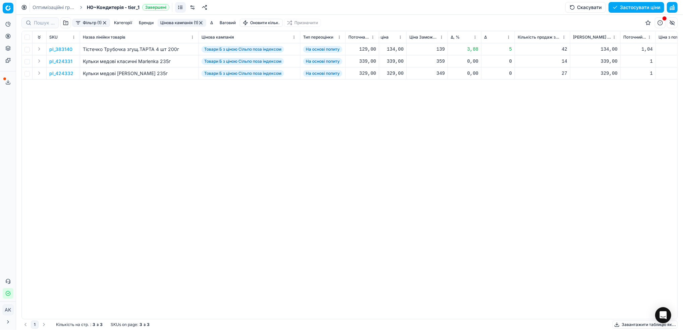
click at [58, 64] on p "pl_424331" at bounding box center [60, 61] width 23 height 7
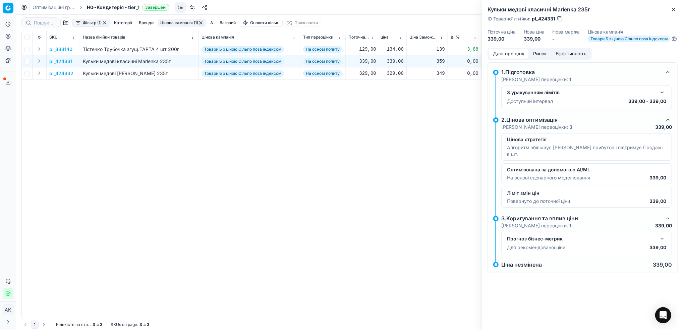
click at [542, 57] on button "Ринок" at bounding box center [539, 54] width 22 height 10
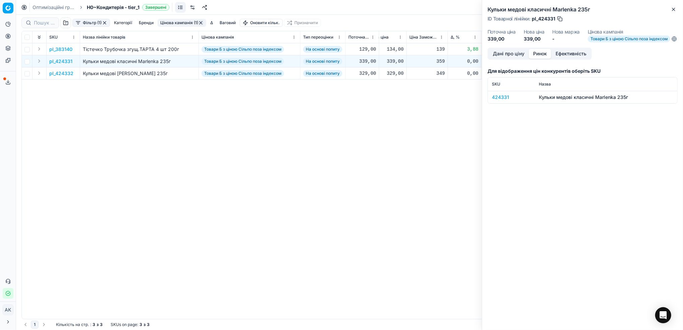
click at [498, 101] on div "424331" at bounding box center [511, 97] width 39 height 7
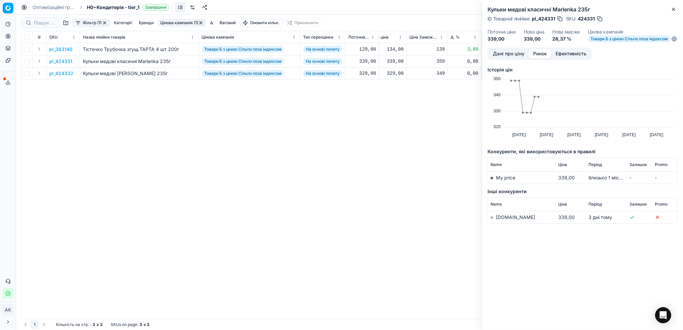
click at [503, 220] on link "[DOMAIN_NAME]" at bounding box center [515, 217] width 39 height 6
click at [676, 10] on icon "button" at bounding box center [673, 9] width 5 height 5
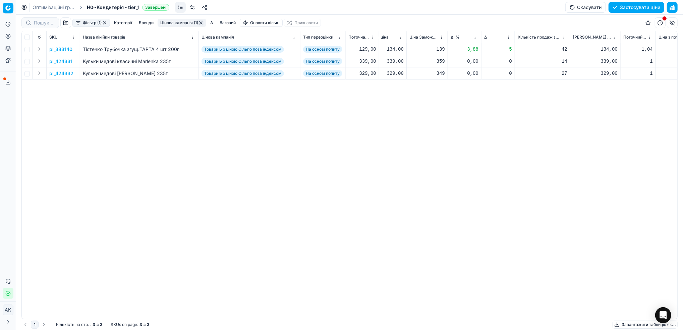
click at [170, 22] on button "Цінова кампанія (1)" at bounding box center [182, 23] width 49 height 8
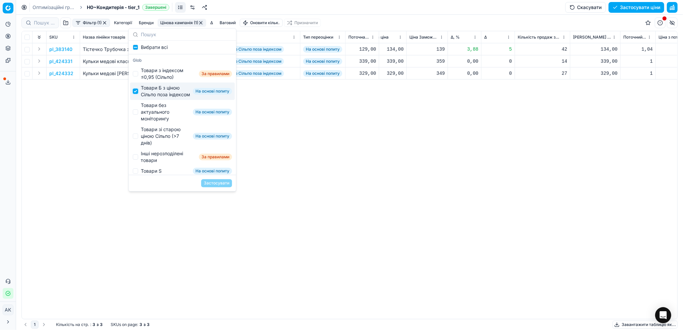
click at [137, 94] on input "Suggestions" at bounding box center [135, 90] width 5 height 5
checkbox input "false"
click at [135, 114] on div "Товари без актуального моніторингу На основі попиту" at bounding box center [182, 112] width 105 height 24
checkbox input "true"
click at [214, 181] on button "Застосувати" at bounding box center [216, 183] width 31 height 8
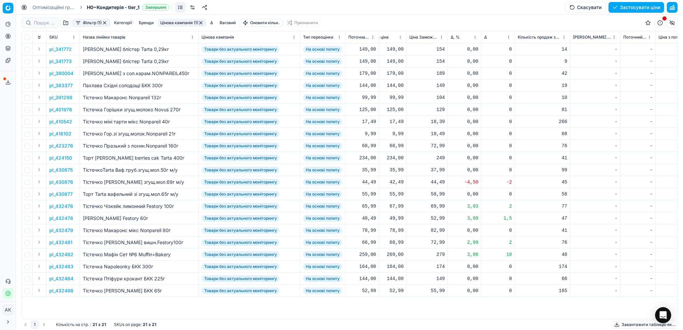
click at [474, 38] on html "Pricing platform Аналітика Цінова оптимізація Асортимент продукції Шаблони Серв…" at bounding box center [341, 165] width 683 height 330
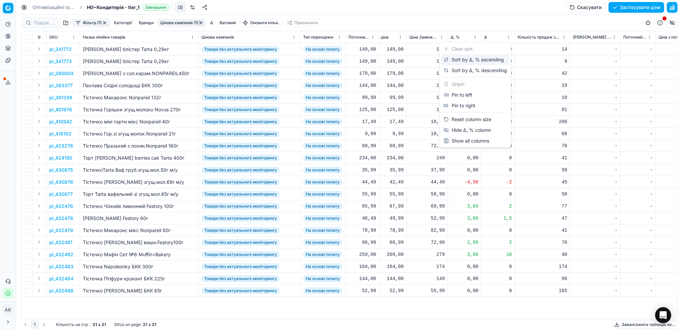
click at [452, 60] on div "Sort by Δ, % ascending" at bounding box center [473, 59] width 60 height 7
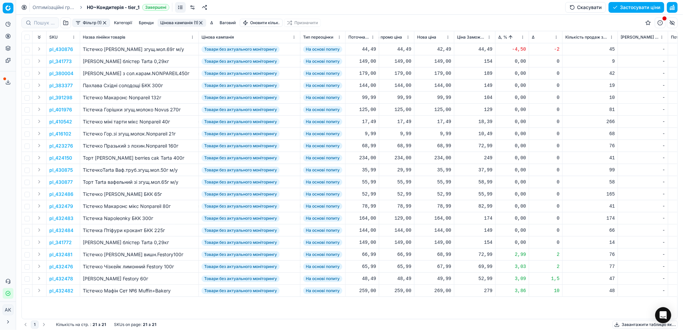
scroll to position [0, 168]
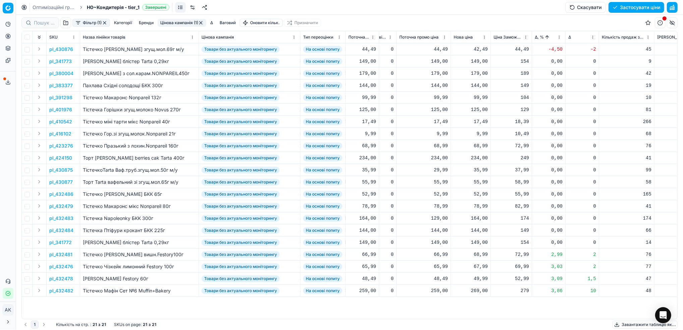
click at [64, 50] on p "pl_430876" at bounding box center [61, 49] width 24 height 7
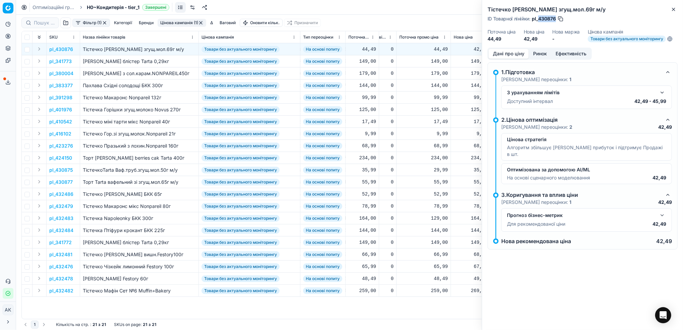
drag, startPoint x: 556, startPoint y: 19, endPoint x: 539, endPoint y: 20, distance: 16.5
click at [539, 20] on div "ID Товарної лінійки : pl_430876" at bounding box center [525, 18] width 76 height 7
click at [674, 10] on icon "button" at bounding box center [673, 9] width 5 height 5
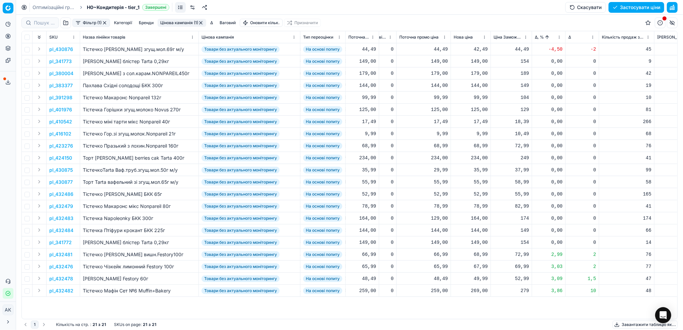
click at [559, 37] on html "Pricing platform Аналітика Цінова оптимізація Асортимент продукції Шаблони Серв…" at bounding box center [341, 165] width 683 height 330
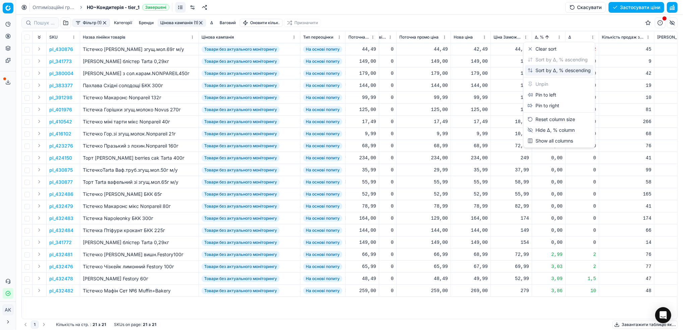
click at [549, 67] on div "Sort by Δ, % descending" at bounding box center [558, 70] width 63 height 7
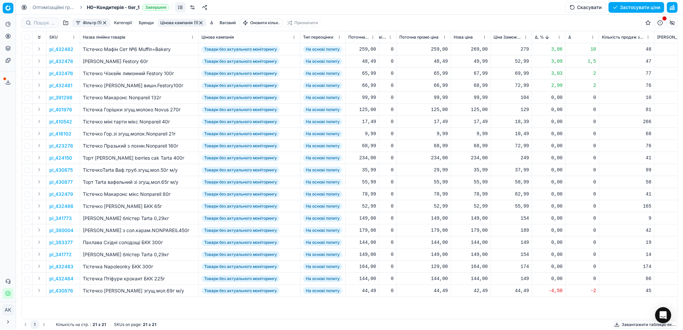
click at [68, 49] on p "pl_432482" at bounding box center [61, 49] width 24 height 7
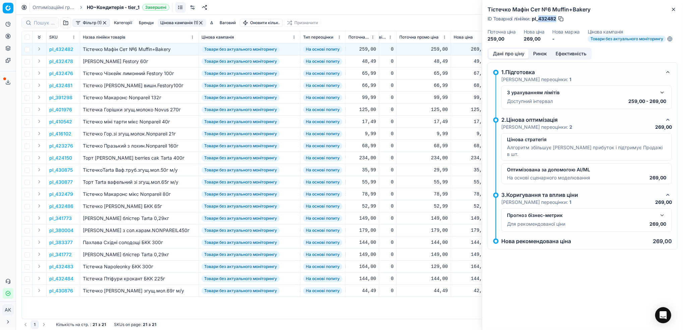
drag, startPoint x: 556, startPoint y: 17, endPoint x: 539, endPoint y: 19, distance: 17.5
click at [539, 19] on span "pl_432482" at bounding box center [544, 18] width 24 height 7
click at [673, 10] on icon "button" at bounding box center [673, 9] width 5 height 5
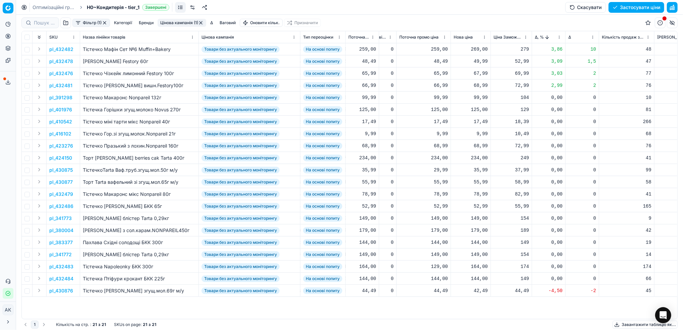
click at [177, 22] on button "Цінова кампанія (1)" at bounding box center [182, 23] width 49 height 8
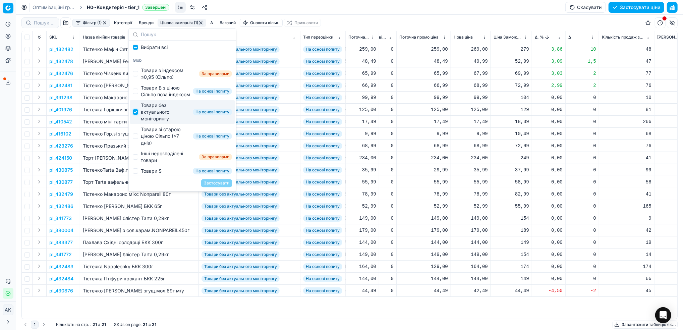
click at [134, 115] on input "Suggestions" at bounding box center [135, 111] width 5 height 5
checkbox input "false"
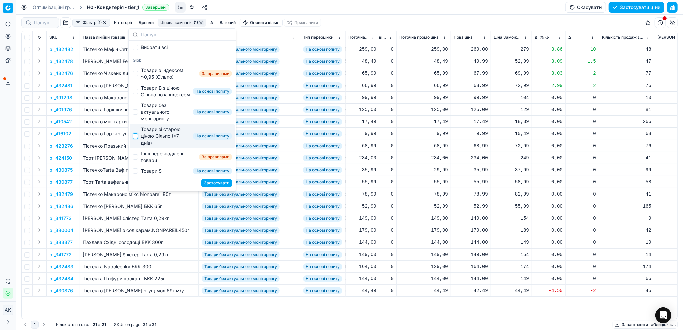
click at [135, 139] on input "Suggestions" at bounding box center [135, 135] width 5 height 5
checkbox input "true"
click at [219, 182] on button "Застосувати" at bounding box center [216, 183] width 31 height 8
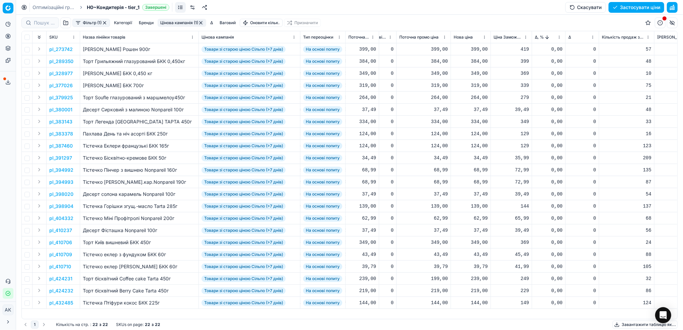
click at [559, 39] on html "Pricing platform Аналітика Цінова оптимізація Асортимент продукції Шаблони Серв…" at bounding box center [341, 165] width 683 height 330
click at [554, 61] on div "Sort by Δ, % ascending" at bounding box center [557, 59] width 60 height 7
click at [559, 38] on html "Pricing platform Аналітика Цінова оптимізація Асортимент продукції Шаблони Серв…" at bounding box center [341, 165] width 683 height 330
click at [542, 71] on div "Sort by Δ, % descending" at bounding box center [558, 70] width 63 height 7
click at [185, 22] on button "Цінова кампанія (1)" at bounding box center [182, 23] width 49 height 8
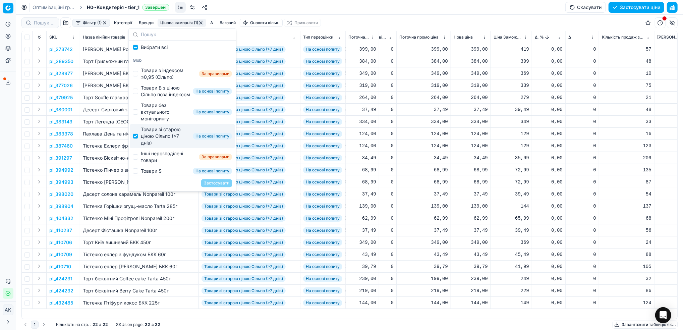
click at [137, 145] on div "Товари зі старою ціною Сільпо (>7 днів) На основі попиту" at bounding box center [182, 136] width 105 height 24
checkbox input "false"
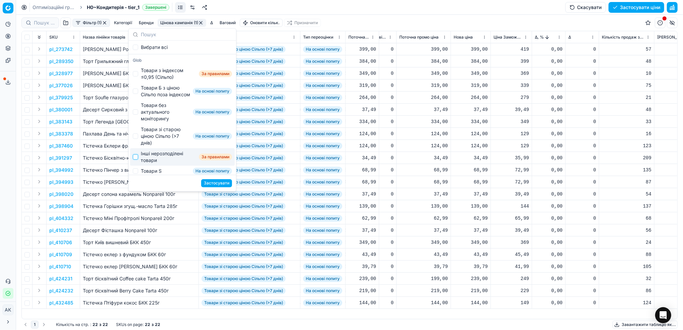
click at [135, 160] on input "Suggestions" at bounding box center [135, 156] width 5 height 5
checkbox input "true"
click at [219, 186] on button "Застосувати" at bounding box center [216, 183] width 31 height 8
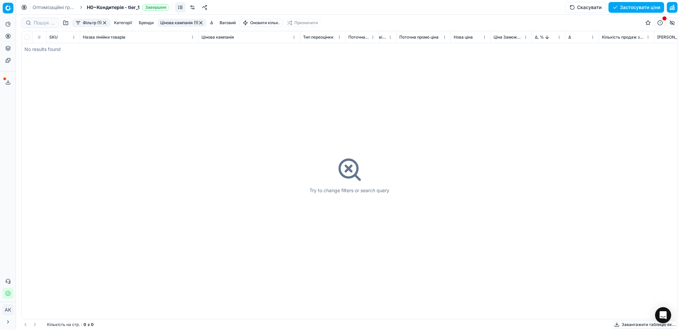
click at [200, 23] on button "button" at bounding box center [200, 22] width 5 height 5
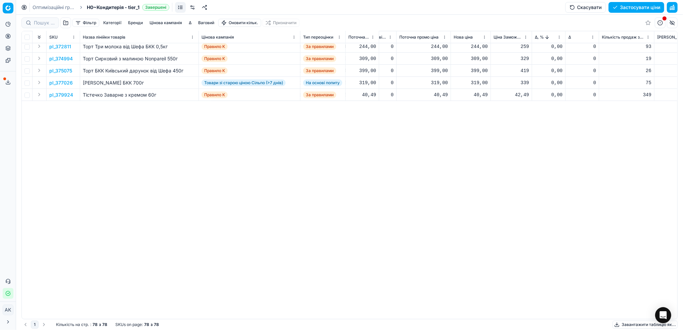
scroll to position [0, 168]
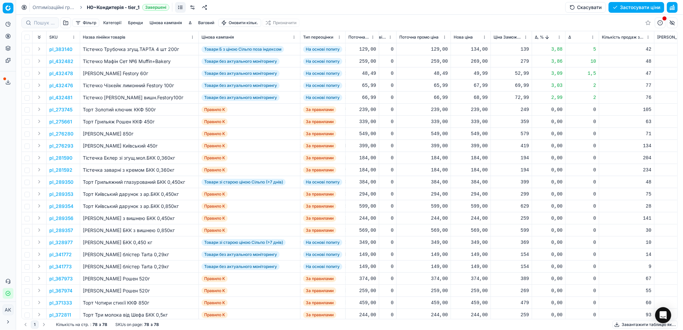
click at [49, 8] on link "Оптимізаційні групи" at bounding box center [54, 7] width 43 height 7
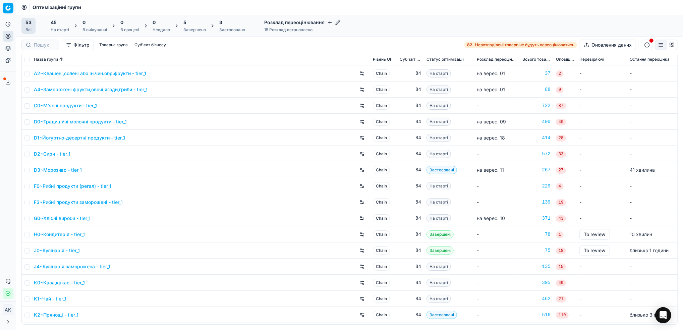
click at [192, 29] on div "Завершено" at bounding box center [194, 29] width 22 height 5
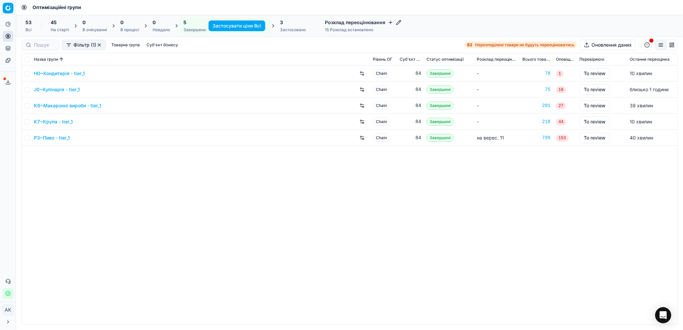
click at [55, 75] on link "H0~Кондитерія - tier_1" at bounding box center [59, 73] width 51 height 7
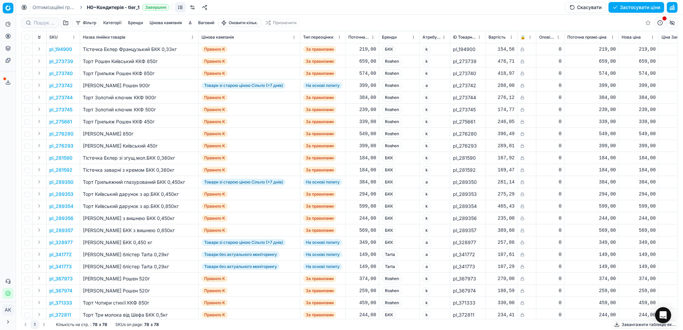
click at [631, 10] on button "Застосувати ціни" at bounding box center [636, 7] width 56 height 11
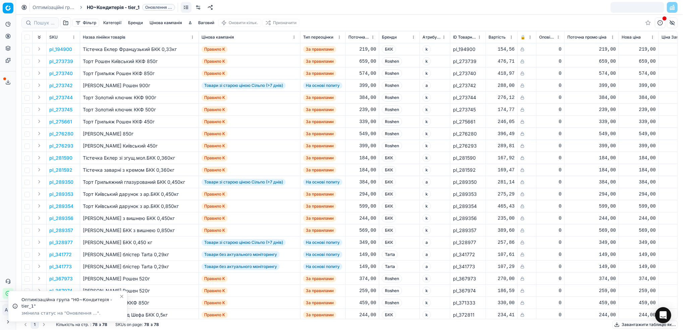
drag, startPoint x: 45, startPoint y: 6, endPoint x: 93, endPoint y: 29, distance: 53.1
click at [45, 6] on link "Оптимізаційні групи" at bounding box center [54, 7] width 43 height 7
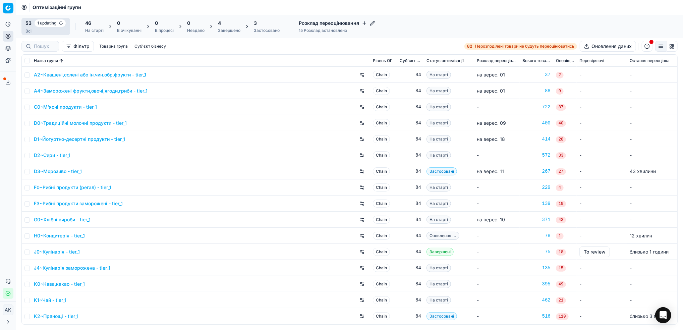
click at [227, 26] on div "4 Завершено" at bounding box center [229, 26] width 22 height 13
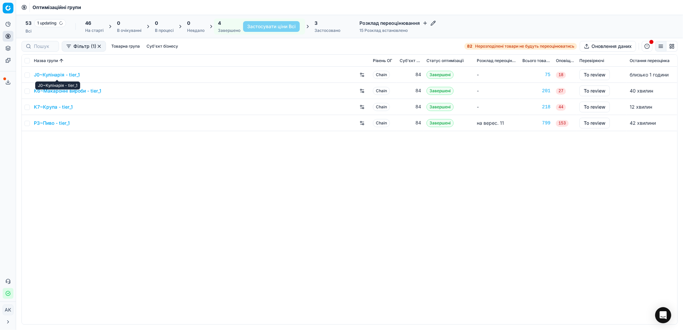
click at [61, 71] on link "J0~Кулінарія - tier_1" at bounding box center [57, 74] width 46 height 7
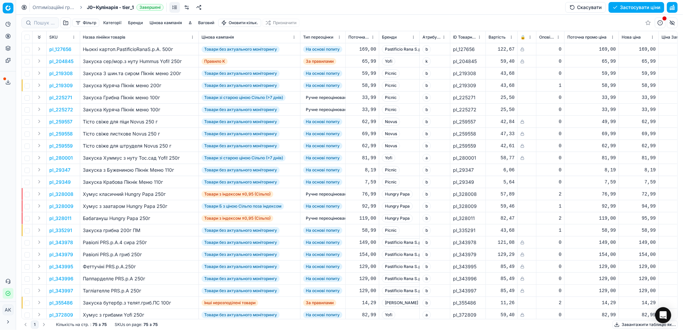
click at [673, 7] on button "button" at bounding box center [672, 7] width 11 height 11
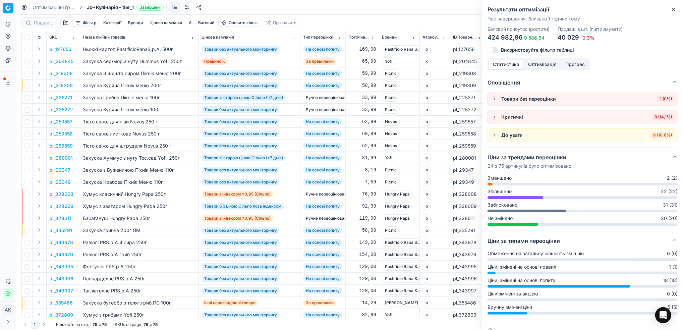
click at [675, 5] on button "Close" at bounding box center [673, 9] width 8 height 8
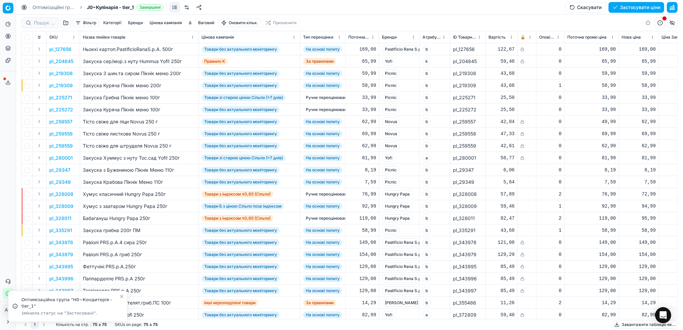
click at [638, 7] on button "Застосувати ціни" at bounding box center [636, 7] width 56 height 11
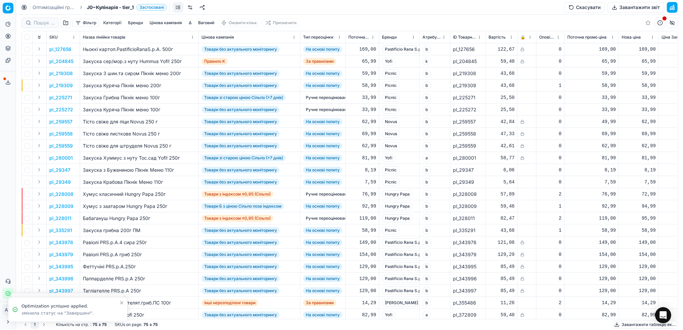
click at [59, 7] on link "Оптимізаційні групи" at bounding box center [54, 7] width 43 height 7
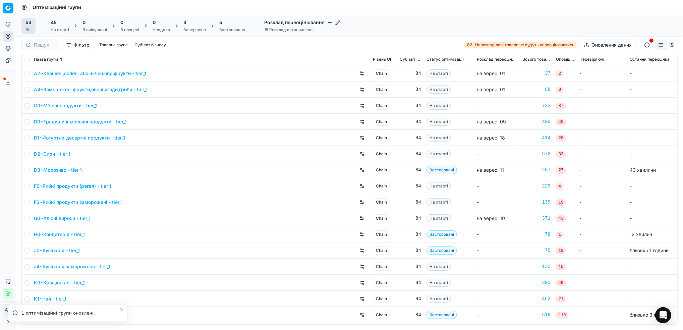
click at [195, 28] on div "Завершено" at bounding box center [194, 29] width 22 height 5
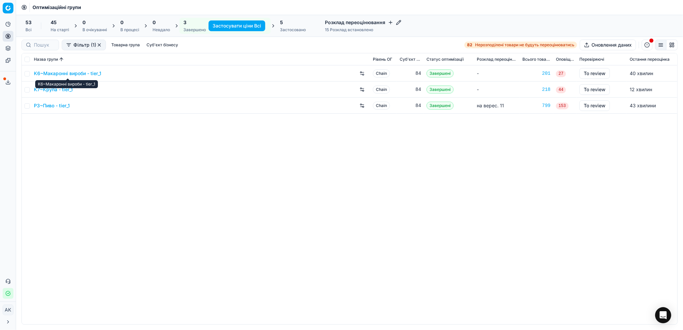
click at [62, 74] on link "K6~Макаронні вироби - tier_1" at bounding box center [67, 73] width 67 height 7
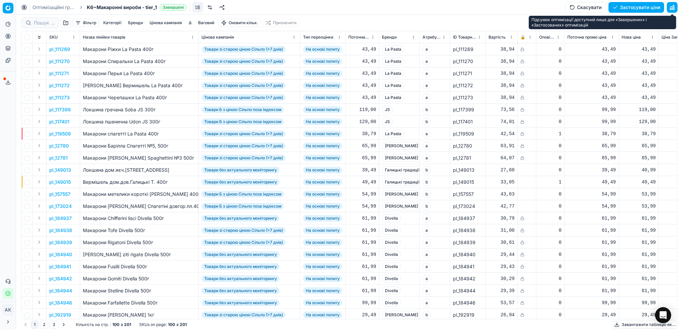
click at [672, 8] on button "button" at bounding box center [672, 7] width 11 height 11
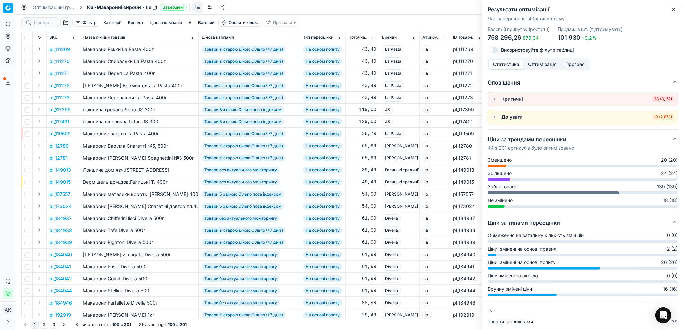
click at [673, 10] on icon "button" at bounding box center [673, 9] width 3 height 3
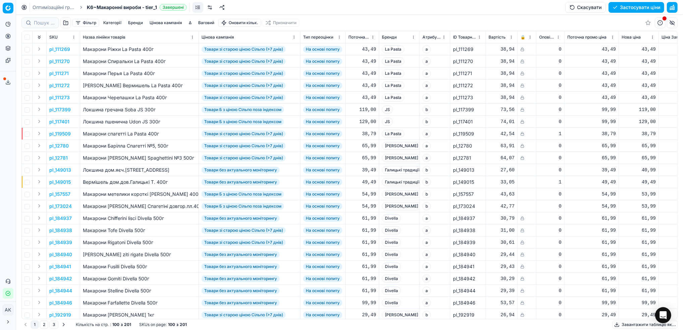
click at [628, 8] on button "Застосувати ціни" at bounding box center [636, 7] width 56 height 11
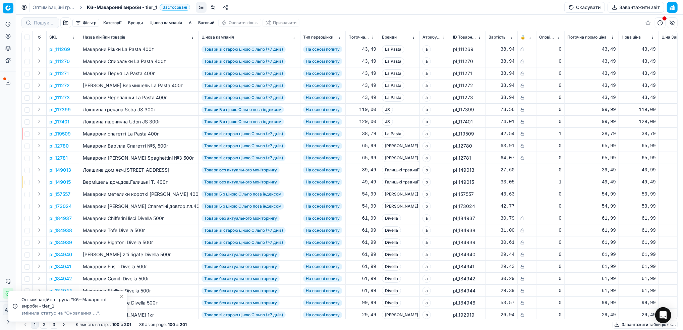
drag, startPoint x: 40, startPoint y: 5, endPoint x: 58, endPoint y: 4, distance: 18.1
click at [40, 5] on link "Оптимізаційні групи" at bounding box center [54, 7] width 43 height 7
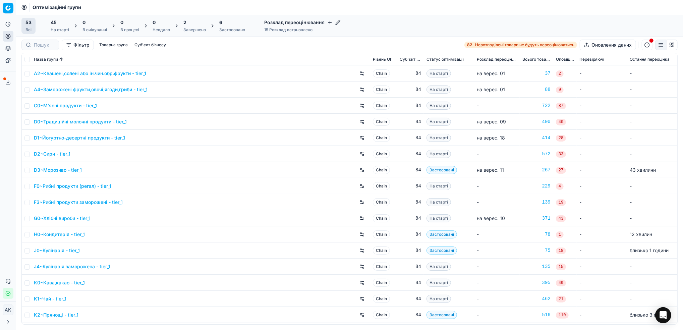
click at [194, 30] on div "Завершено" at bounding box center [194, 29] width 22 height 5
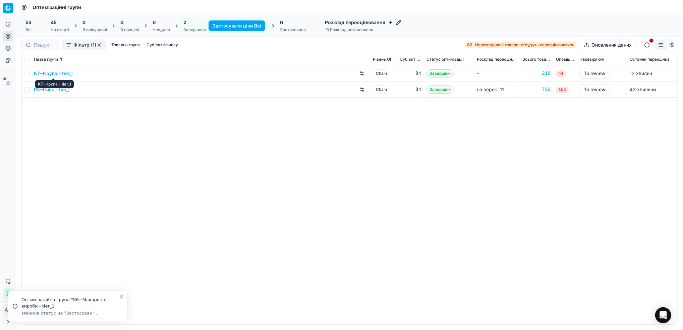
click at [50, 74] on link "K7~Крупа - tier_1" at bounding box center [53, 73] width 39 height 7
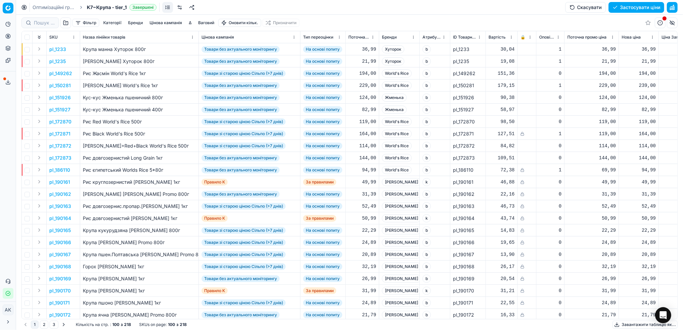
click at [672, 6] on button "button" at bounding box center [672, 7] width 11 height 11
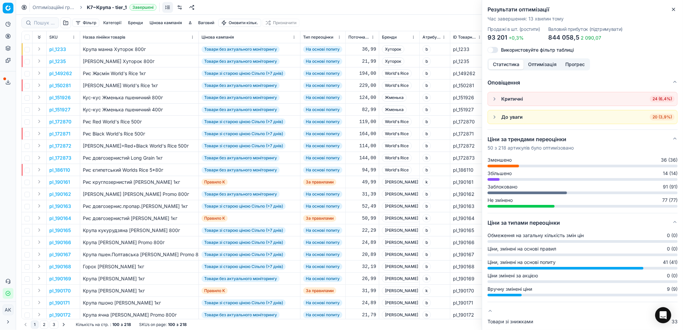
click at [674, 9] on icon "button" at bounding box center [673, 9] width 3 height 3
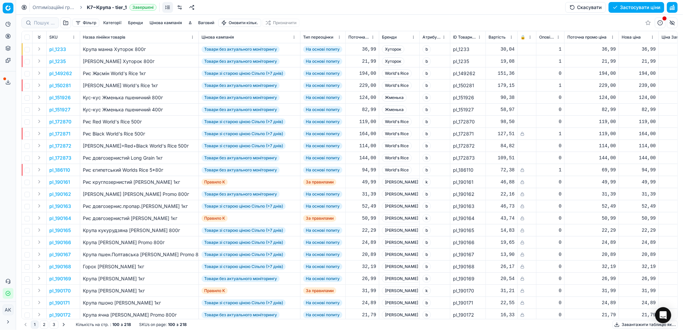
click at [87, 22] on button "Фільтр" at bounding box center [85, 23] width 27 height 8
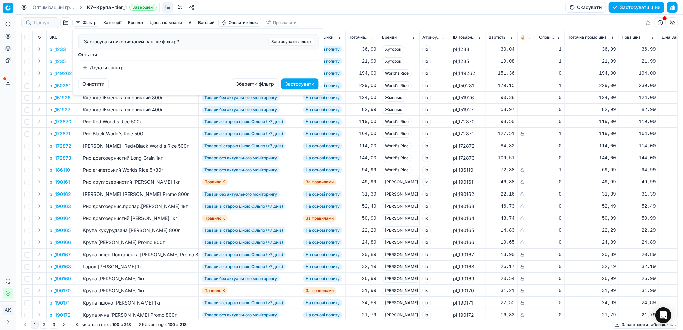
click at [89, 69] on button "Додати фільтр" at bounding box center [103, 67] width 50 height 11
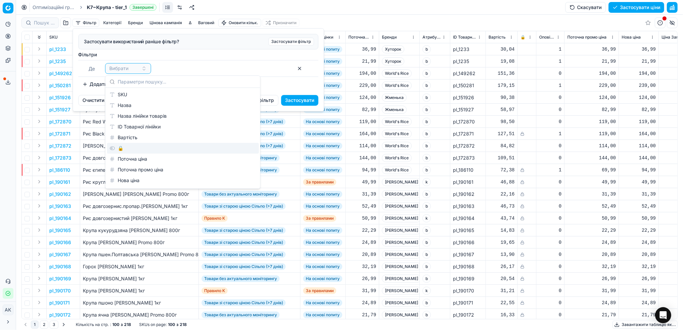
click at [120, 149] on div "🔒" at bounding box center [183, 148] width 152 height 11
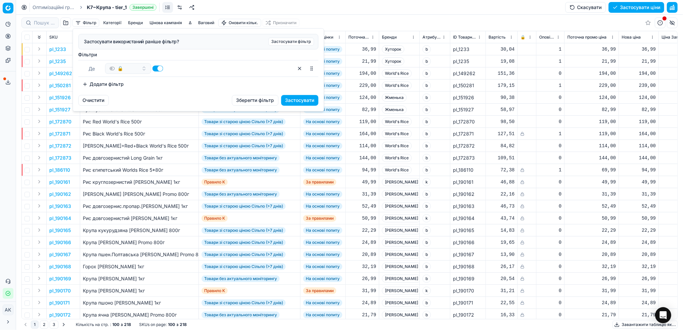
click at [157, 69] on button "button" at bounding box center [157, 68] width 11 height 6
checkbox input "false"
click at [307, 101] on button "Застосувати" at bounding box center [299, 100] width 37 height 11
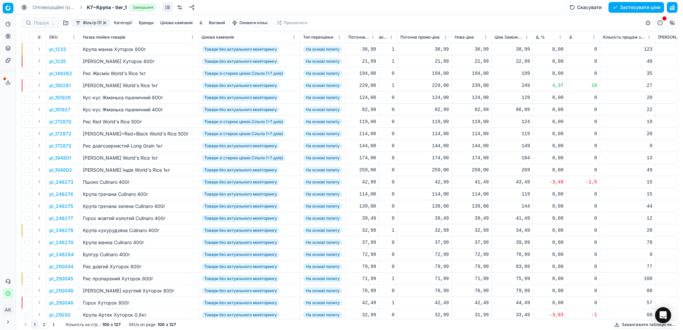
scroll to position [0, 173]
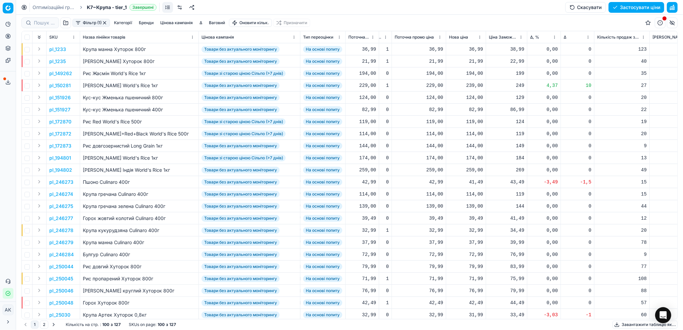
click at [555, 37] on html "Pricing platform Аналітика Цінова оптимізація Асортимент продукції Шаблони Серв…" at bounding box center [341, 165] width 683 height 330
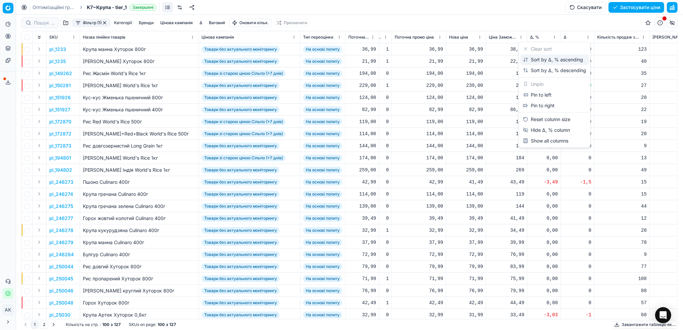
click at [535, 59] on div "Sort by Δ, % ascending" at bounding box center [553, 59] width 60 height 7
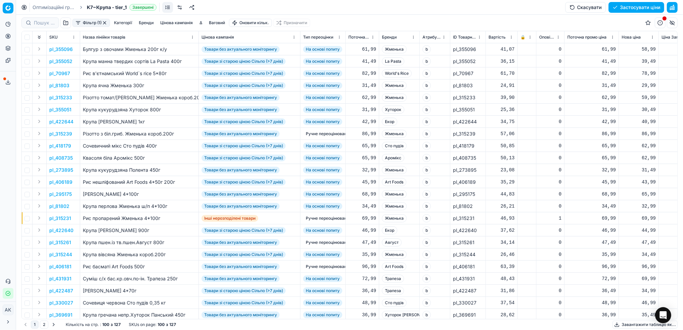
scroll to position [0, 173]
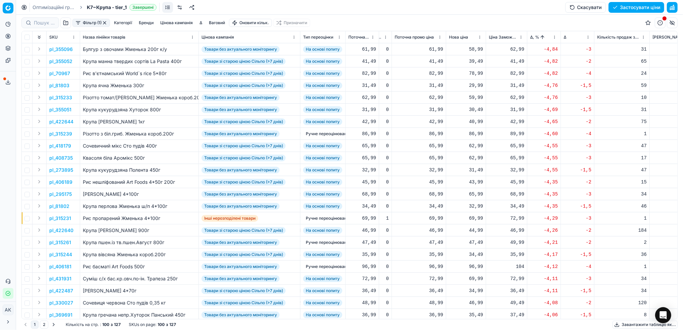
click at [554, 36] on html "Pricing platform Аналітика Цінова оптимізація Асортимент продукції Шаблони Серв…" at bounding box center [341, 165] width 683 height 330
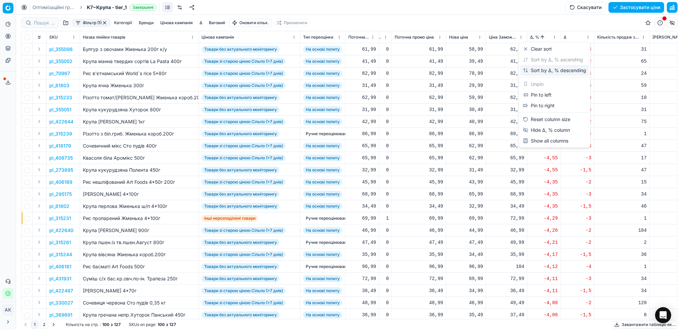
click at [536, 71] on div "Sort by Δ, % descending" at bounding box center [554, 70] width 63 height 7
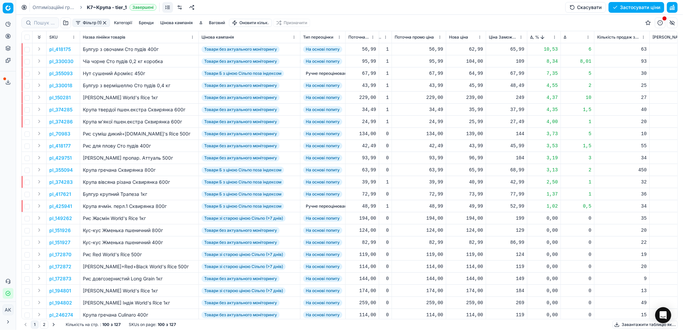
click at [674, 7] on button "button" at bounding box center [672, 7] width 11 height 11
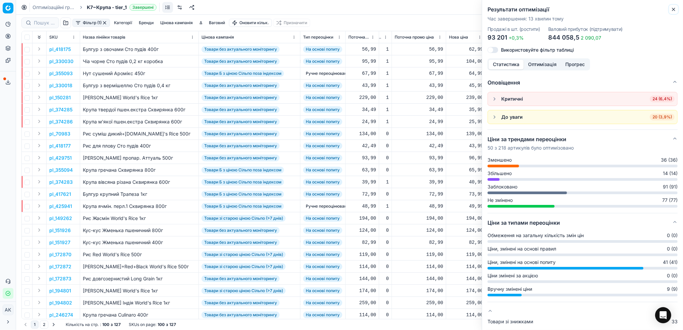
click at [674, 11] on icon "button" at bounding box center [673, 9] width 5 height 5
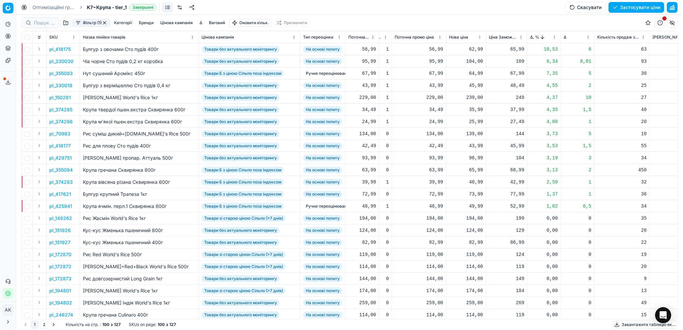
click at [625, 7] on button "Застосувати ціни" at bounding box center [636, 7] width 56 height 11
click at [39, 7] on link "Оптимізаційні групи" at bounding box center [54, 7] width 43 height 7
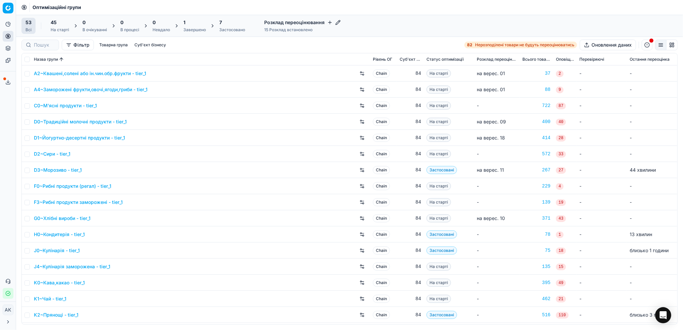
click at [230, 30] on div "Застосовано" at bounding box center [232, 29] width 26 height 5
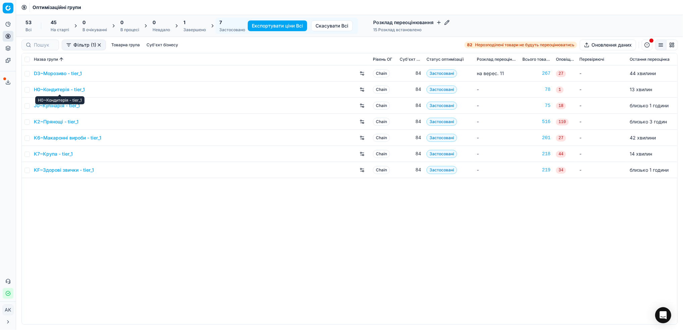
click at [52, 87] on link "H0~Кондитерія - tier_1" at bounding box center [59, 89] width 51 height 7
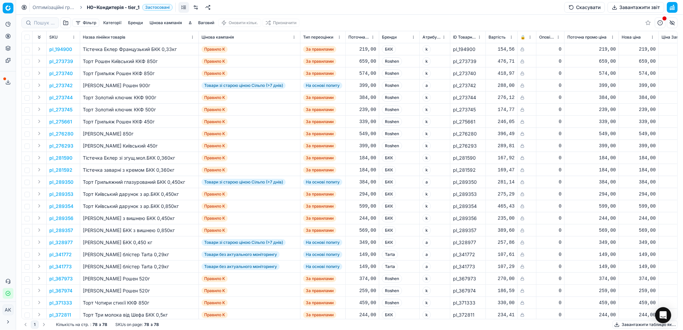
click at [628, 9] on button "Завантажити звіт" at bounding box center [635, 7] width 57 height 11
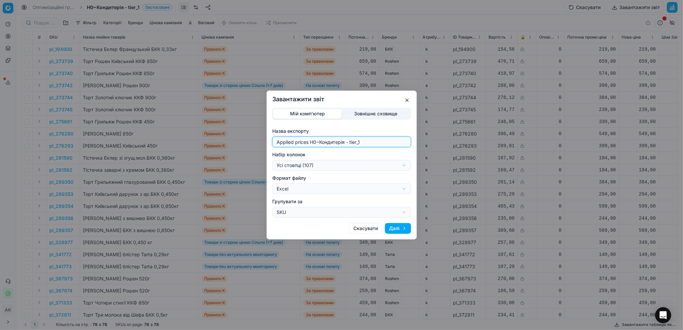
drag, startPoint x: 313, startPoint y: 142, endPoint x: 274, endPoint y: 141, distance: 39.2
click at [274, 141] on div "Applied prices H0~Кондитерія - tier_1" at bounding box center [341, 141] width 139 height 11
type input "20250912~Кондитерія - tier_1"
click at [400, 226] on button "Далі" at bounding box center [398, 228] width 26 height 11
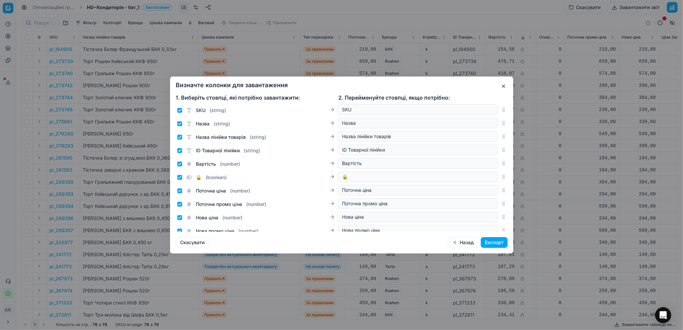
click at [458, 242] on button "Назад" at bounding box center [463, 242] width 30 height 11
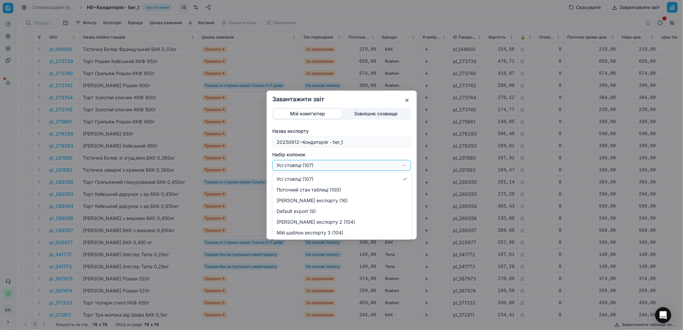
click at [405, 164] on div "Завантажити звіт Мій комп'ютер Зовнішнє сховище Назва експорту 20250912~Кондите…" at bounding box center [341, 165] width 683 height 330
select select "custom"
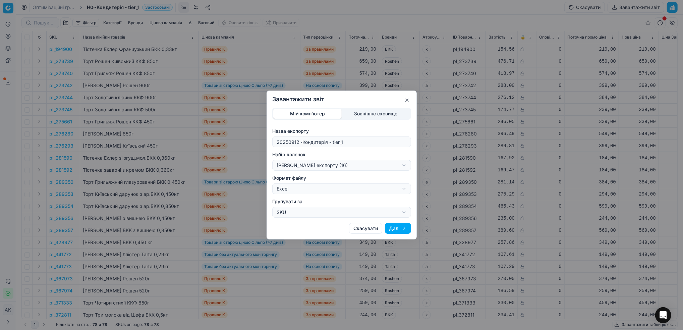
click at [404, 228] on button "Далі" at bounding box center [398, 228] width 26 height 11
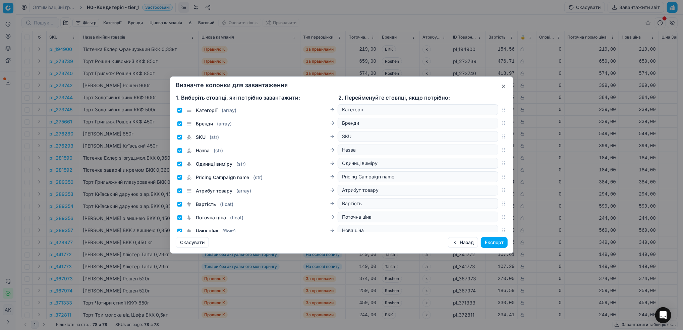
click at [501, 243] on button "Експорт" at bounding box center [494, 242] width 27 height 11
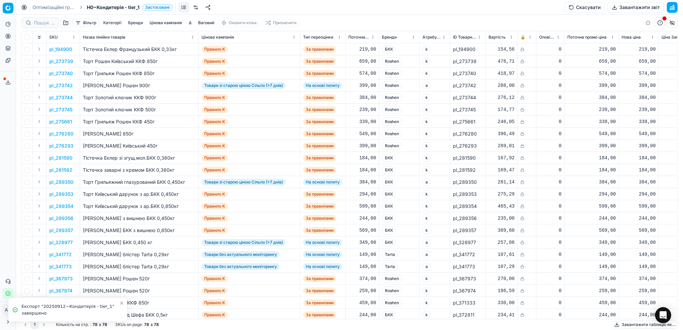
drag, startPoint x: 49, startPoint y: 7, endPoint x: 86, endPoint y: 16, distance: 38.0
click at [49, 7] on link "Оптимізаційні групи" at bounding box center [54, 7] width 43 height 7
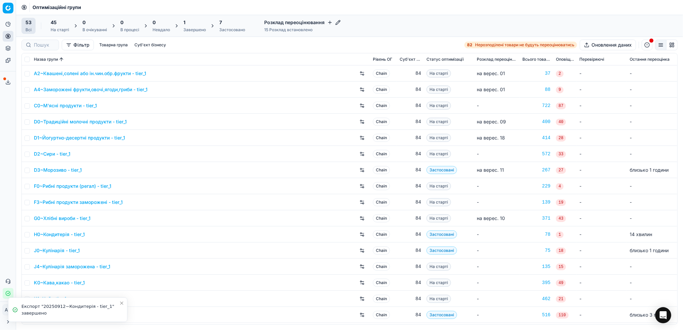
click at [233, 26] on div "7 Застосовано" at bounding box center [232, 25] width 26 height 13
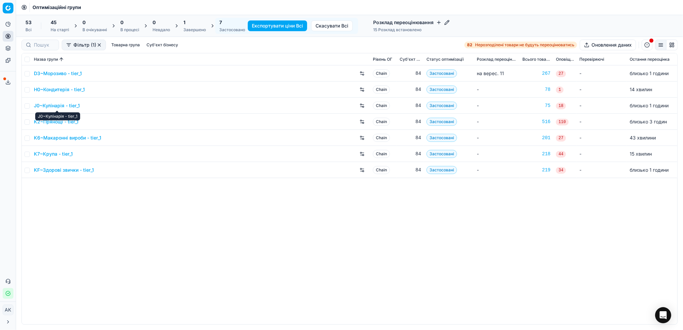
click at [50, 107] on link "J0~Кулінарія - tier_1" at bounding box center [57, 105] width 46 height 7
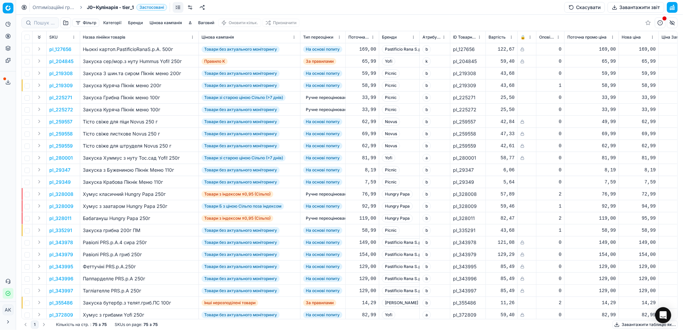
click at [629, 10] on button "Завантажити звіт" at bounding box center [635, 7] width 57 height 11
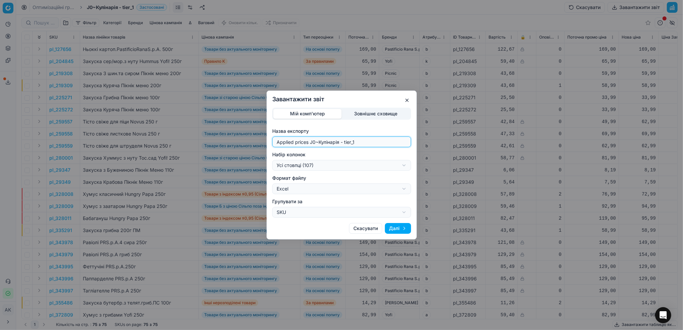
drag, startPoint x: 314, startPoint y: 141, endPoint x: 269, endPoint y: 143, distance: 45.6
click at [269, 143] on div "Мій комп'ютер Зовнішнє сховище Назва експорту Applied prices J0~Кулінарія - tie…" at bounding box center [341, 163] width 149 height 110
type input "20250912~Кулінарія - tier_1"
click at [401, 167] on div "Завантажити звіт Мій комп'ютер Зовнішнє сховище Назва експорту 20250912~Кулінар…" at bounding box center [341, 165] width 683 height 330
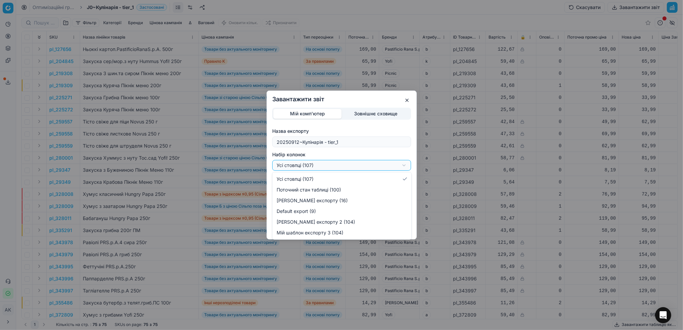
select select "custom"
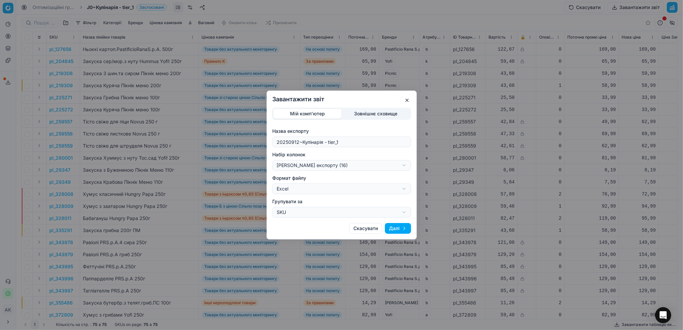
click at [400, 230] on button "Далі" at bounding box center [398, 228] width 26 height 11
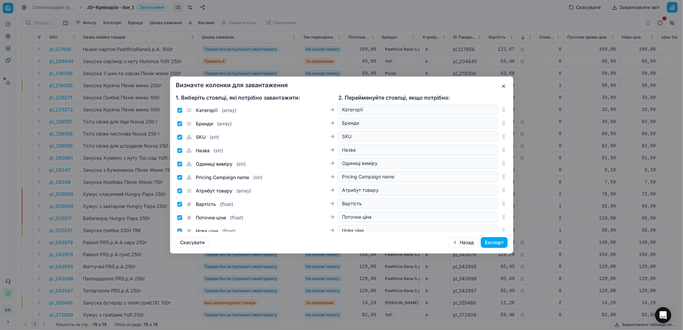
click at [500, 243] on button "Експорт" at bounding box center [494, 242] width 27 height 11
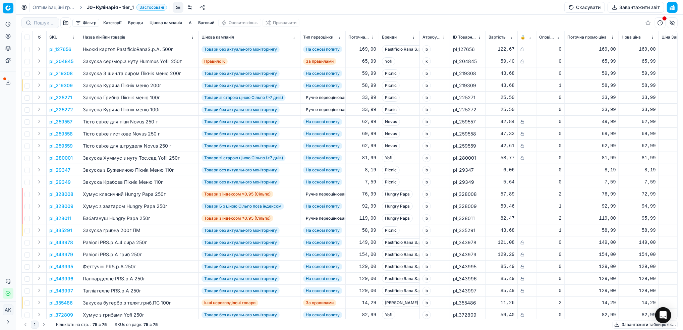
click at [43, 7] on link "Оптимізаційні групи" at bounding box center [54, 7] width 43 height 7
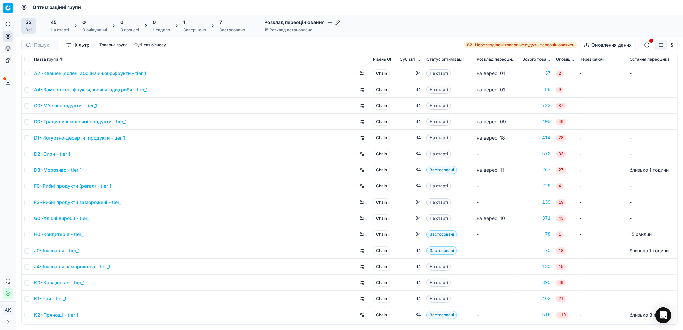
click at [5, 79] on span at bounding box center [4, 78] width 3 height 3
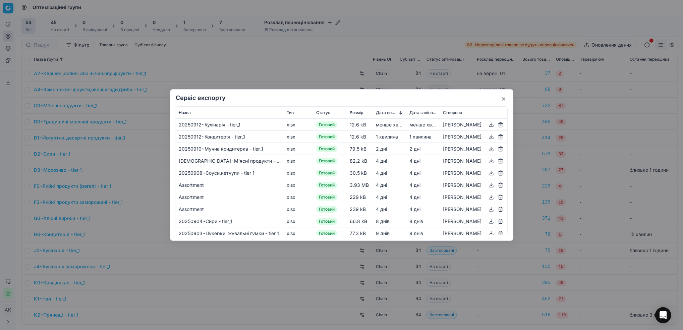
click at [489, 138] on button "button" at bounding box center [491, 137] width 8 height 8
click at [492, 127] on button "button" at bounding box center [491, 125] width 8 height 8
click at [502, 101] on button "button" at bounding box center [503, 99] width 8 height 8
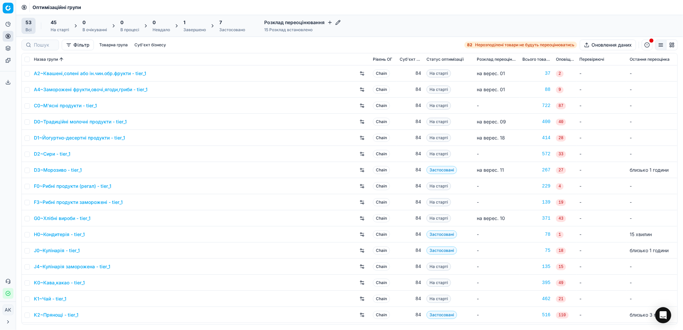
click at [229, 29] on div "Застосовано" at bounding box center [232, 29] width 26 height 5
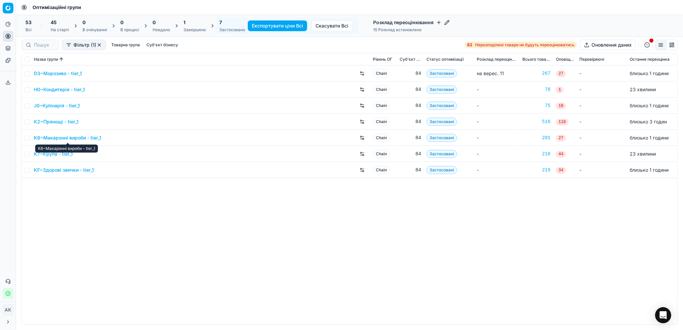
click at [58, 137] on link "K6~Макаронні вироби - tier_1" at bounding box center [67, 137] width 67 height 7
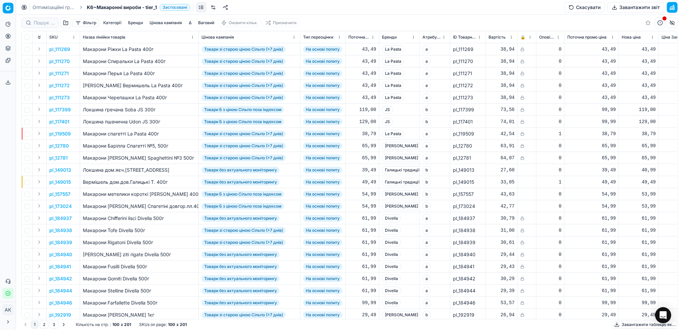
click at [627, 8] on button "Завантажити звіт" at bounding box center [635, 7] width 57 height 11
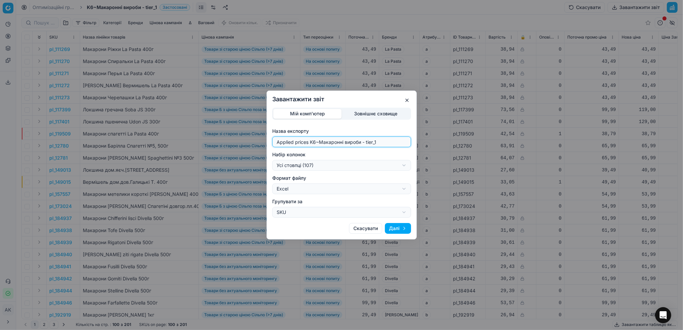
drag, startPoint x: 315, startPoint y: 141, endPoint x: 262, endPoint y: 146, distance: 53.2
click at [262, 146] on div "Завантажити звіт Мій комп'ютер Зовнішнє сховище Назва експорту Applied prices K…" at bounding box center [341, 165] width 683 height 330
type input "20250912~Макаронні вироби - tier_1"
click at [403, 166] on div "Завантажити звіт Мій комп'ютер Зовнішнє сховище Назва експорту 20250912~Макарон…" at bounding box center [341, 165] width 683 height 330
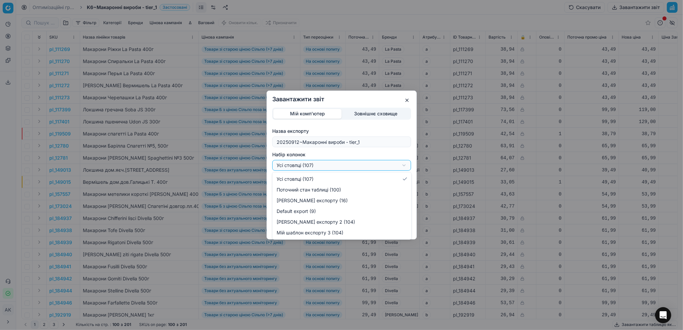
select select "custom"
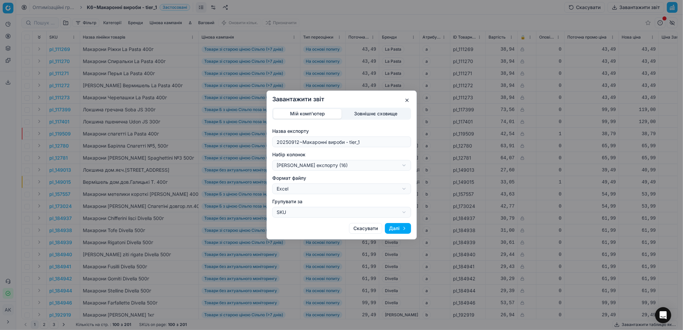
click at [399, 228] on button "Далі" at bounding box center [398, 228] width 26 height 11
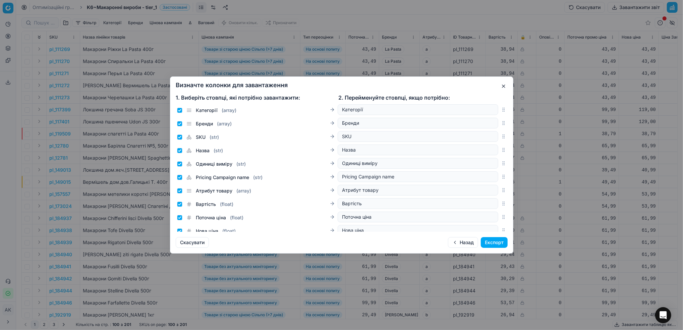
click at [492, 246] on button "Експорт" at bounding box center [494, 242] width 27 height 11
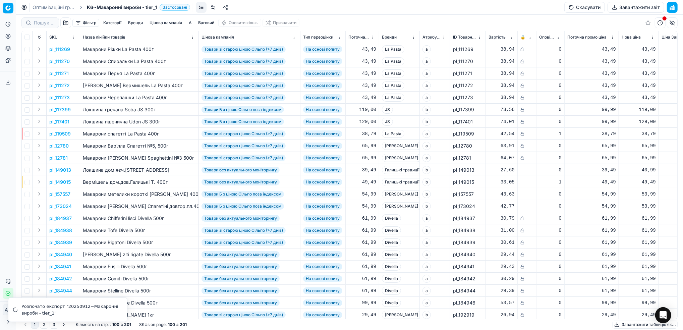
click at [47, 6] on link "Оптимізаційні групи" at bounding box center [54, 7] width 43 height 7
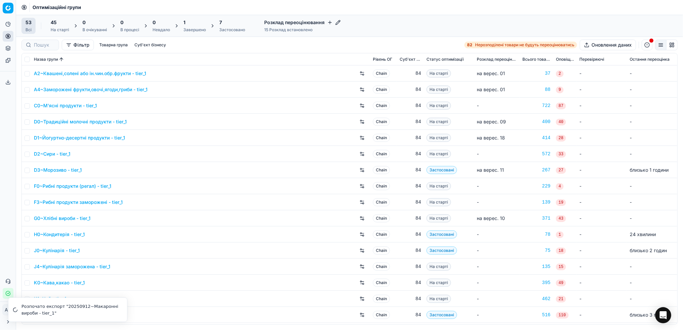
click at [224, 28] on div "Застосовано" at bounding box center [232, 29] width 26 height 5
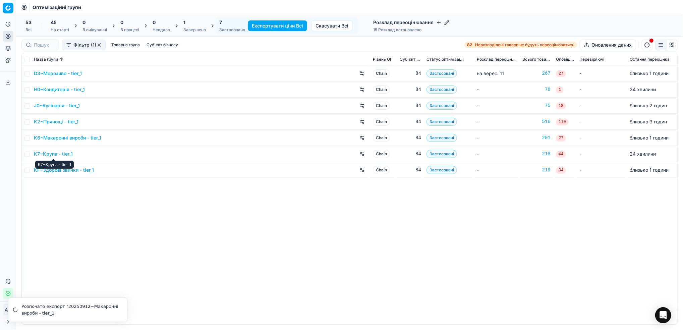
click at [50, 150] on link "K7~Крупа - tier_1" at bounding box center [53, 153] width 39 height 7
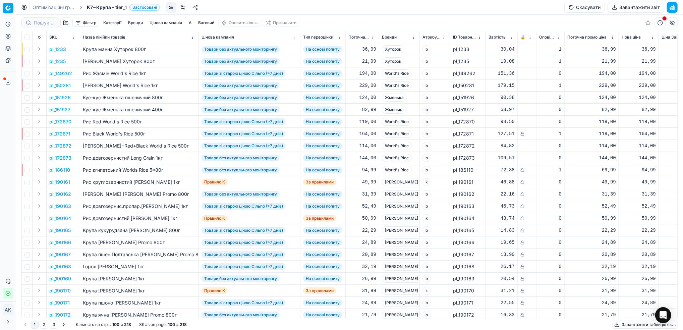
click at [622, 7] on button "Завантажити звіт" at bounding box center [635, 7] width 57 height 11
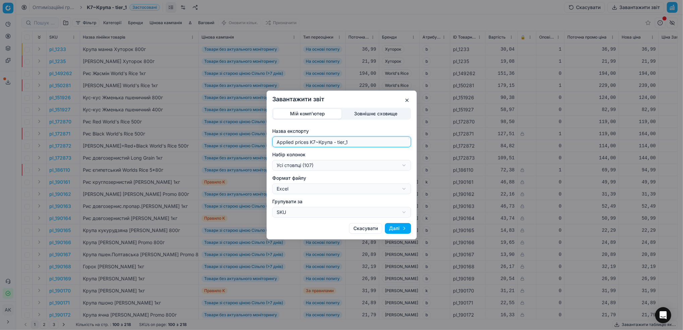
drag, startPoint x: 315, startPoint y: 143, endPoint x: 270, endPoint y: 142, distance: 44.9
click at [270, 142] on div "Мій комп'ютер Зовнішнє сховище Назва експорту Applied prices K7~Крупа - tier_1 …" at bounding box center [341, 163] width 149 height 110
type input "20250912~Крупа - tier_1"
click at [405, 162] on div "Завантажити звіт Мій комп'ютер Зовнішнє сховище Назва експорту 20250912~Крупа -…" at bounding box center [341, 165] width 683 height 330
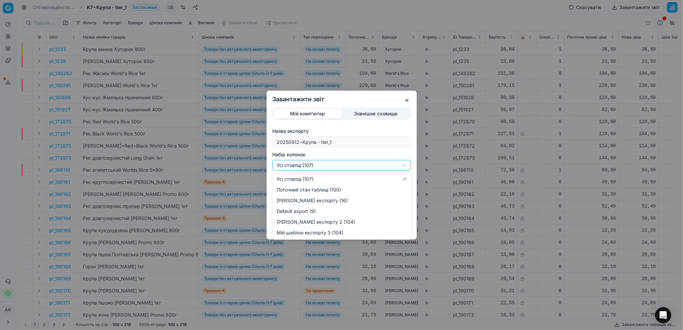
select select "custom"
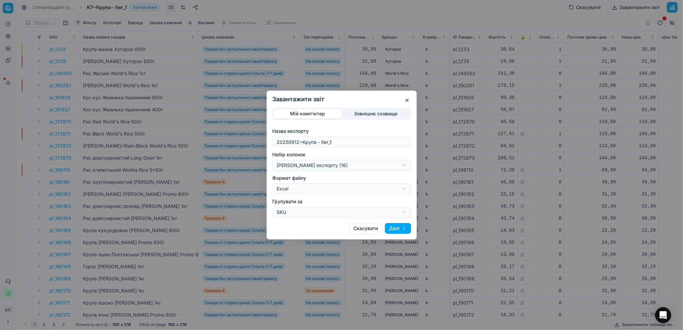
click at [400, 229] on button "Далі" at bounding box center [398, 228] width 26 height 11
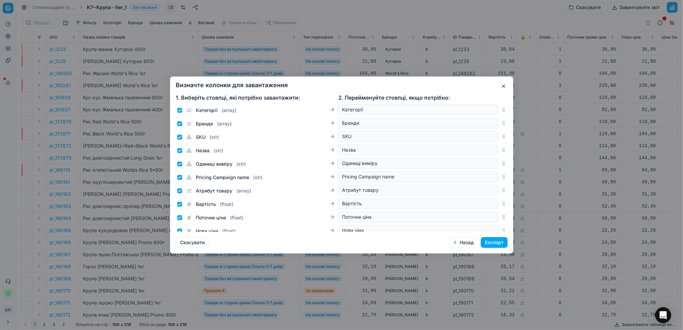
click at [491, 241] on button "Експорт" at bounding box center [494, 242] width 27 height 11
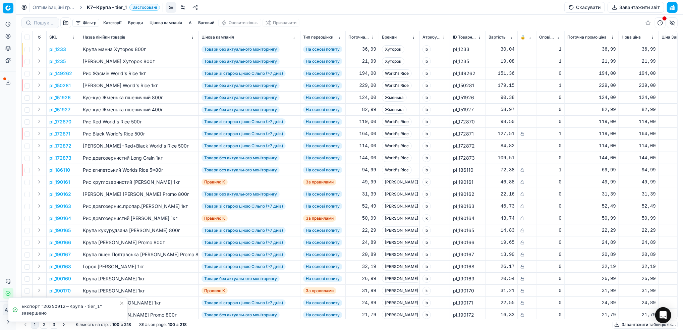
click at [41, 7] on link "Оптимізаційні групи" at bounding box center [54, 7] width 43 height 7
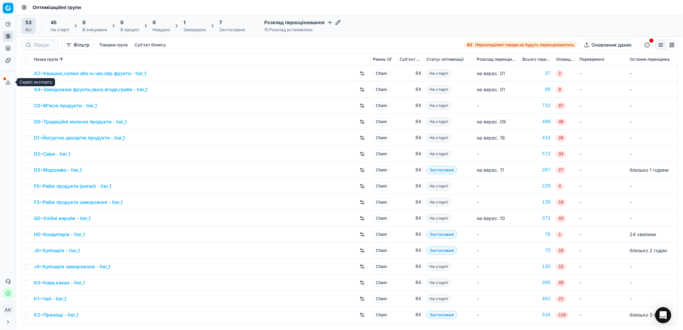
click at [11, 80] on button "Сервіс експорту" at bounding box center [8, 82] width 11 height 11
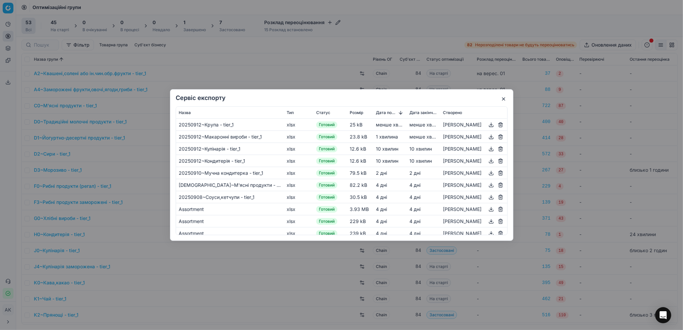
click at [489, 136] on button "button" at bounding box center [491, 137] width 8 height 8
click at [490, 124] on button "button" at bounding box center [491, 125] width 8 height 8
drag, startPoint x: 388, startPoint y: 17, endPoint x: 225, endPoint y: 43, distance: 165.2
click at [388, 17] on div "Сервіс експорту Назва Тип Статус Розмір Дата початку Дата закінчення Створено 2…" at bounding box center [341, 165] width 683 height 330
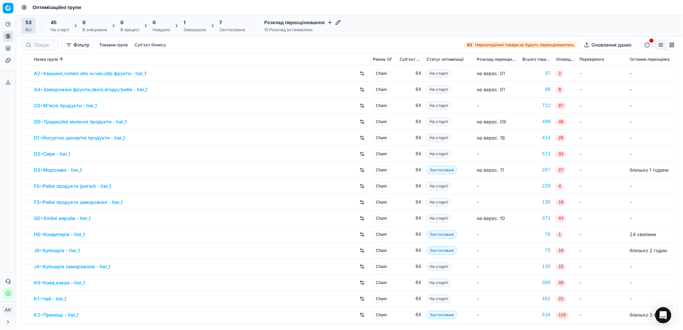
click at [227, 27] on div "Застосовано" at bounding box center [232, 29] width 26 height 5
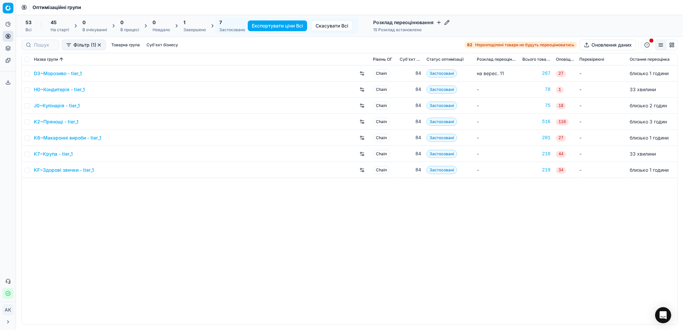
click at [56, 26] on div "45 На старті" at bounding box center [60, 25] width 18 height 13
